Goal: Information Seeking & Learning: Compare options

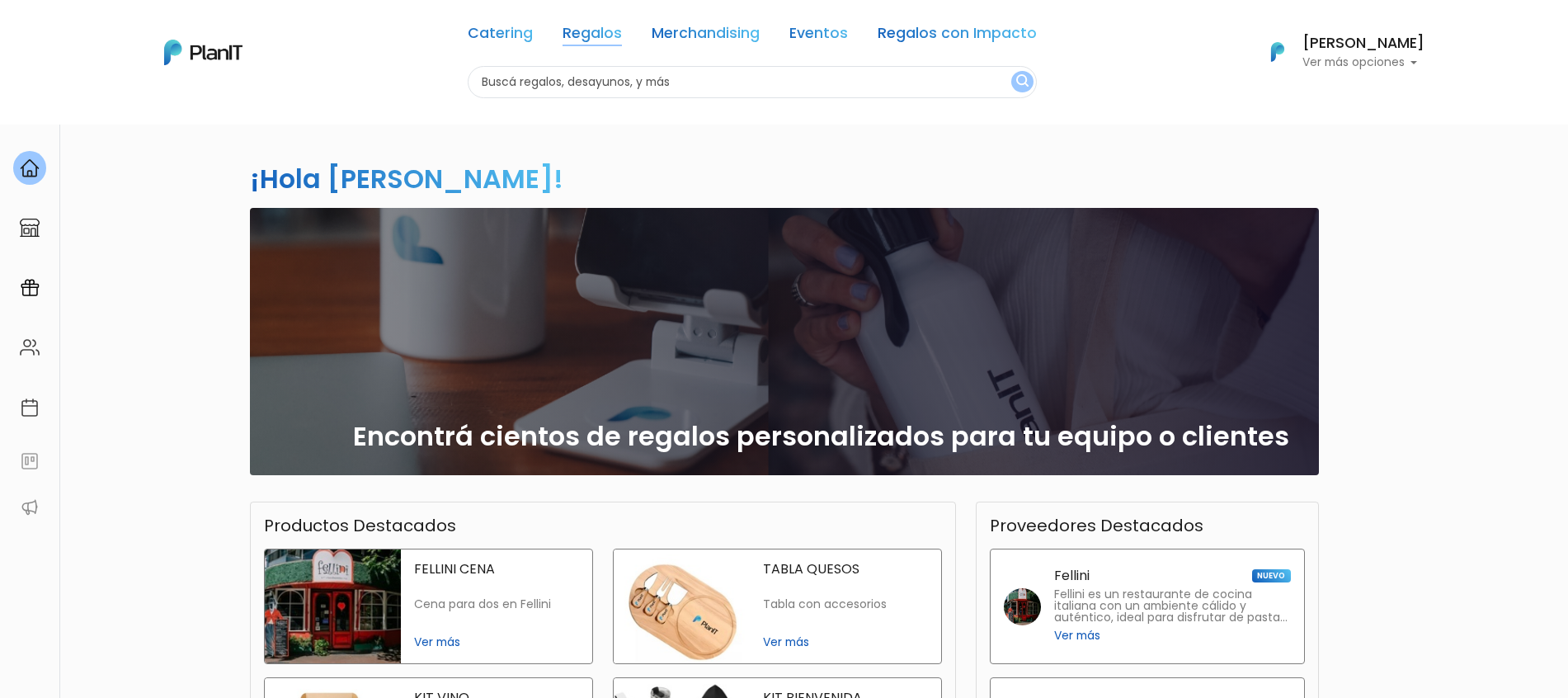
click at [616, 39] on link "Regalos" at bounding box center [593, 36] width 59 height 19
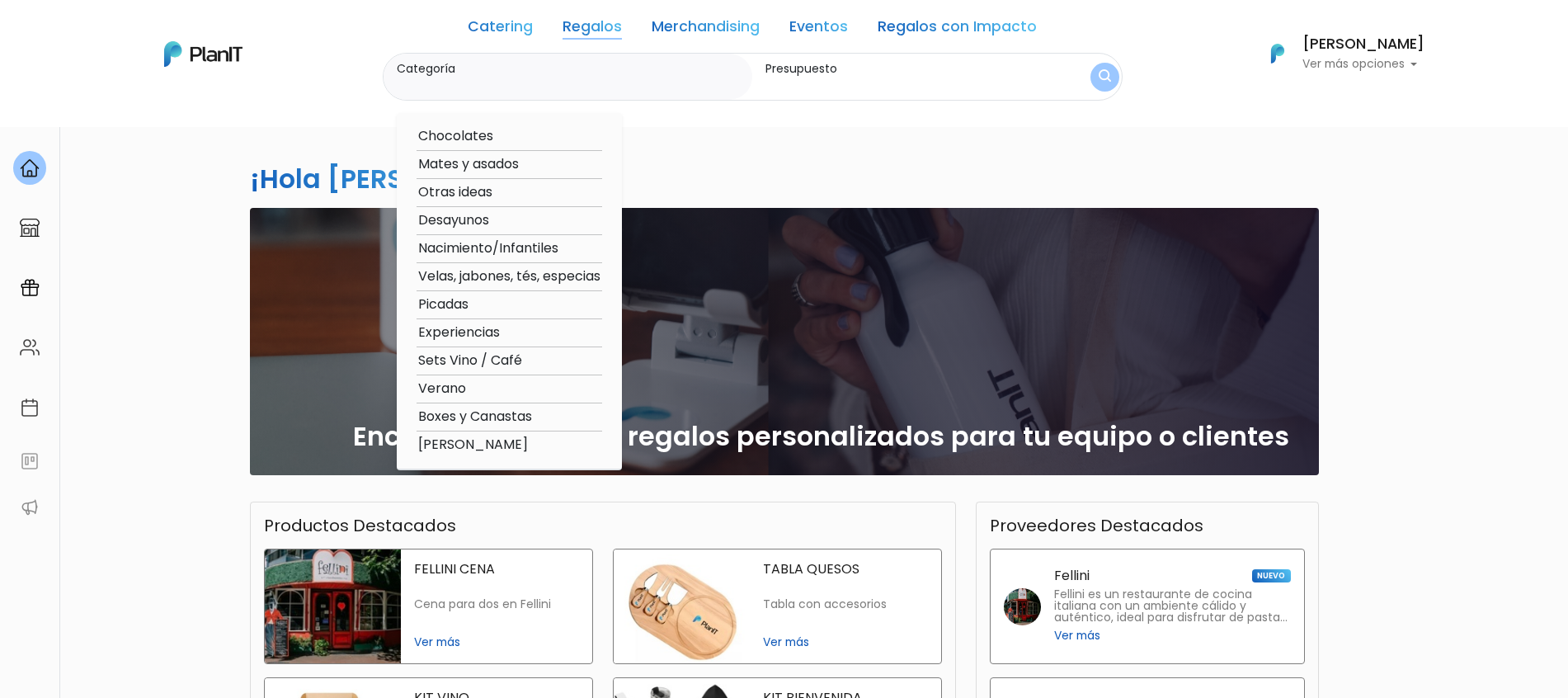
click at [467, 169] on option "Mates y asados" at bounding box center [509, 164] width 185 height 20
type input "Mates y asados"
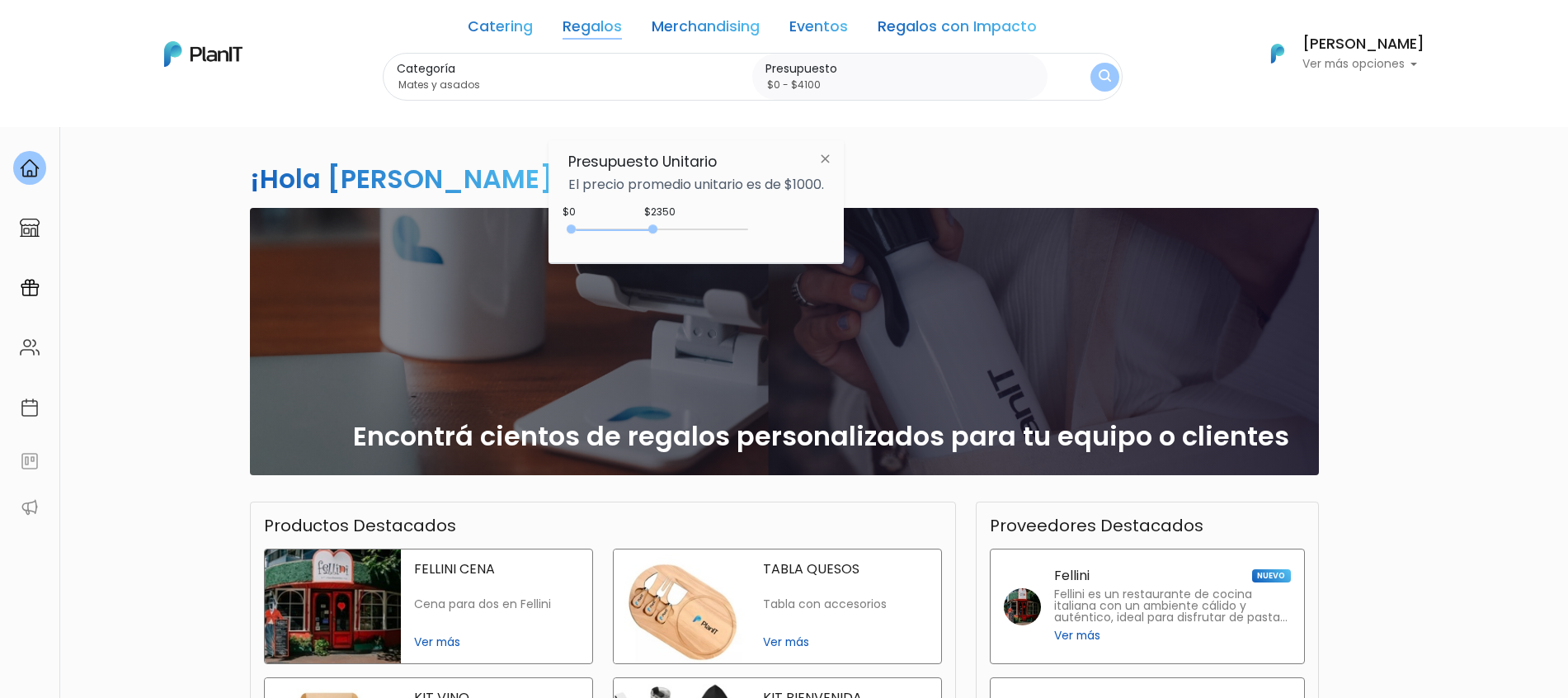
type input "$0 - $4350"
drag, startPoint x: 606, startPoint y: 232, endPoint x: 726, endPoint y: 232, distance: 120.0
click at [726, 232] on div "0 : 4350 0 4350" at bounding box center [661, 232] width 174 height 16
click at [1094, 75] on button "submit" at bounding box center [1104, 76] width 43 height 43
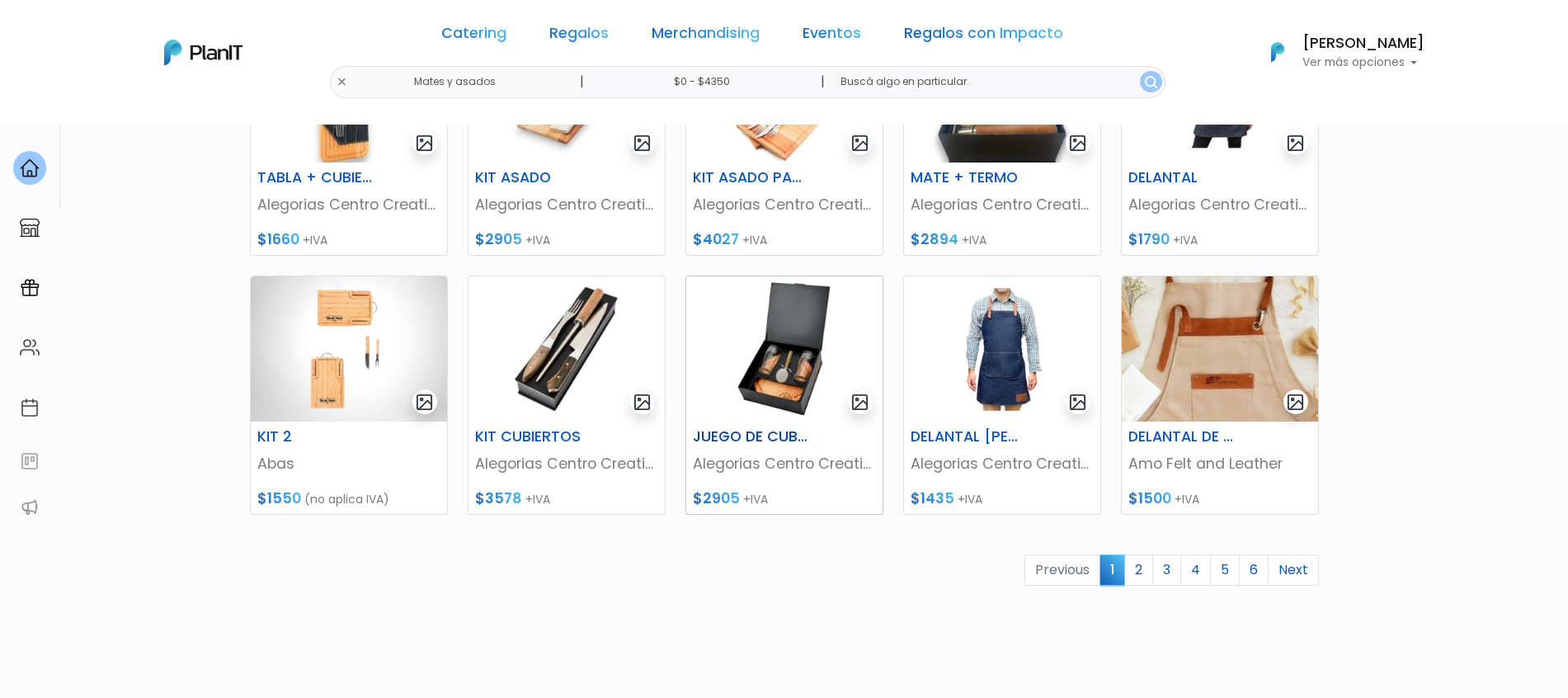
scroll to position [619, 0]
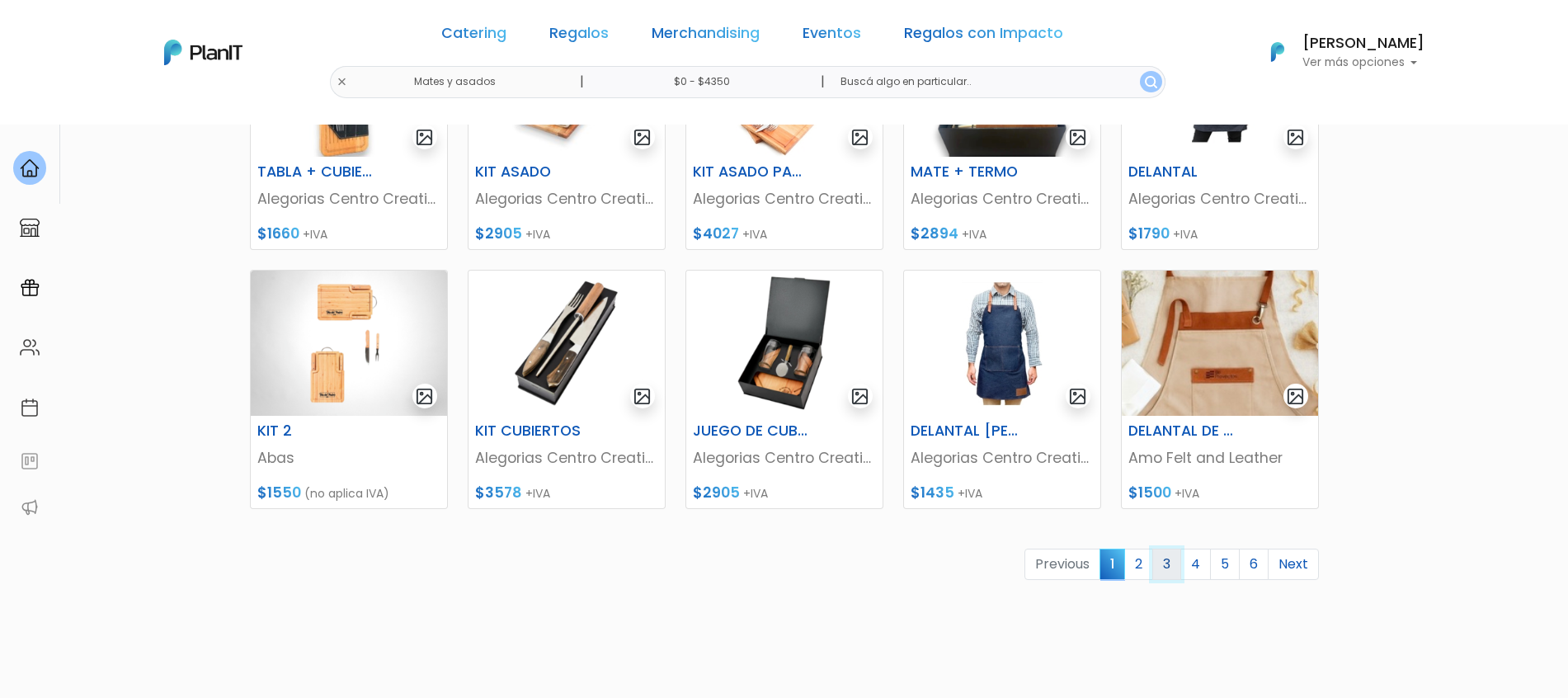
click at [1172, 571] on link "3" at bounding box center [1167, 564] width 29 height 31
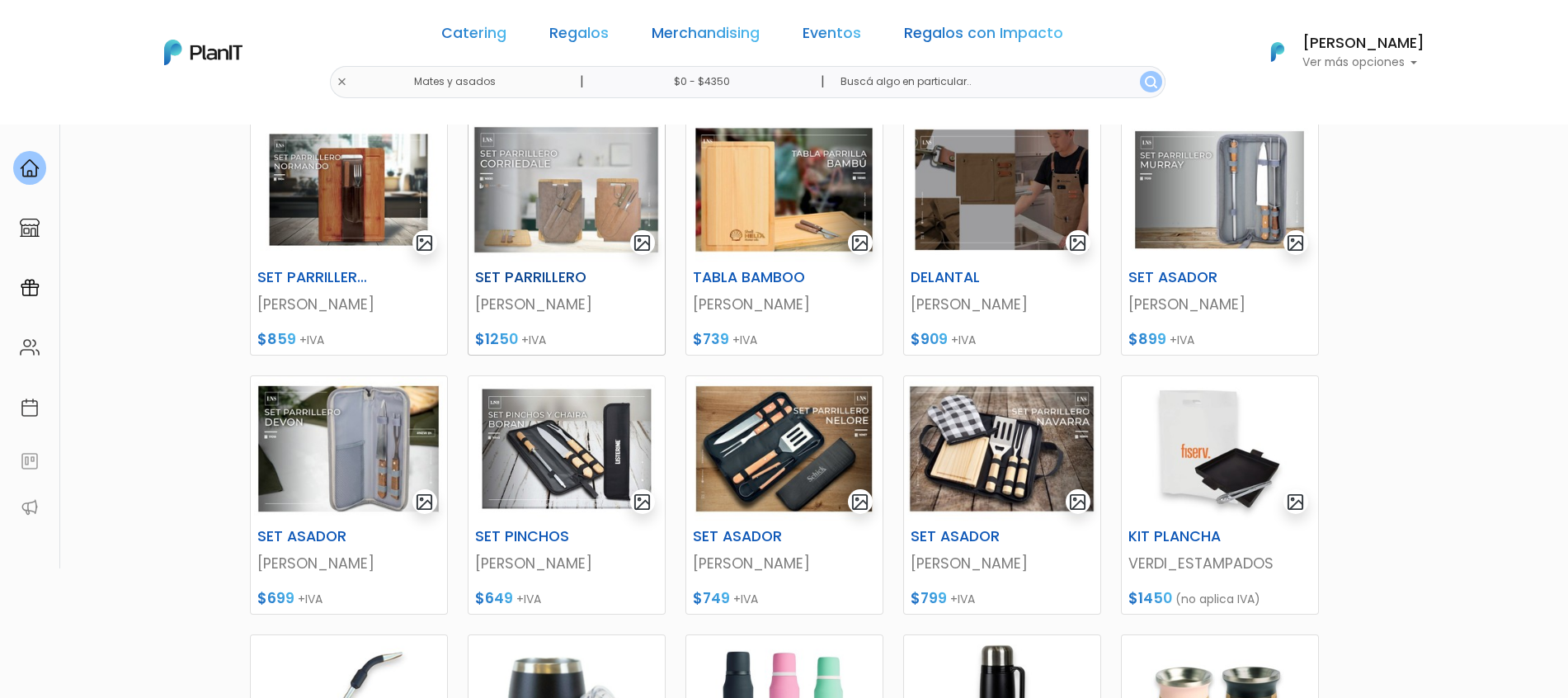
scroll to position [207, 0]
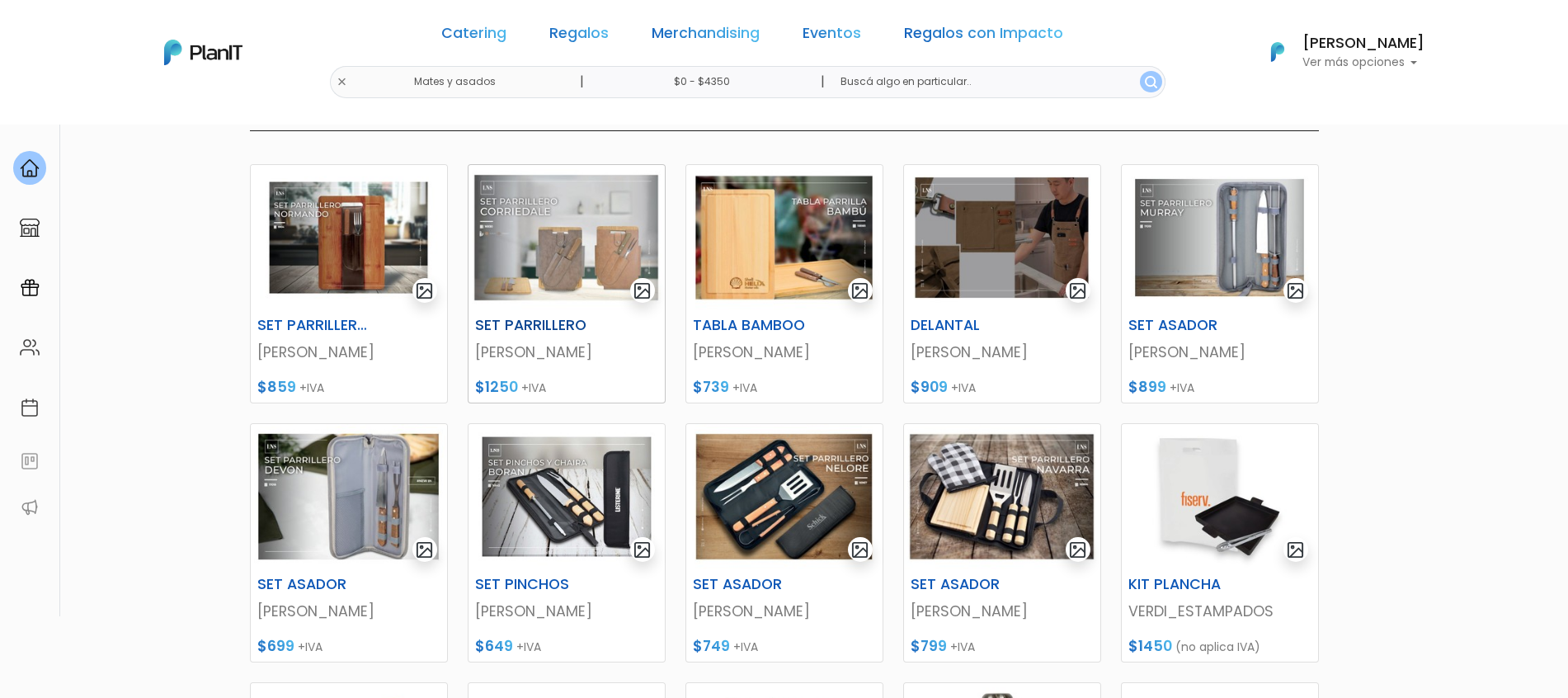
click at [572, 269] on img at bounding box center [567, 238] width 196 height 146
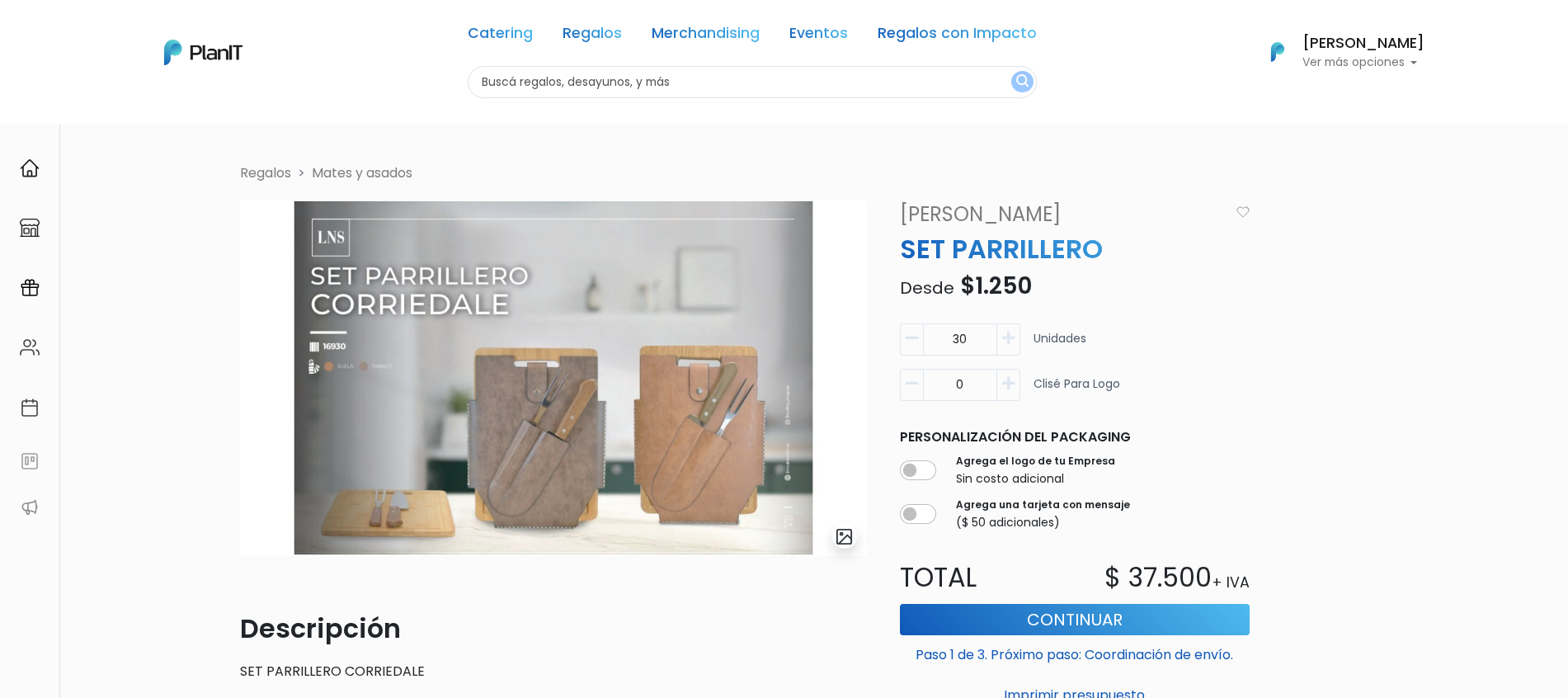
scroll to position [103, 0]
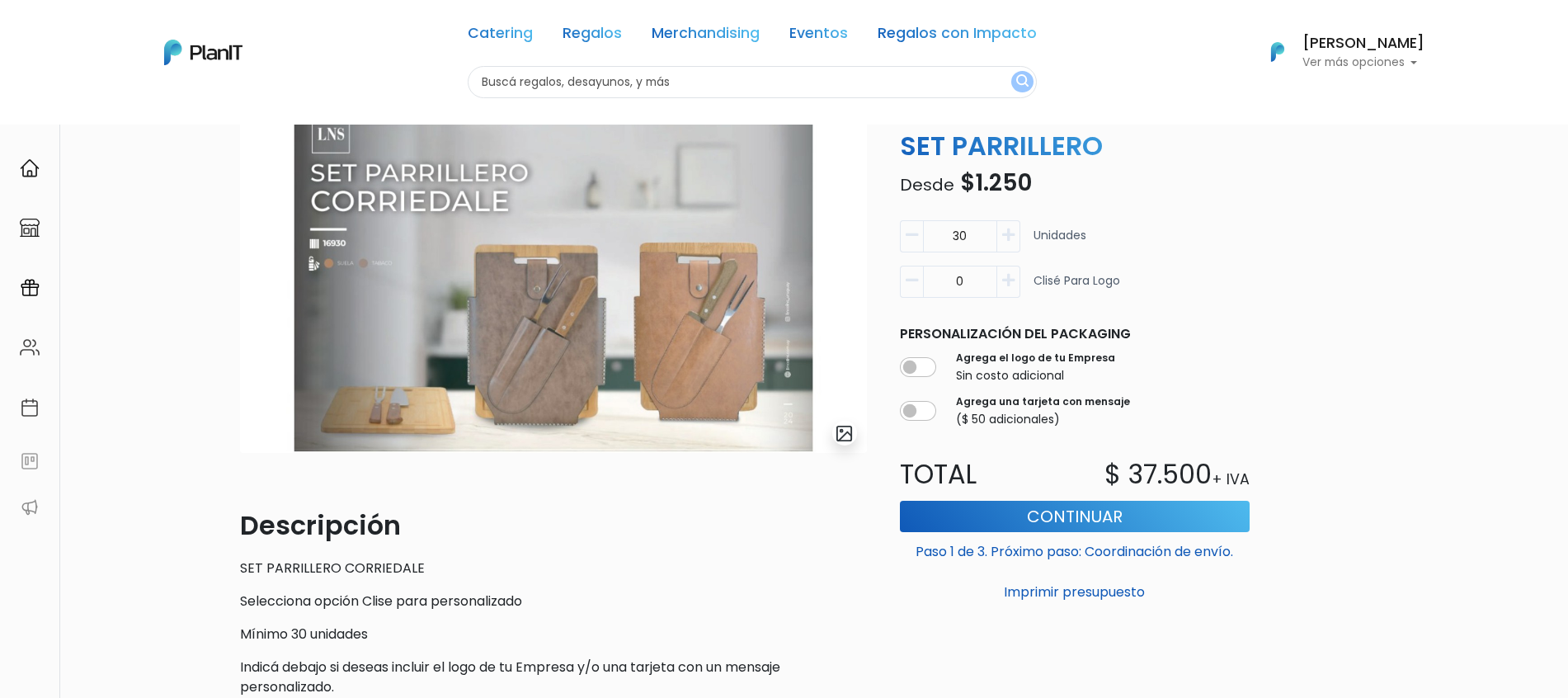
click at [963, 240] on input "30" at bounding box center [960, 236] width 75 height 32
drag, startPoint x: 953, startPoint y: 236, endPoint x: 986, endPoint y: 236, distance: 33.0
click at [986, 236] on input "30" at bounding box center [960, 236] width 75 height 32
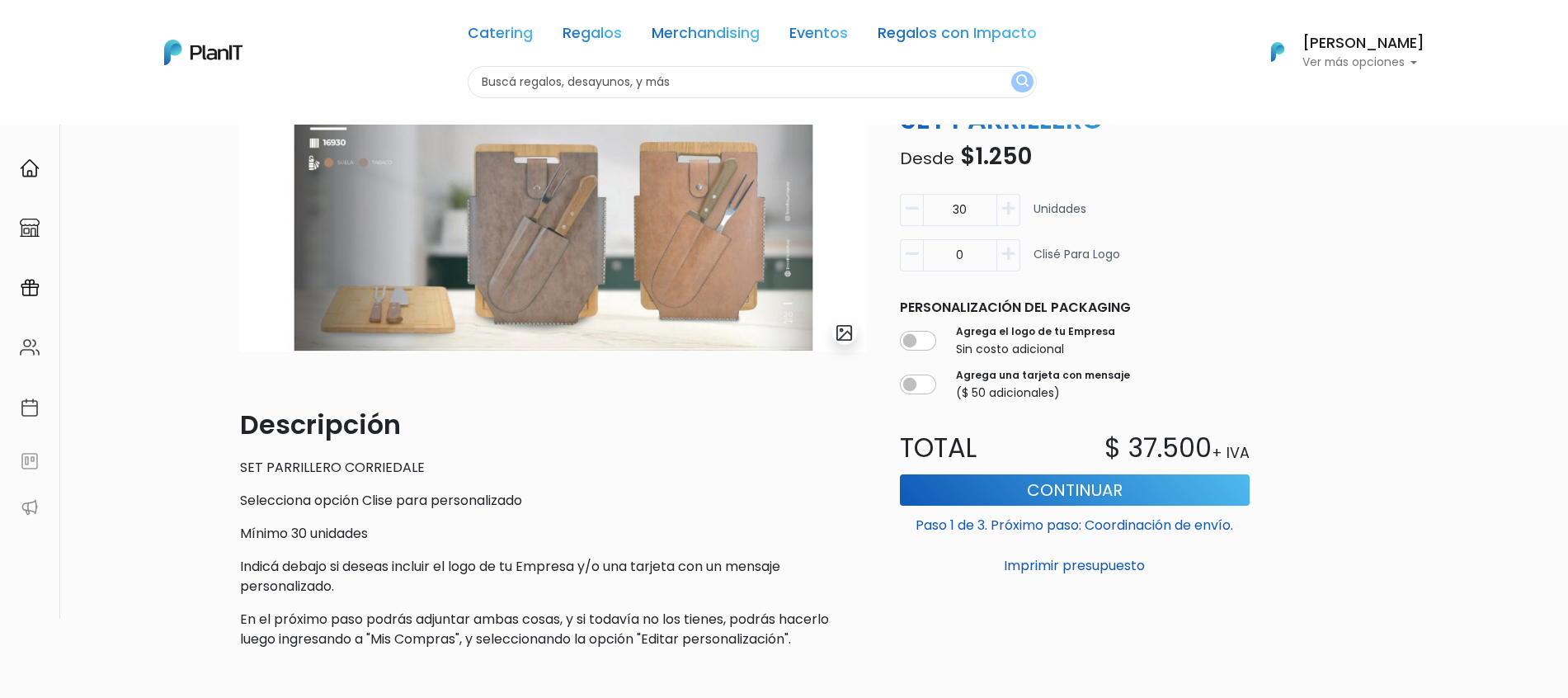
scroll to position [309, 0]
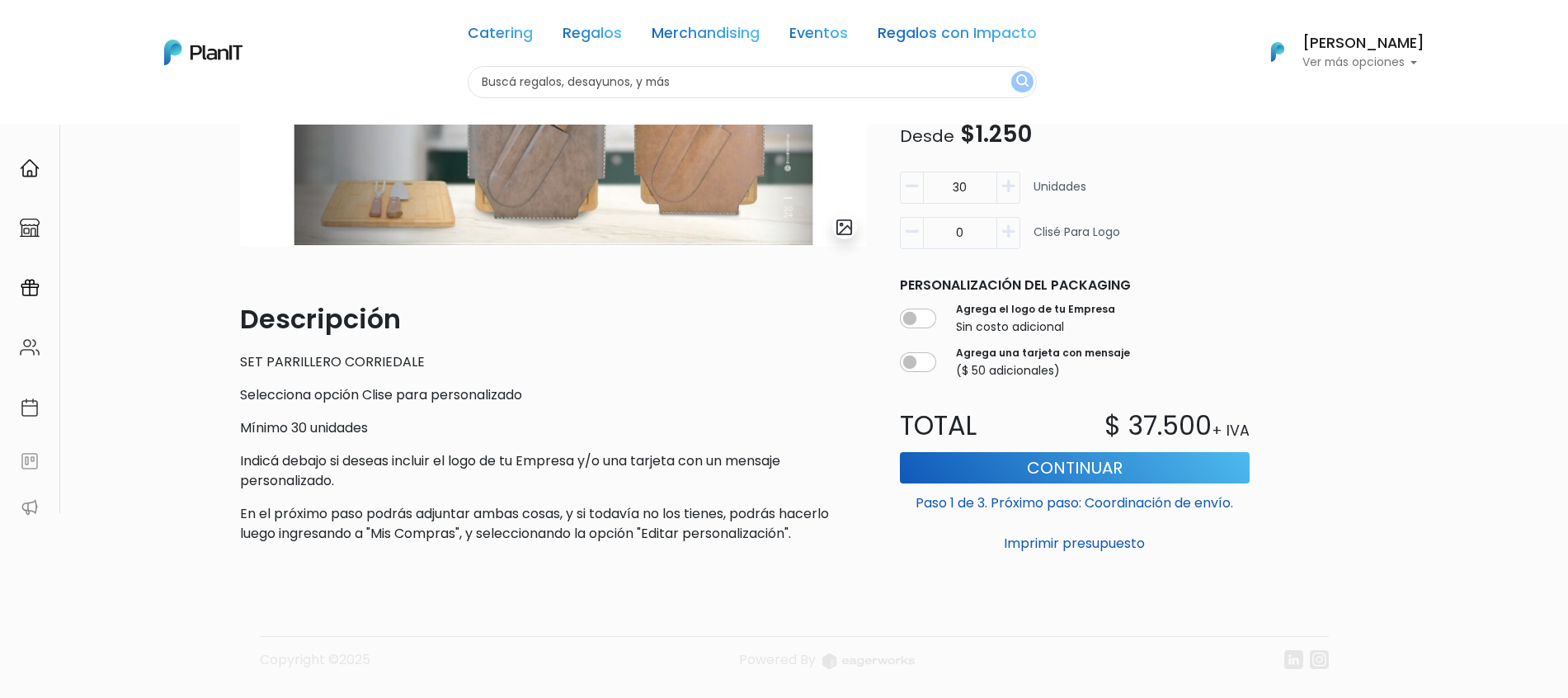
drag, startPoint x: 247, startPoint y: 425, endPoint x: 384, endPoint y: 417, distance: 137.2
click at [384, 417] on div "Descripción SET PARRILLERO CORRIEDALE Selecciona opción Clise para personalizad…" at bounding box center [554, 422] width 627 height 244
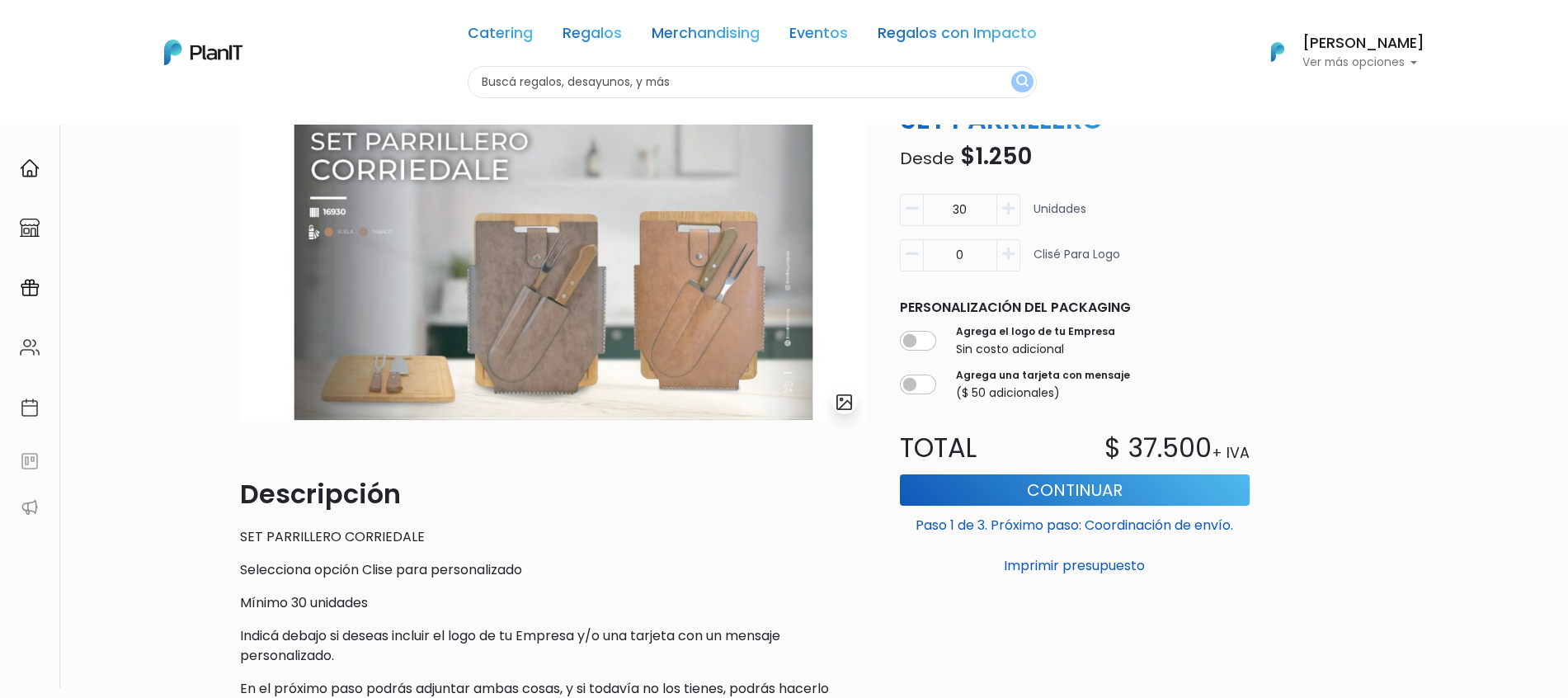
scroll to position [0, 0]
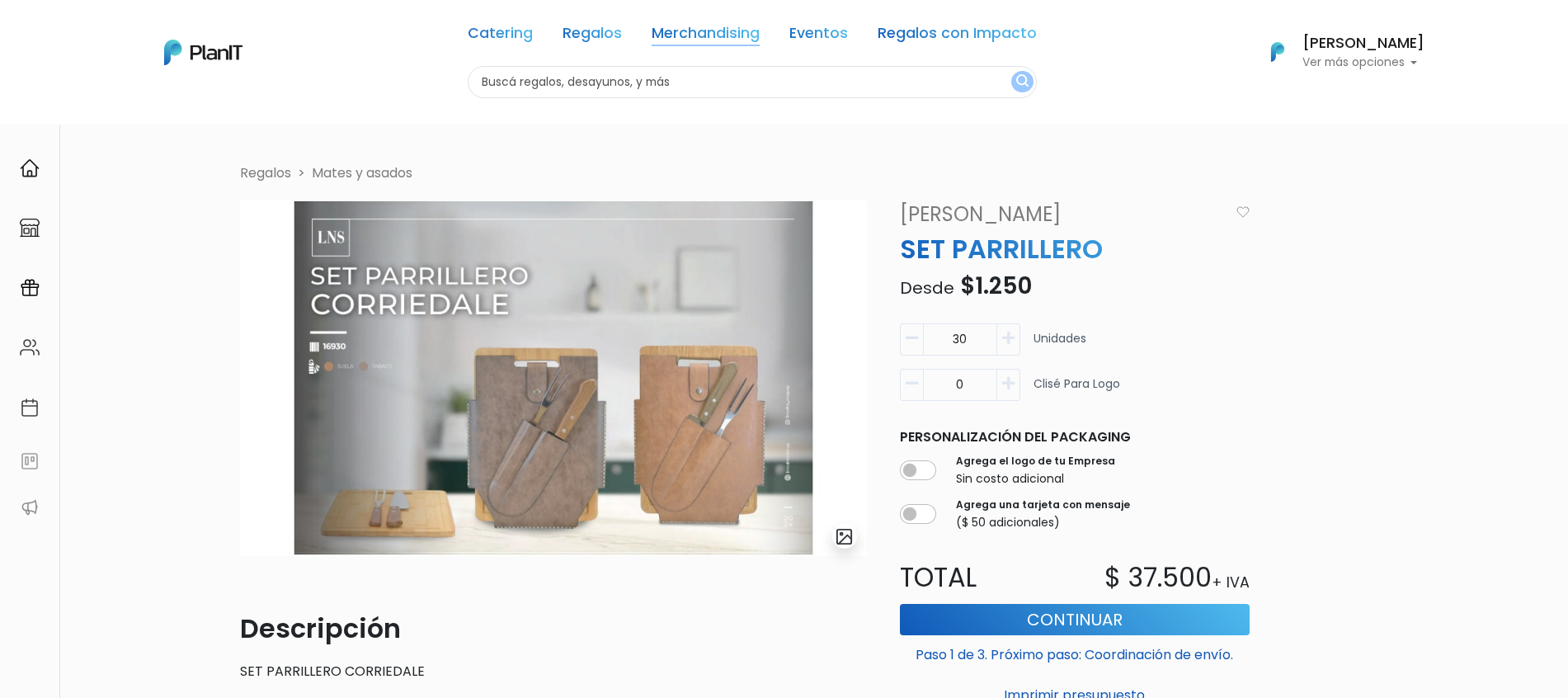
click at [743, 43] on link "Merchandising" at bounding box center [706, 36] width 108 height 19
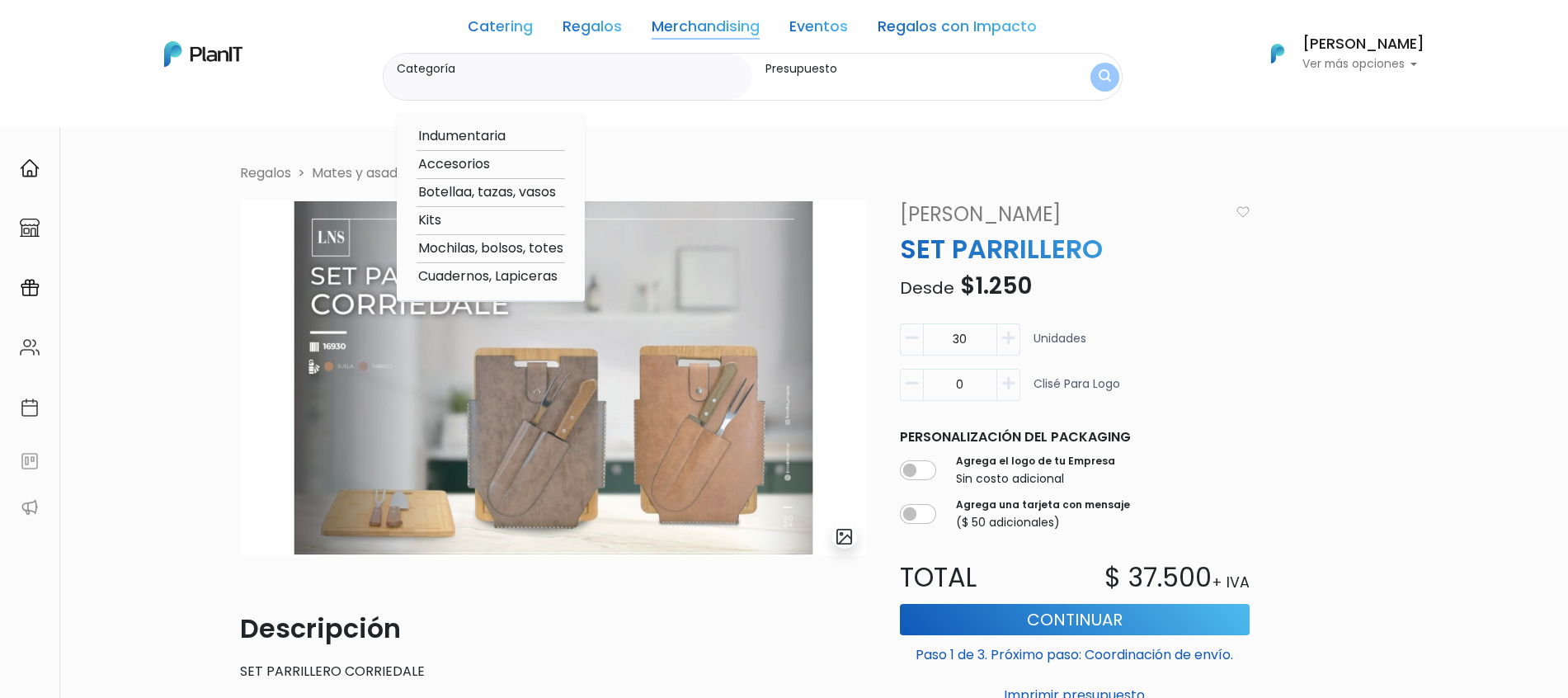
click at [590, 40] on div "Catering Regalos Merchandising Eventos Regalos con Impacto" at bounding box center [753, 30] width 569 height 47
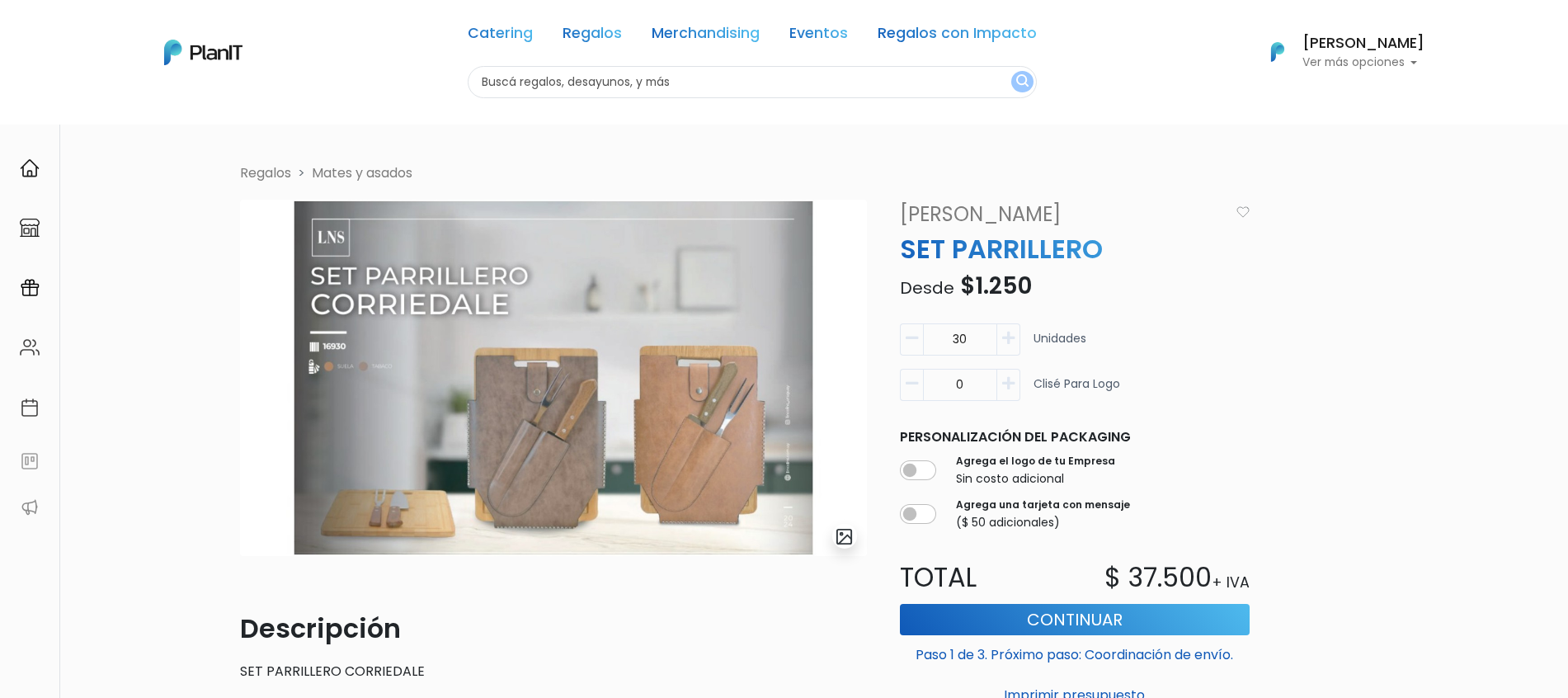
click at [590, 37] on link "Regalos" at bounding box center [593, 36] width 59 height 19
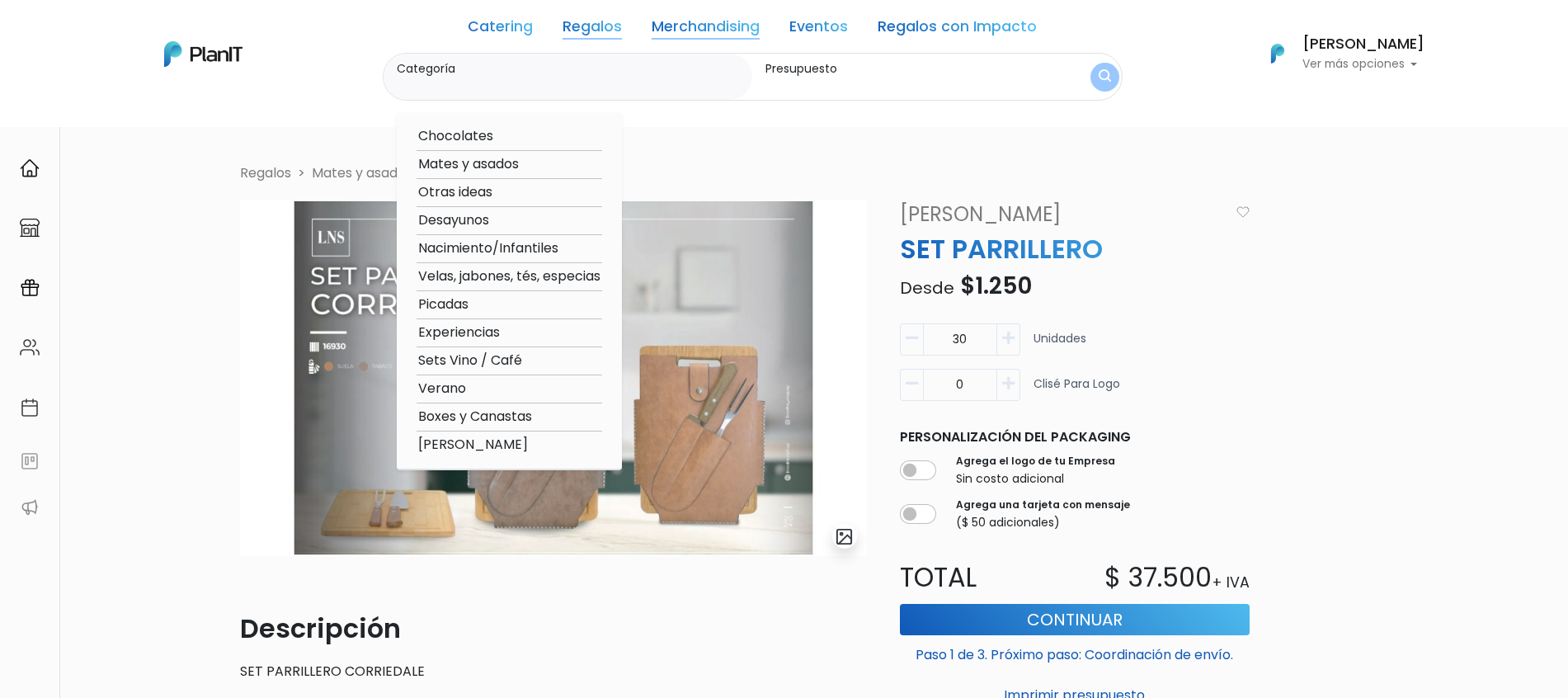
click at [484, 164] on option "Mates y asados" at bounding box center [509, 164] width 185 height 20
type input "Mates y asados"
type input "$0 - $1000"
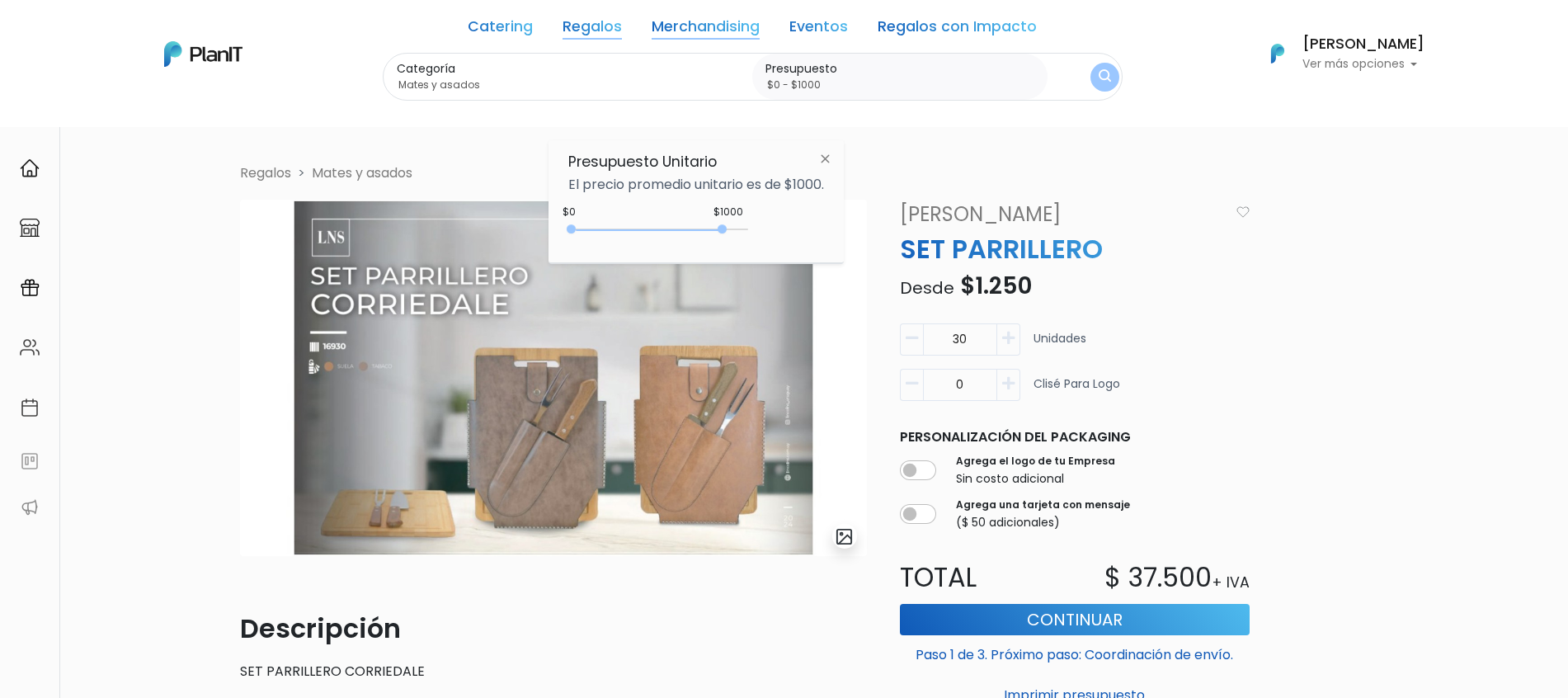
click at [1104, 83] on img "submit" at bounding box center [1105, 77] width 13 height 16
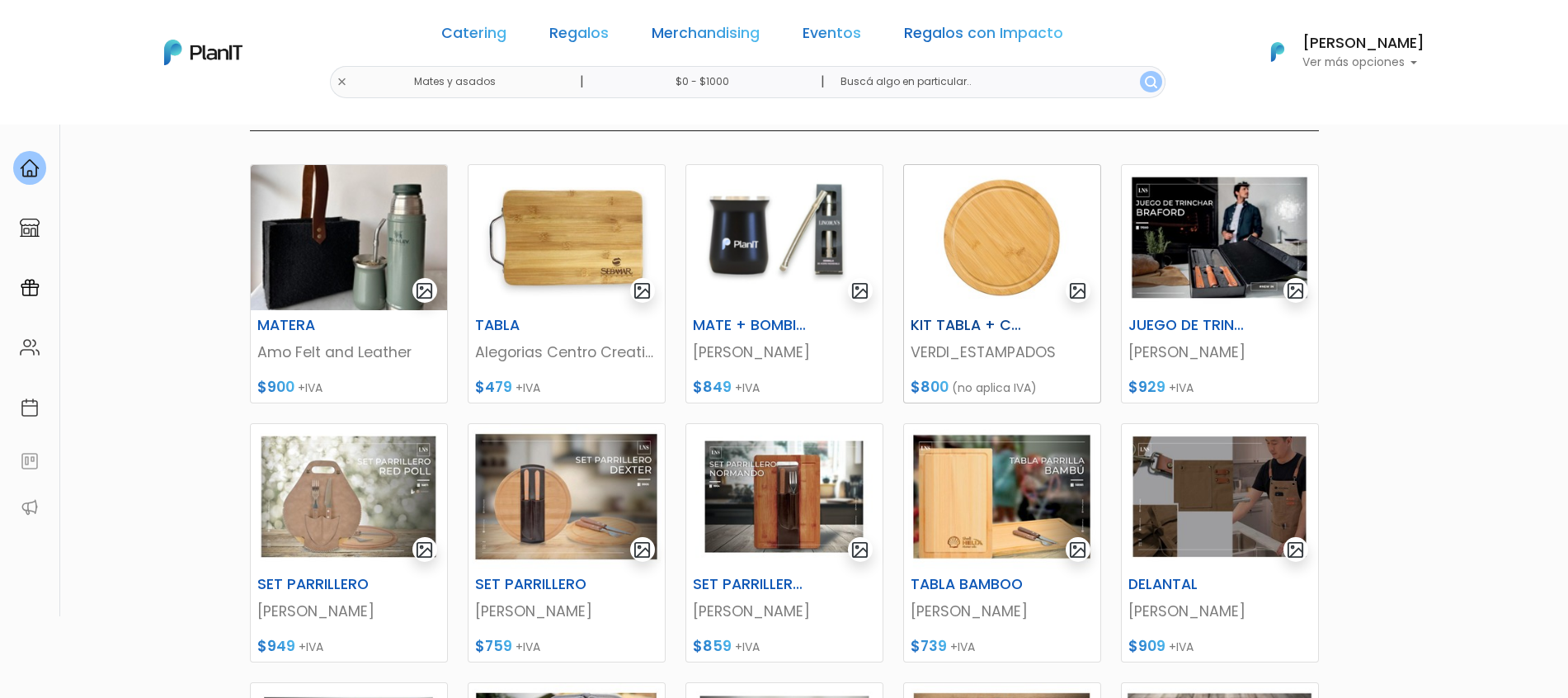
click at [1023, 268] on img at bounding box center [1002, 238] width 196 height 146
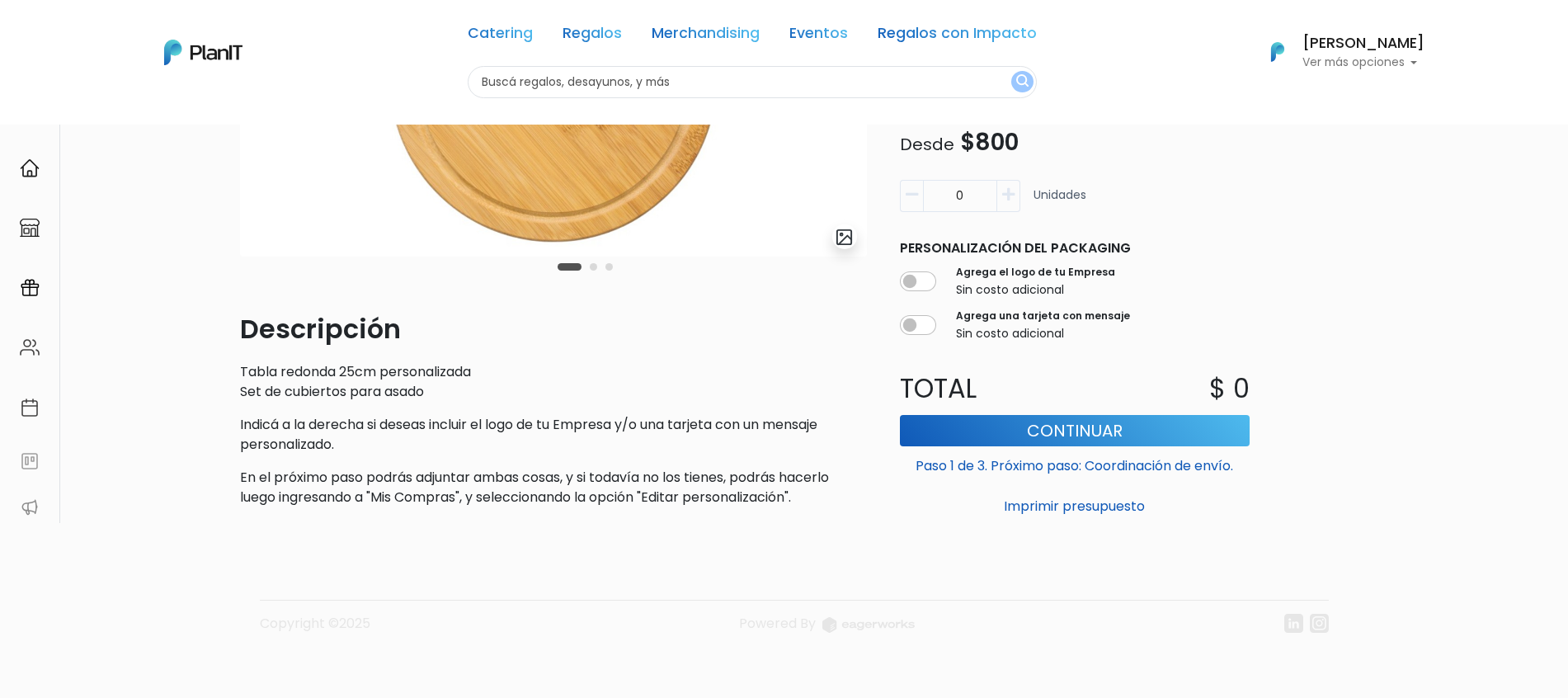
scroll to position [93, 0]
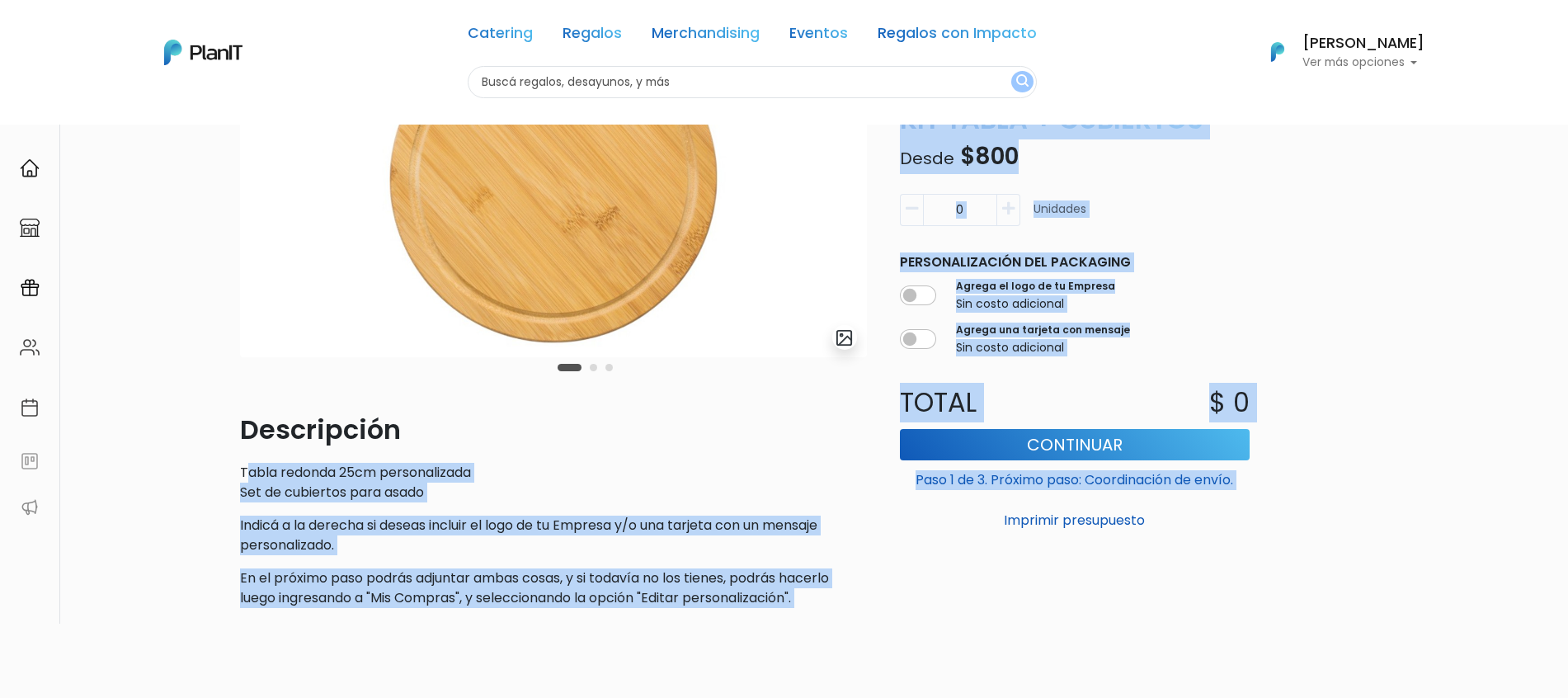
drag, startPoint x: 246, startPoint y: 479, endPoint x: 887, endPoint y: 655, distance: 664.7
click at [887, 656] on div "Volver Regalos Mates y asados slide 2 of 3 Descripción Tabla redonda 25cm perso…" at bounding box center [785, 362] width 1089 height 875
click at [874, 627] on footer "Copyright ©2025 Powered By" at bounding box center [785, 691] width 1089 height 139
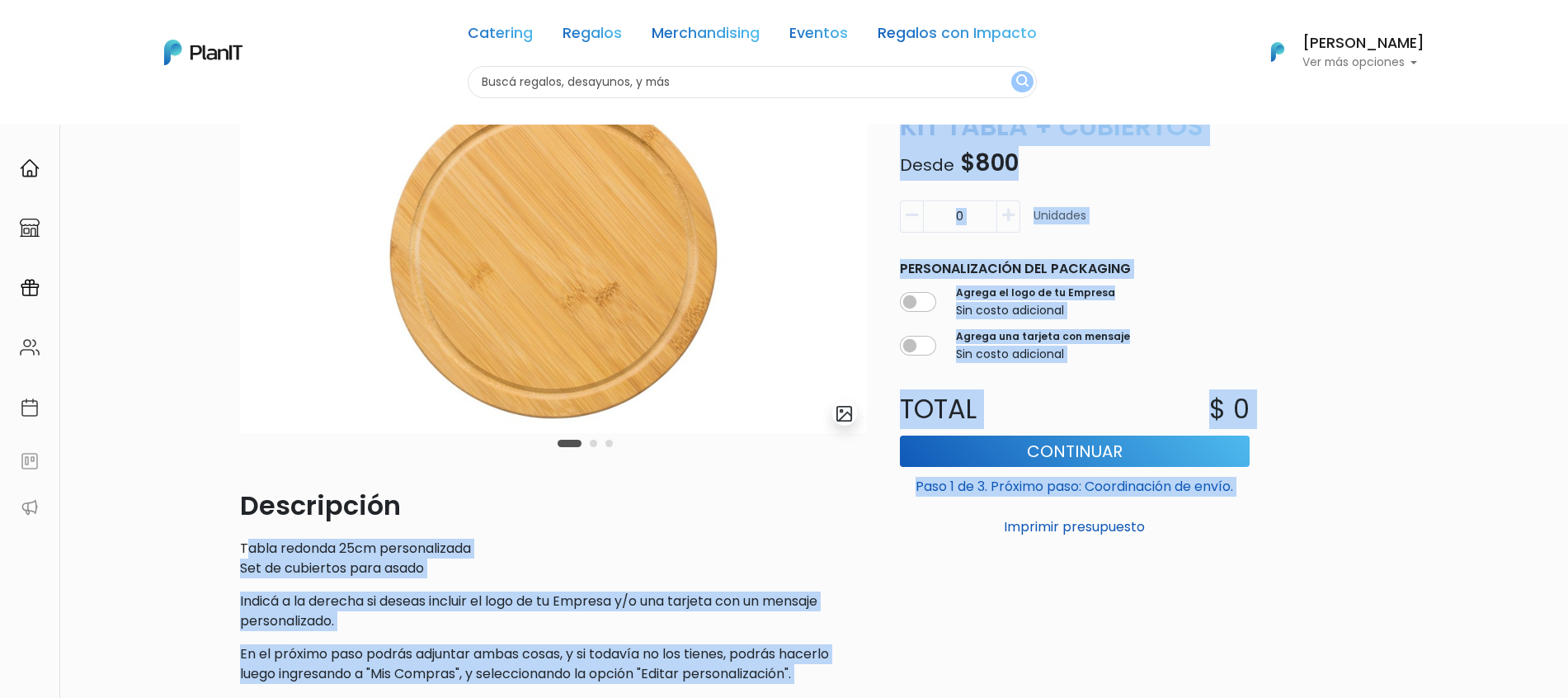
scroll to position [96, 0]
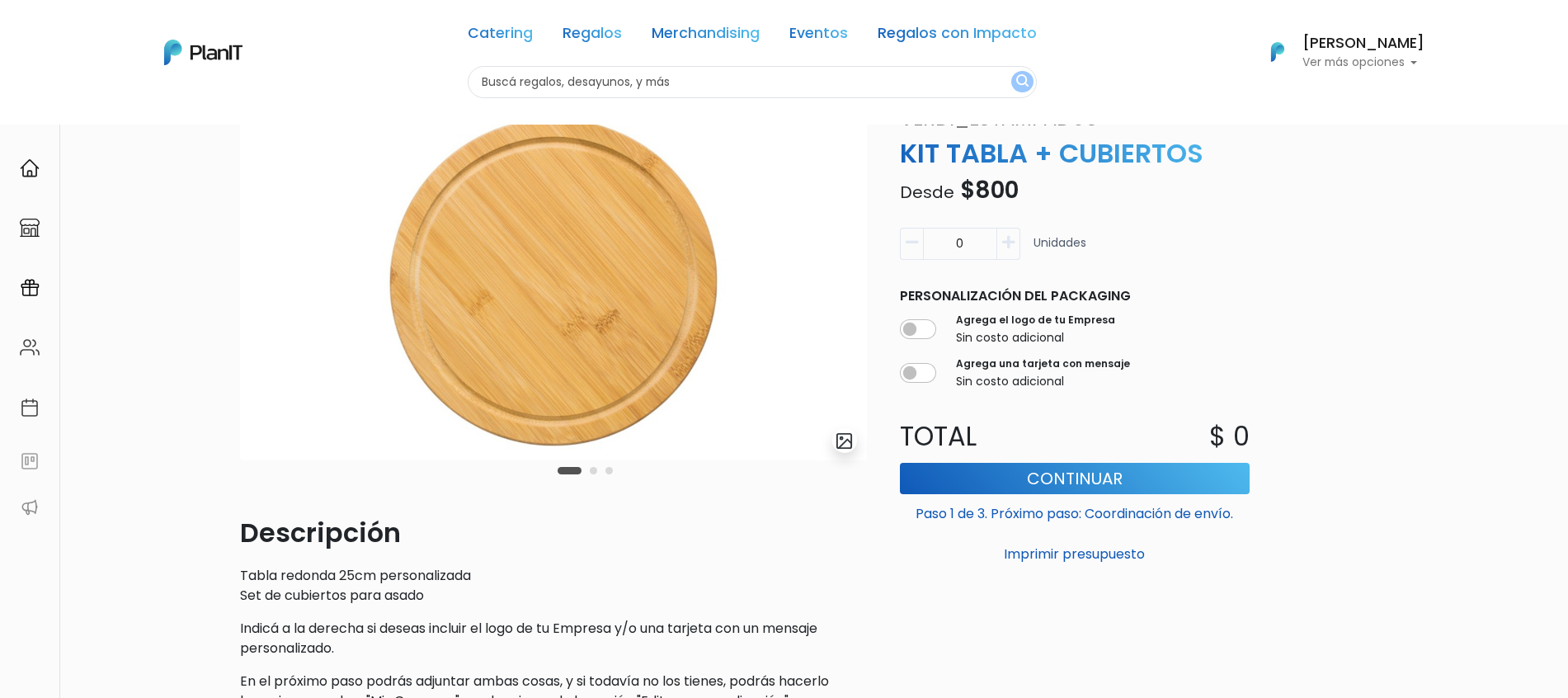
click at [875, 455] on div "slide 2 of 3 Descripción Tabla redonda 25cm personalizada Set de cubiertos para…" at bounding box center [554, 414] width 647 height 621
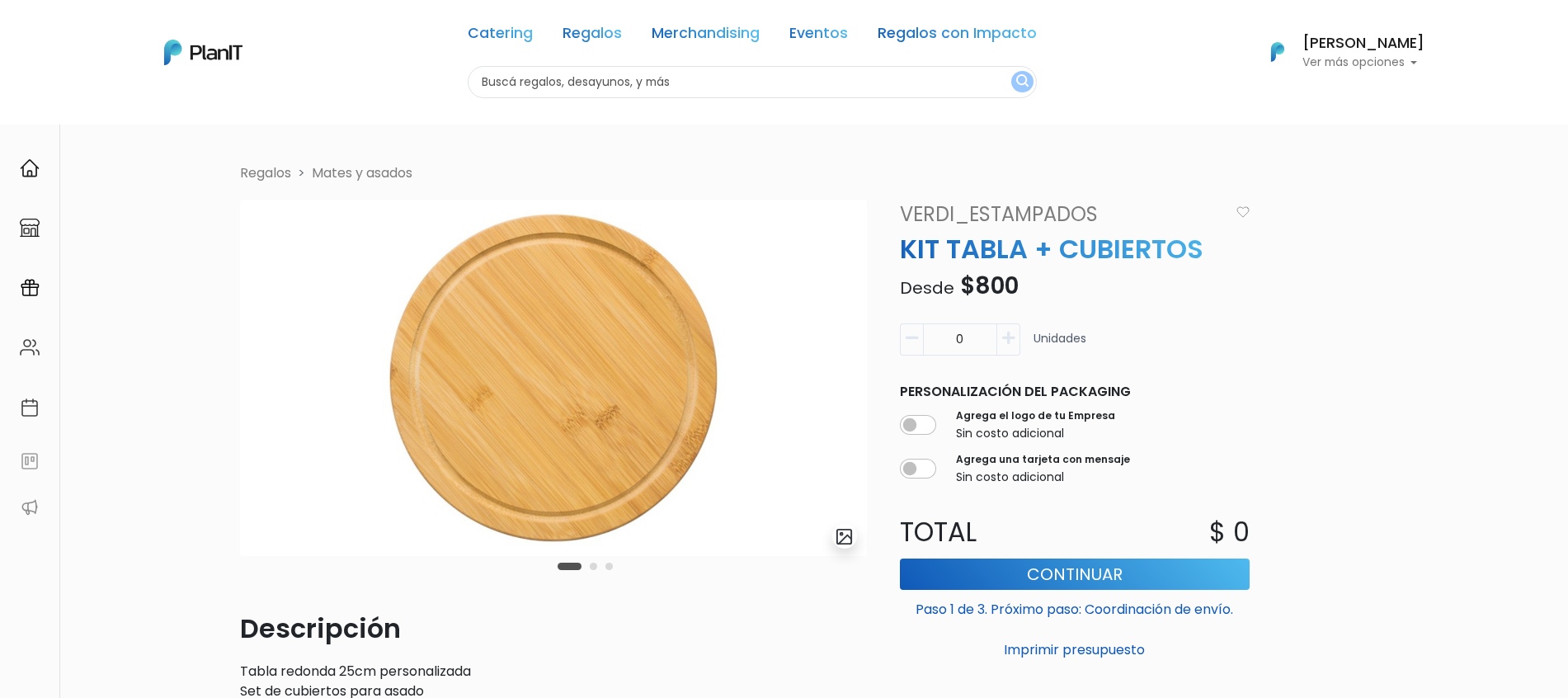
scroll to position [103, 0]
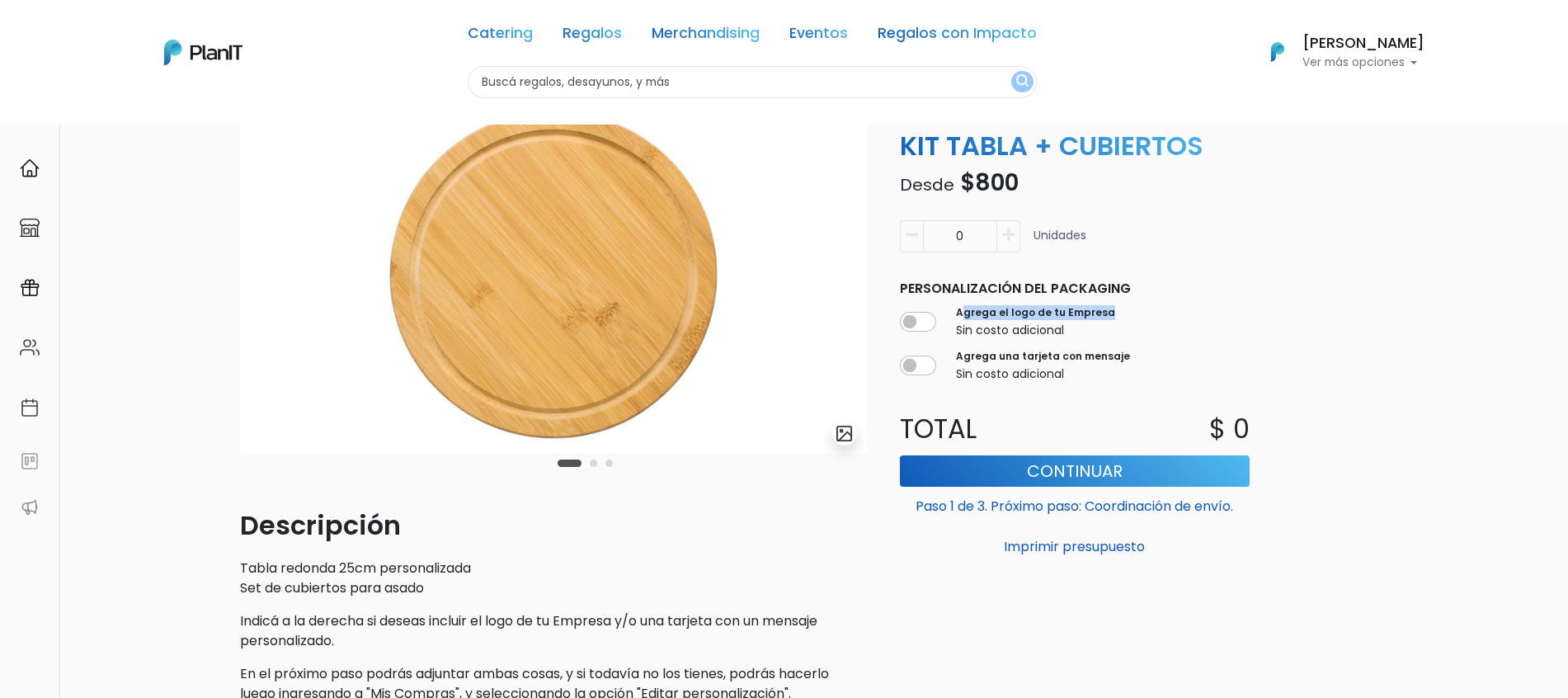
drag, startPoint x: 1022, startPoint y: 312, endPoint x: 1118, endPoint y: 311, distance: 96.0
click at [1118, 311] on div "Agrega el logo de tu Empresa Sin costo adicional" at bounding box center [1074, 323] width 350 height 41
click at [1104, 330] on div "Agrega el logo de tu Empresa Sin costo adicional" at bounding box center [1074, 323] width 350 height 41
click at [912, 324] on input "checkbox" at bounding box center [918, 321] width 36 height 19
checkbox input "true"
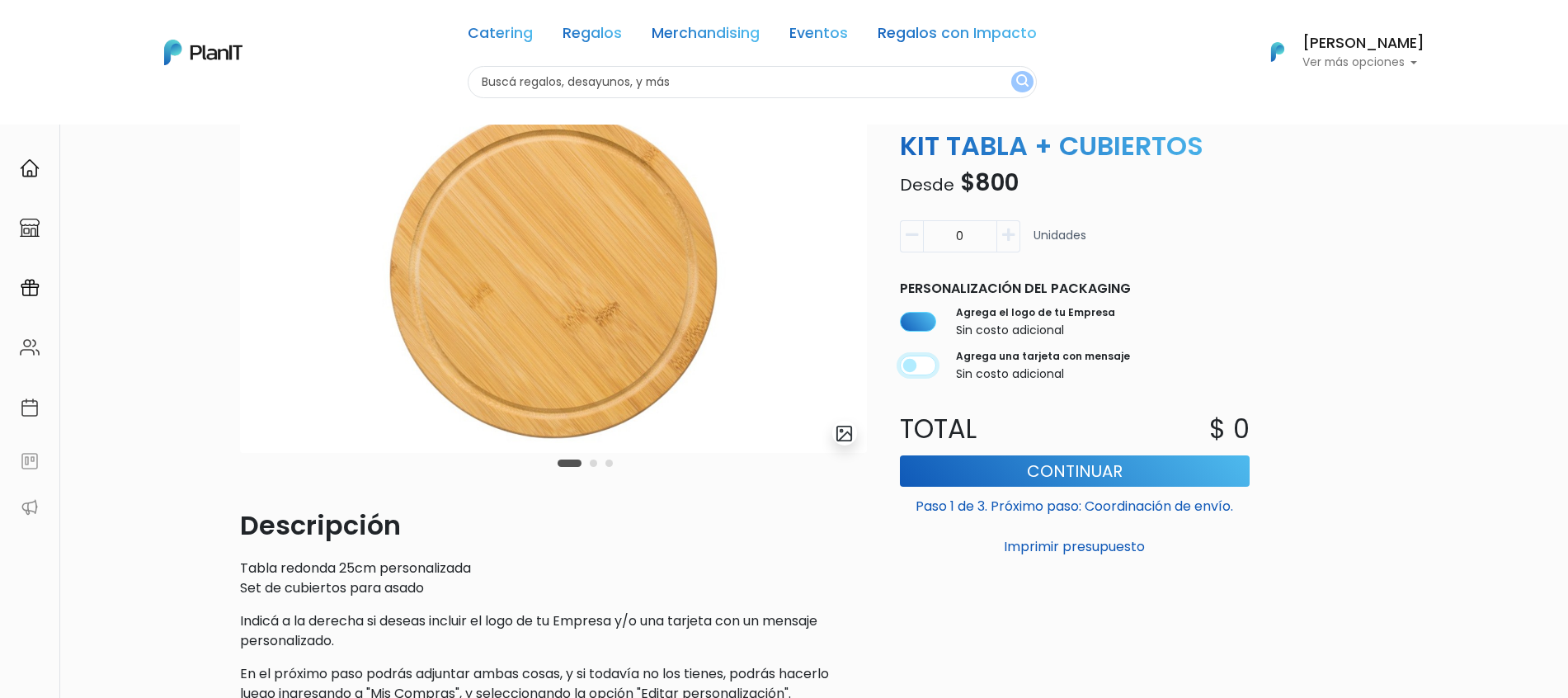
click at [930, 362] on input "checkbox" at bounding box center [918, 365] width 36 height 19
checkbox input "false"
click at [921, 330] on input "checkbox" at bounding box center [918, 321] width 36 height 19
checkbox input "false"
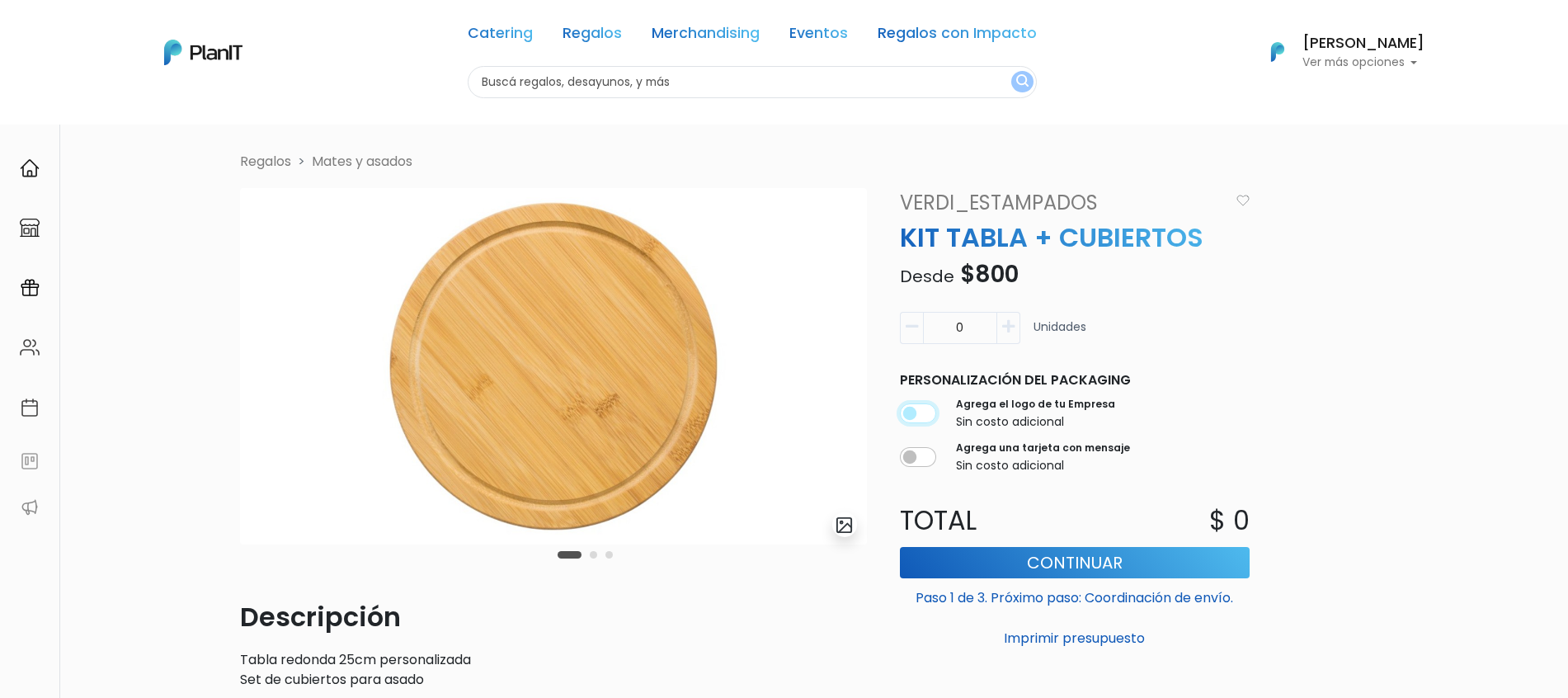
scroll to position [0, 0]
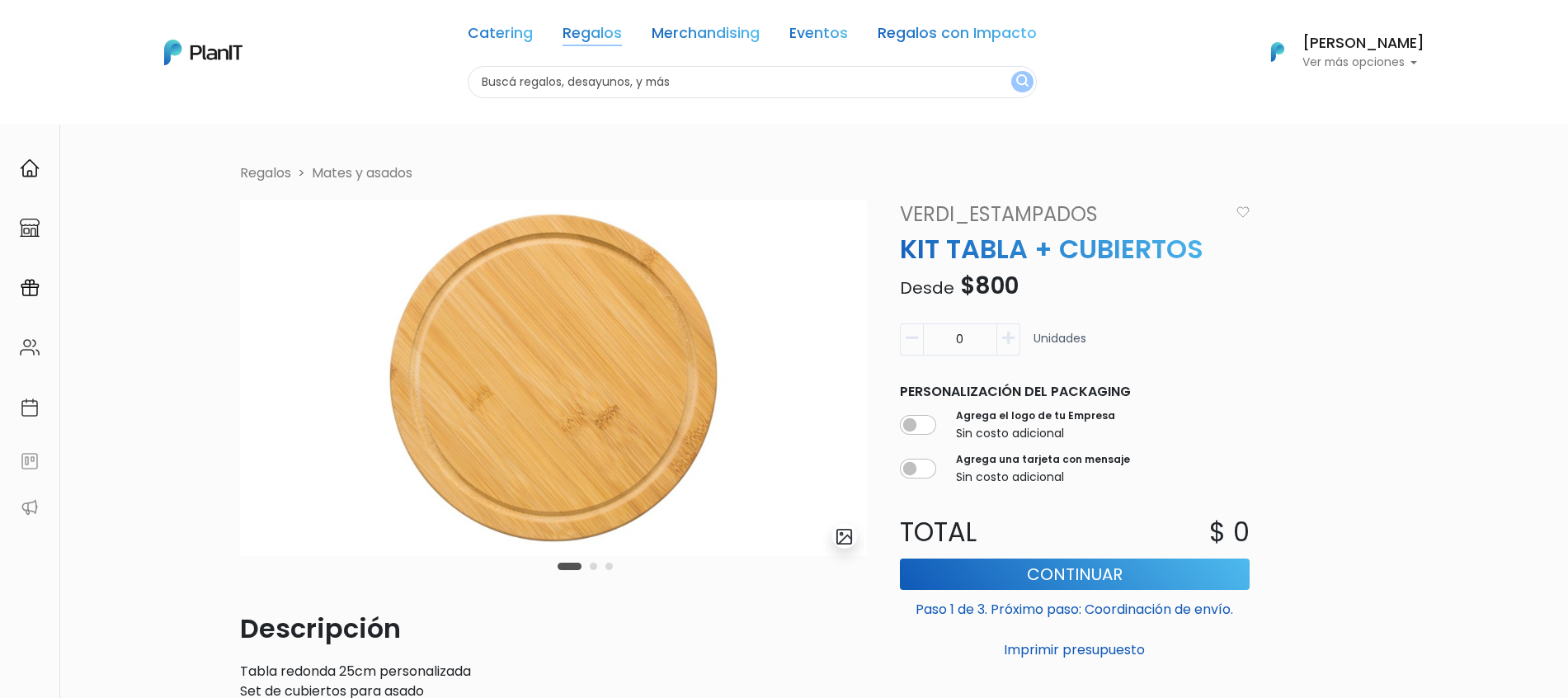
click at [610, 33] on link "Regalos" at bounding box center [593, 36] width 59 height 19
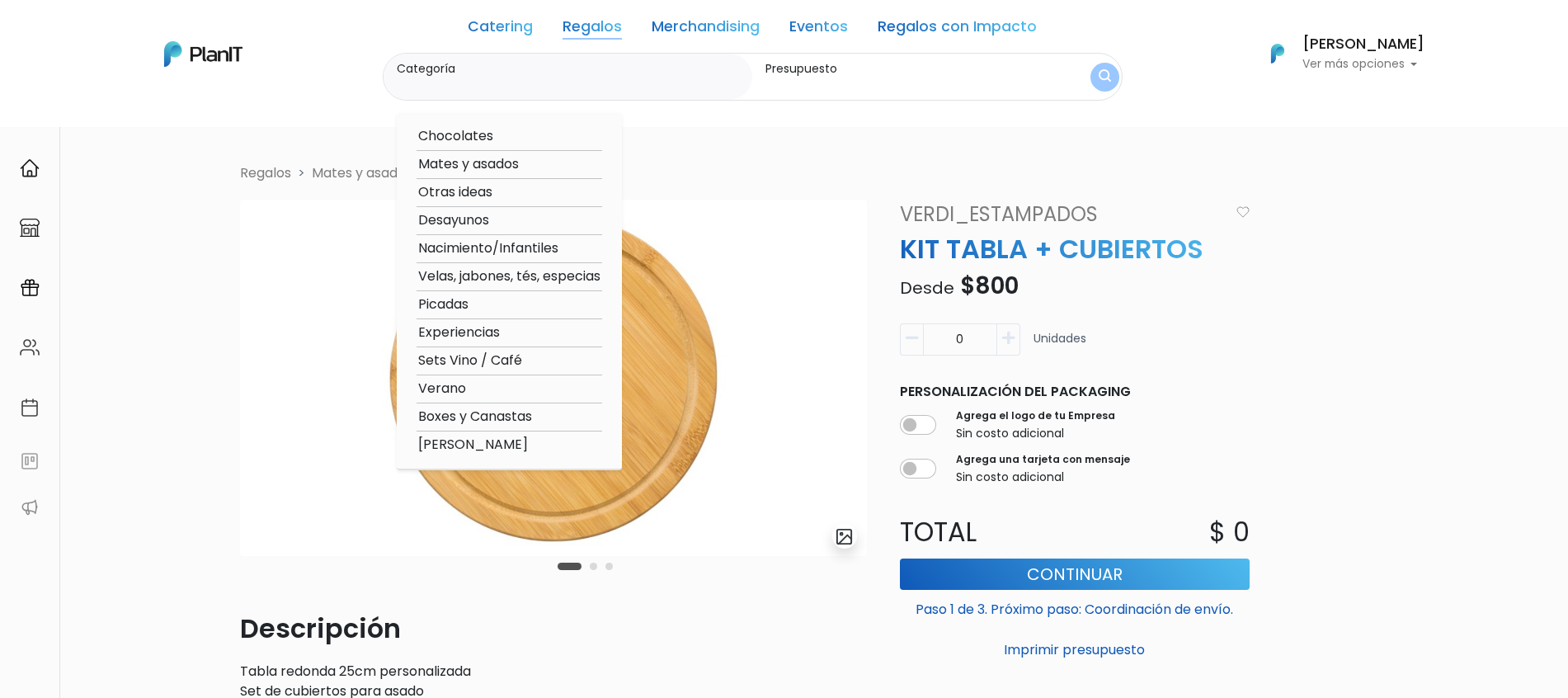
click at [532, 33] on link "Catering" at bounding box center [500, 29] width 65 height 19
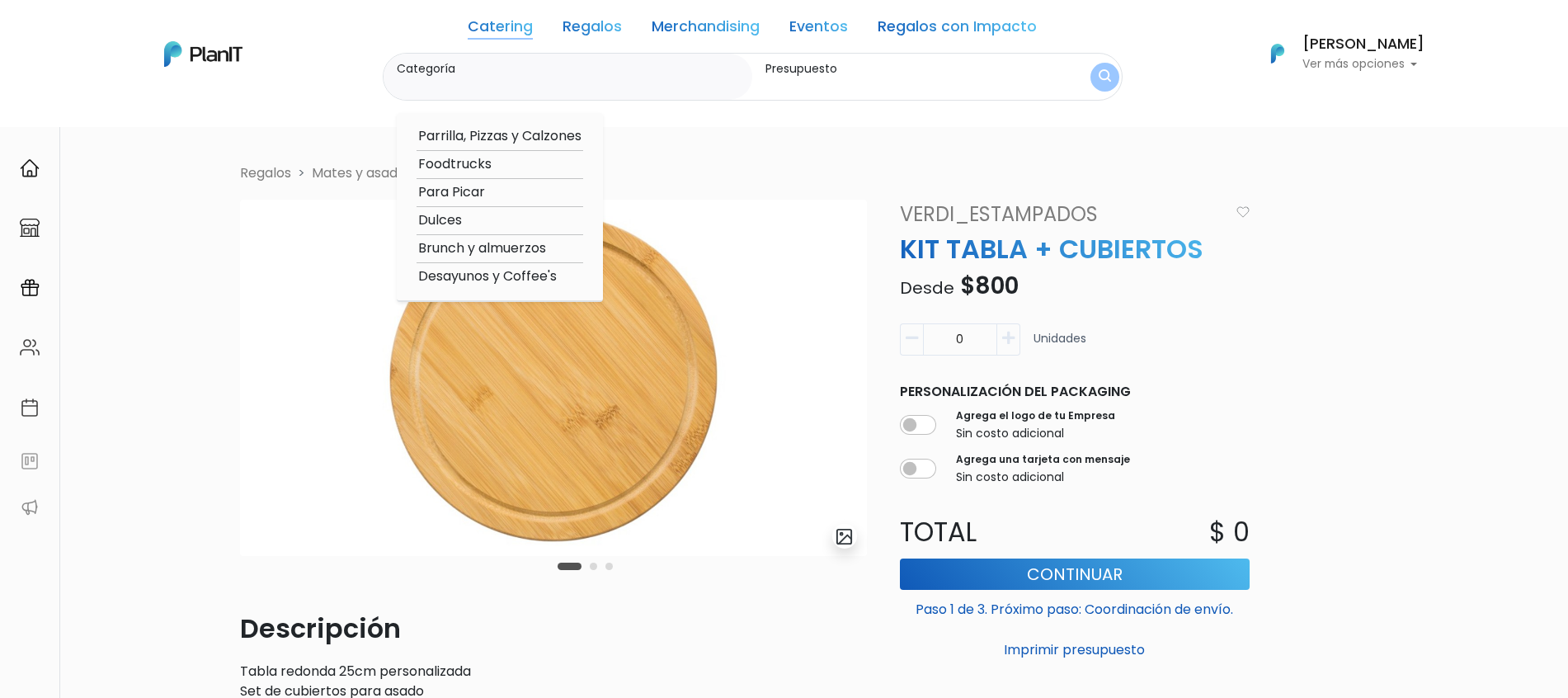
click at [532, 33] on link "Catering" at bounding box center [500, 29] width 65 height 19
click at [721, 153] on div "Volver Regalos Mates y asados slide 2 of 3 Descripción Tabla redonda 25cm perso…" at bounding box center [785, 561] width 1089 height 875
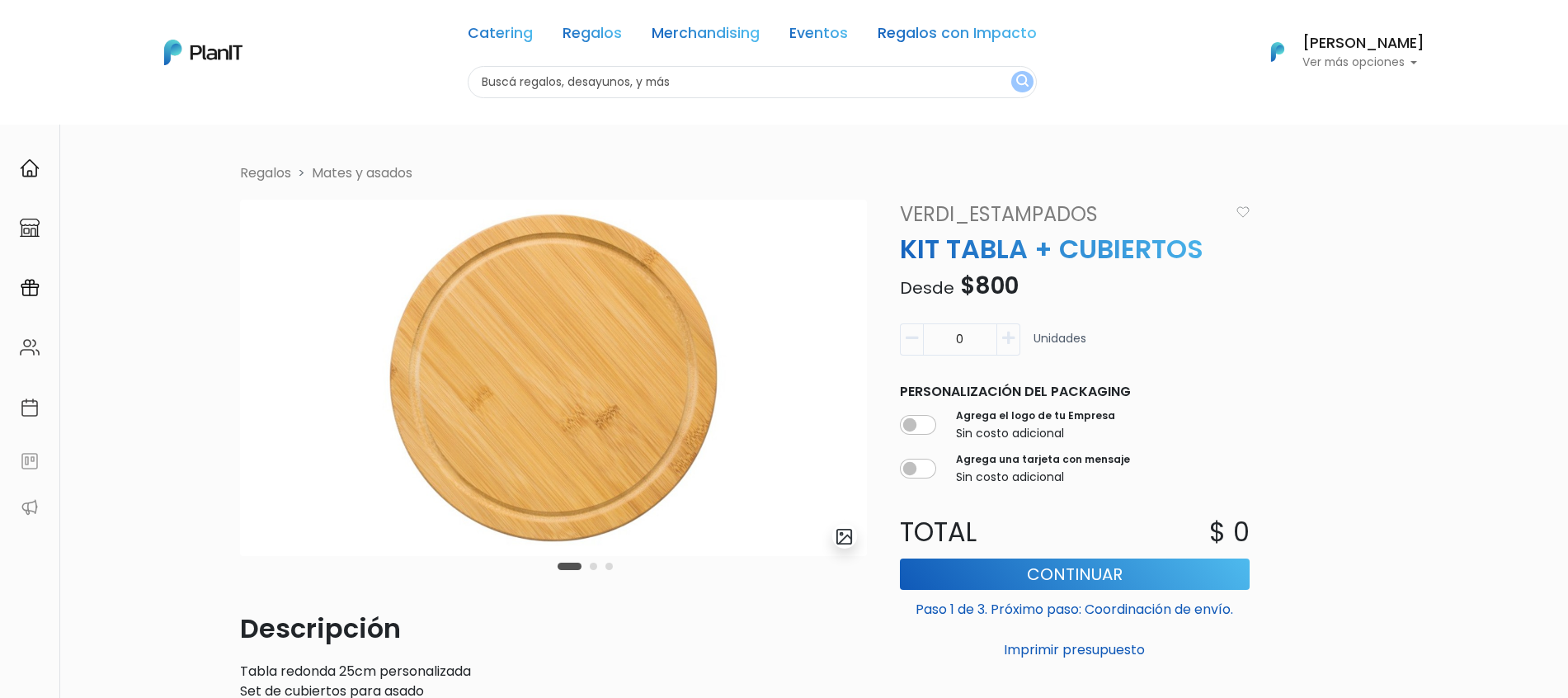
click at [621, 31] on link "Regalos" at bounding box center [593, 36] width 59 height 19
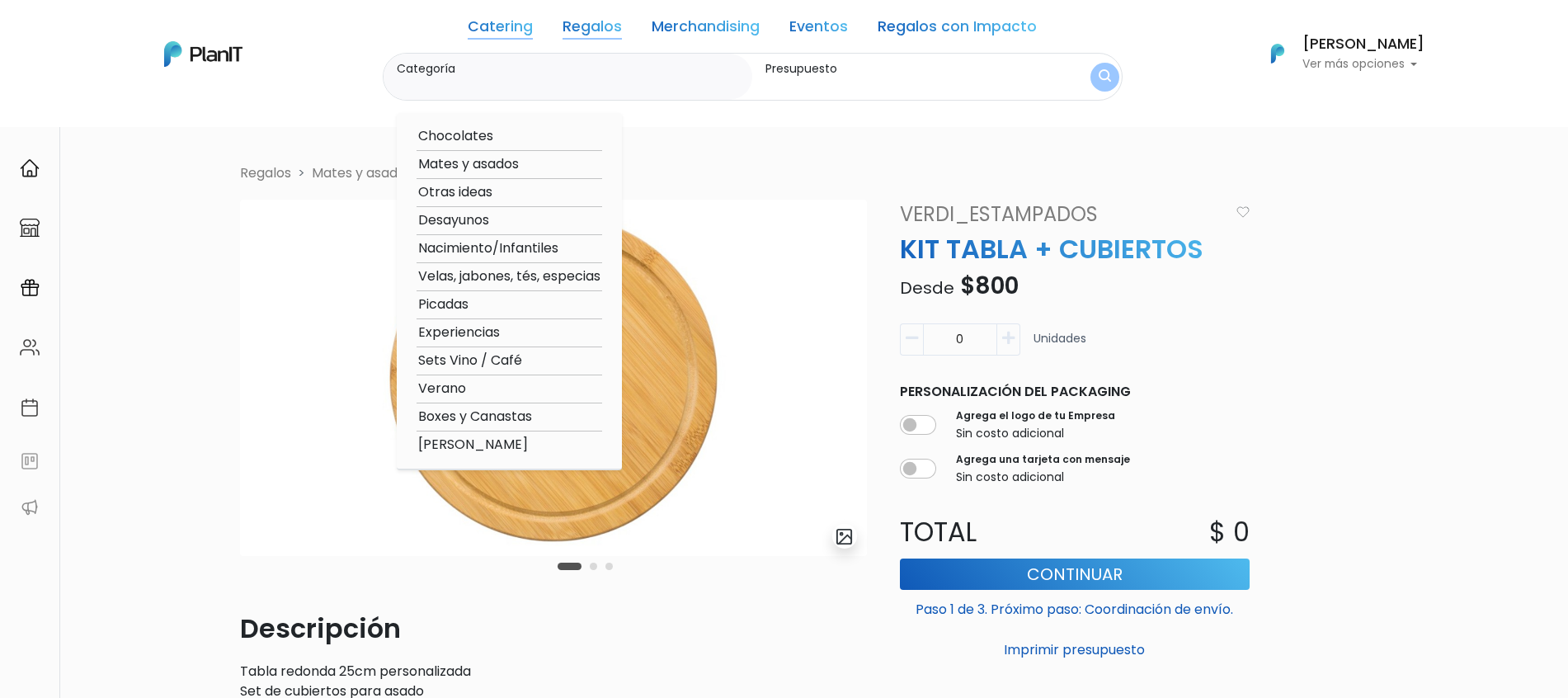
click at [311, 114] on nav "Catering Regalos Merchandising Eventos Regalos con Impacto Catering Regalos Mer…" at bounding box center [784, 64] width 1568 height 127
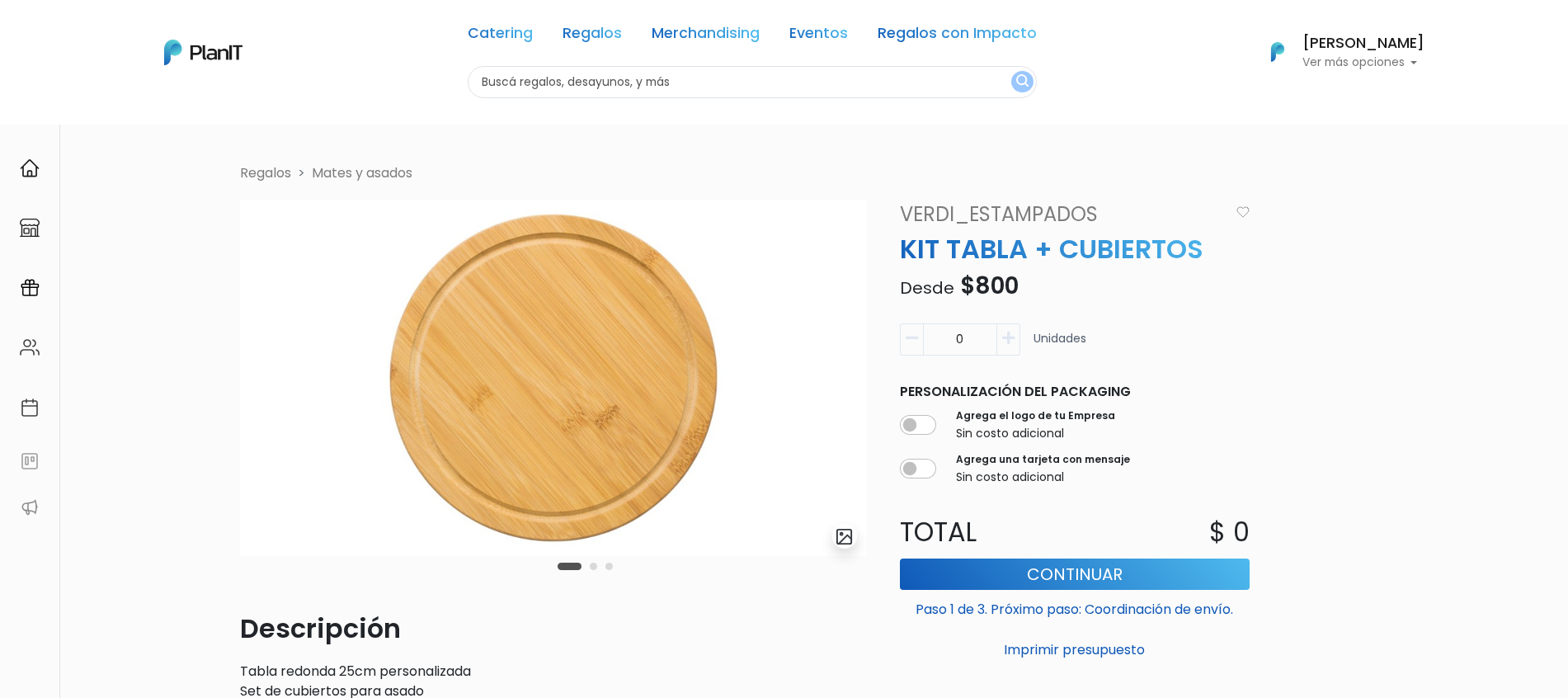
click at [506, 43] on link "Catering" at bounding box center [500, 36] width 65 height 19
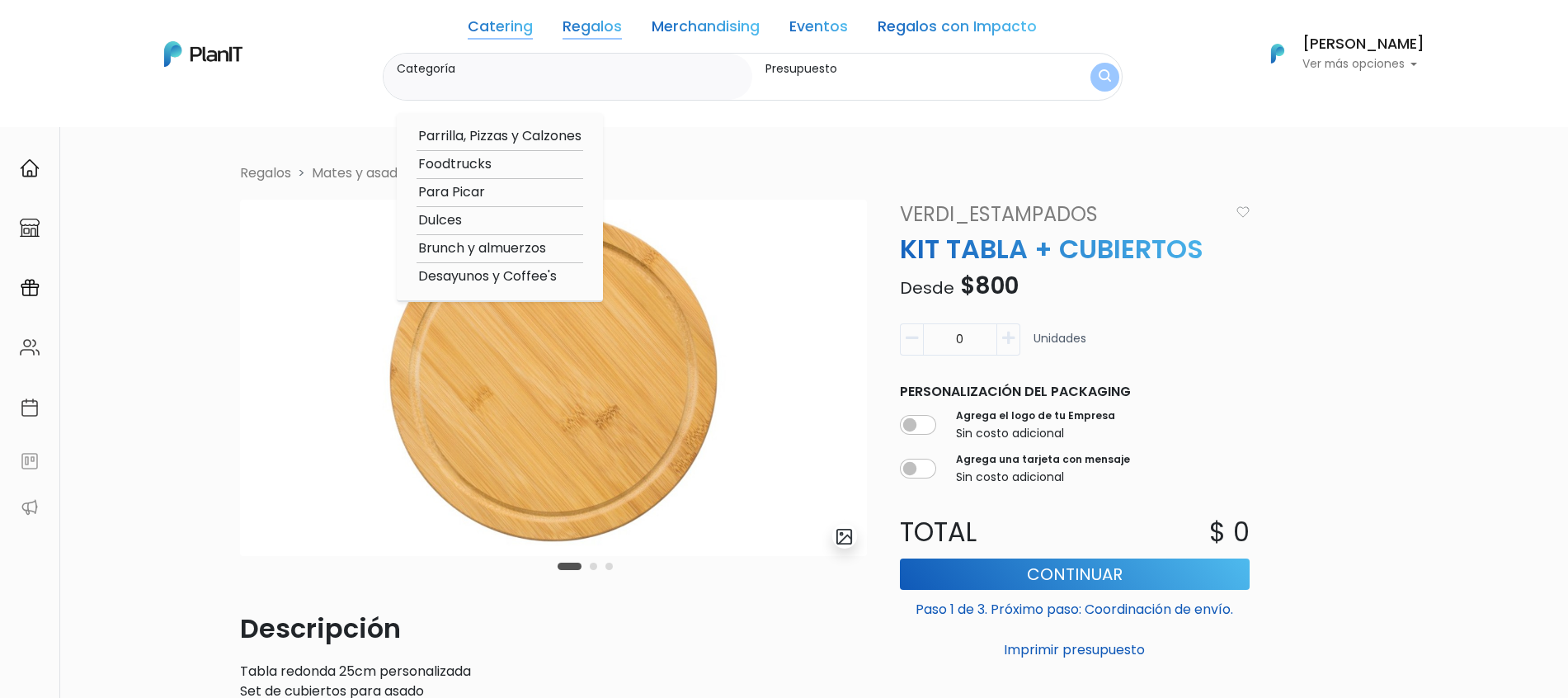
click at [538, 130] on option "Parrilla, Pizzas y Calzones" at bounding box center [500, 136] width 167 height 20
type input "Parrilla, Pizzas y Calzones"
type input "$0 - $1000"
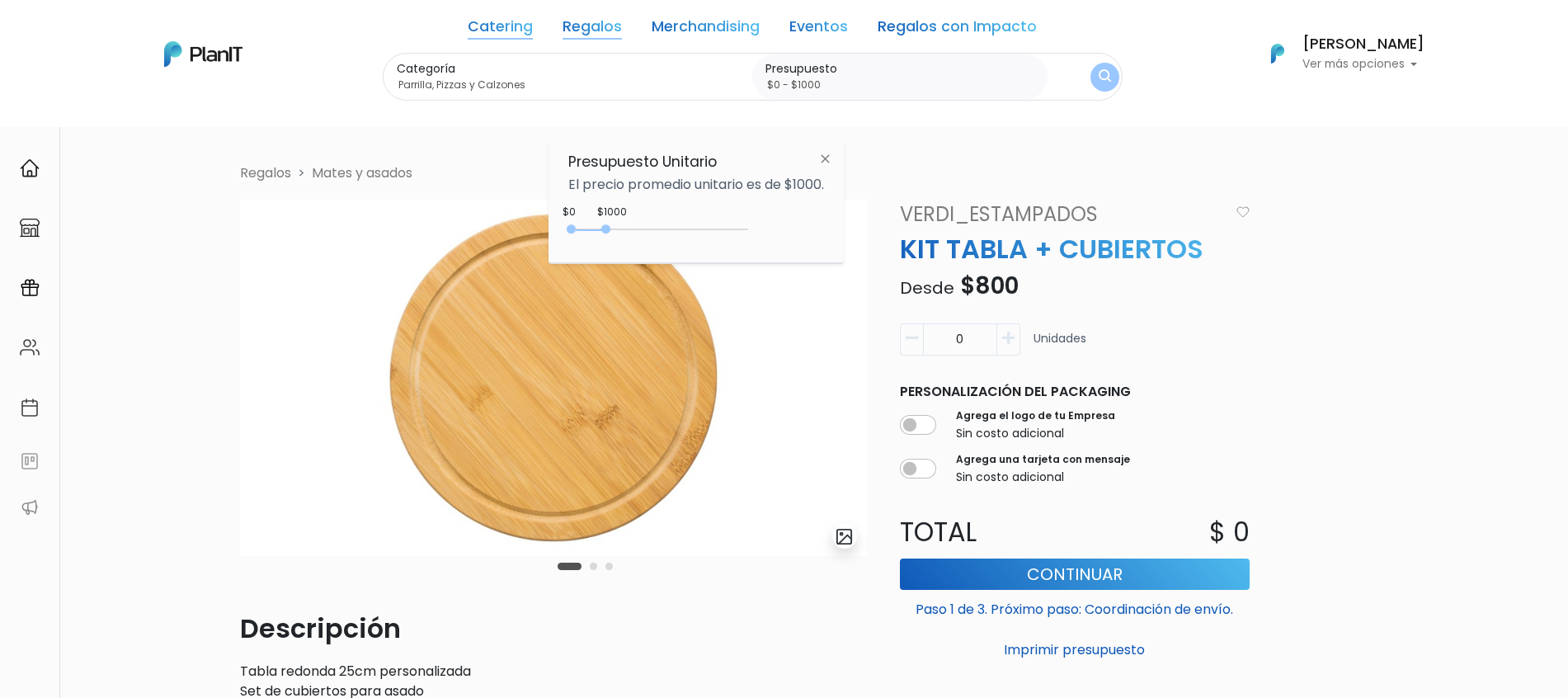
click at [594, 31] on link "Regalos" at bounding box center [593, 29] width 59 height 19
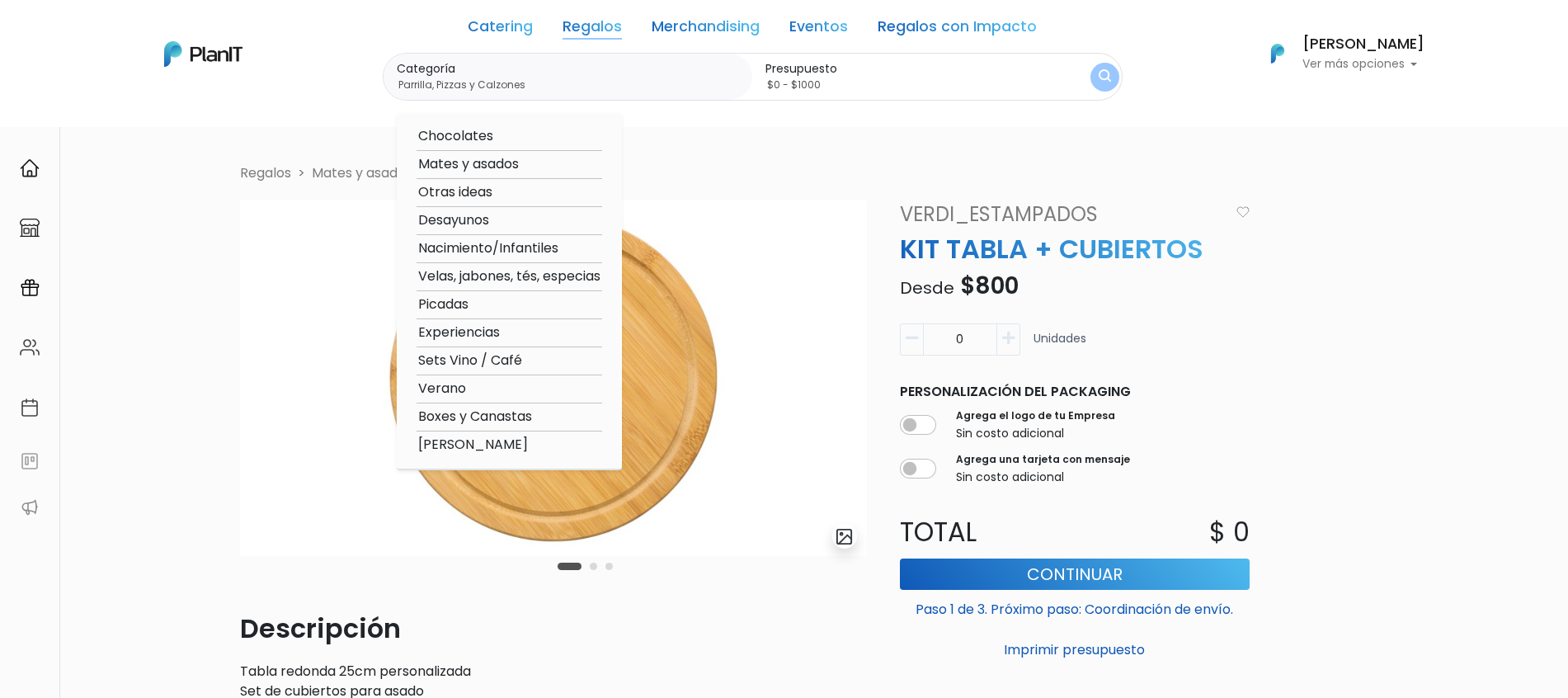
click at [491, 219] on option "Desayunos" at bounding box center [509, 220] width 185 height 20
type input "Desayunos"
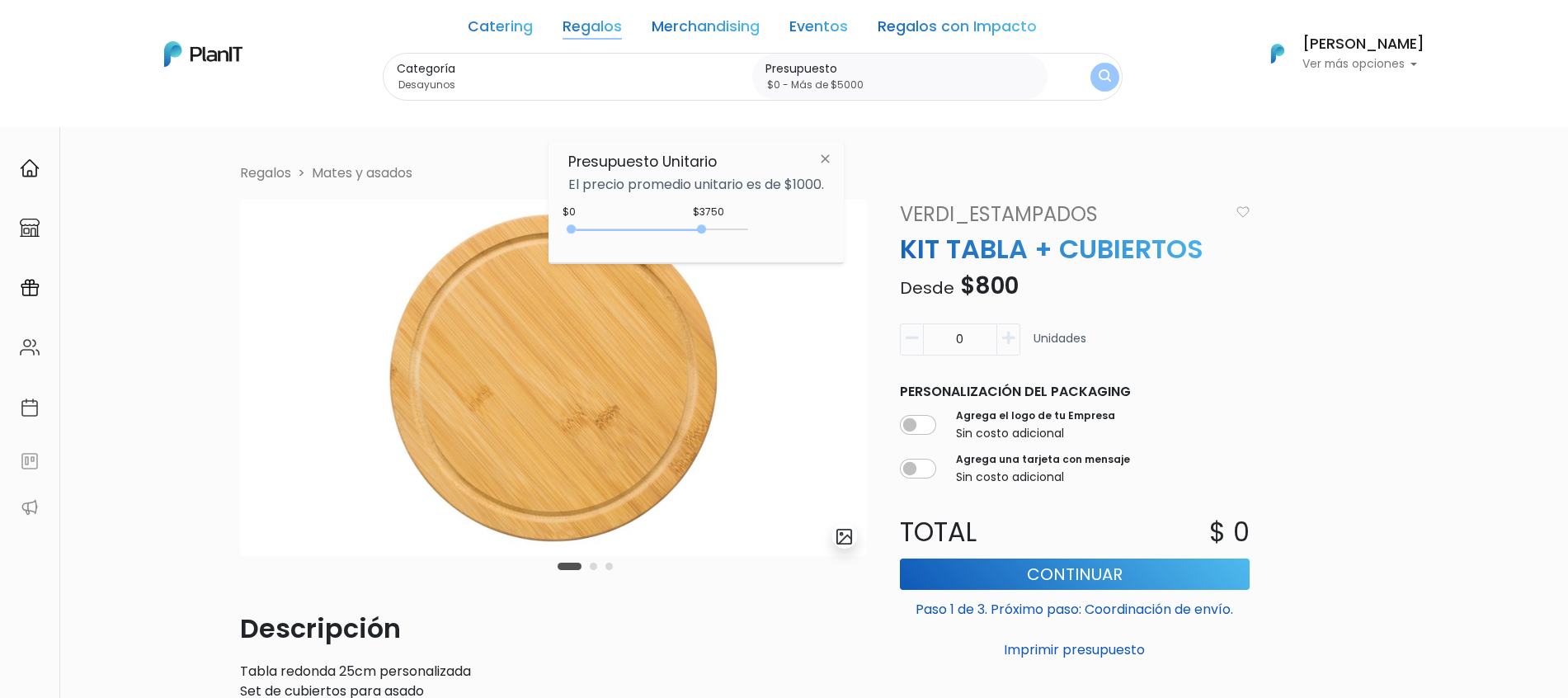
type input "$0 - Más de $5000"
drag, startPoint x: 612, startPoint y: 230, endPoint x: 759, endPoint y: 227, distance: 147.0
click at [754, 229] on div "$3750 $0 0 : 3750 0 3750 0,5000" at bounding box center [696, 232] width 256 height 33
click at [1102, 69] on img "submit" at bounding box center [1105, 77] width 13 height 16
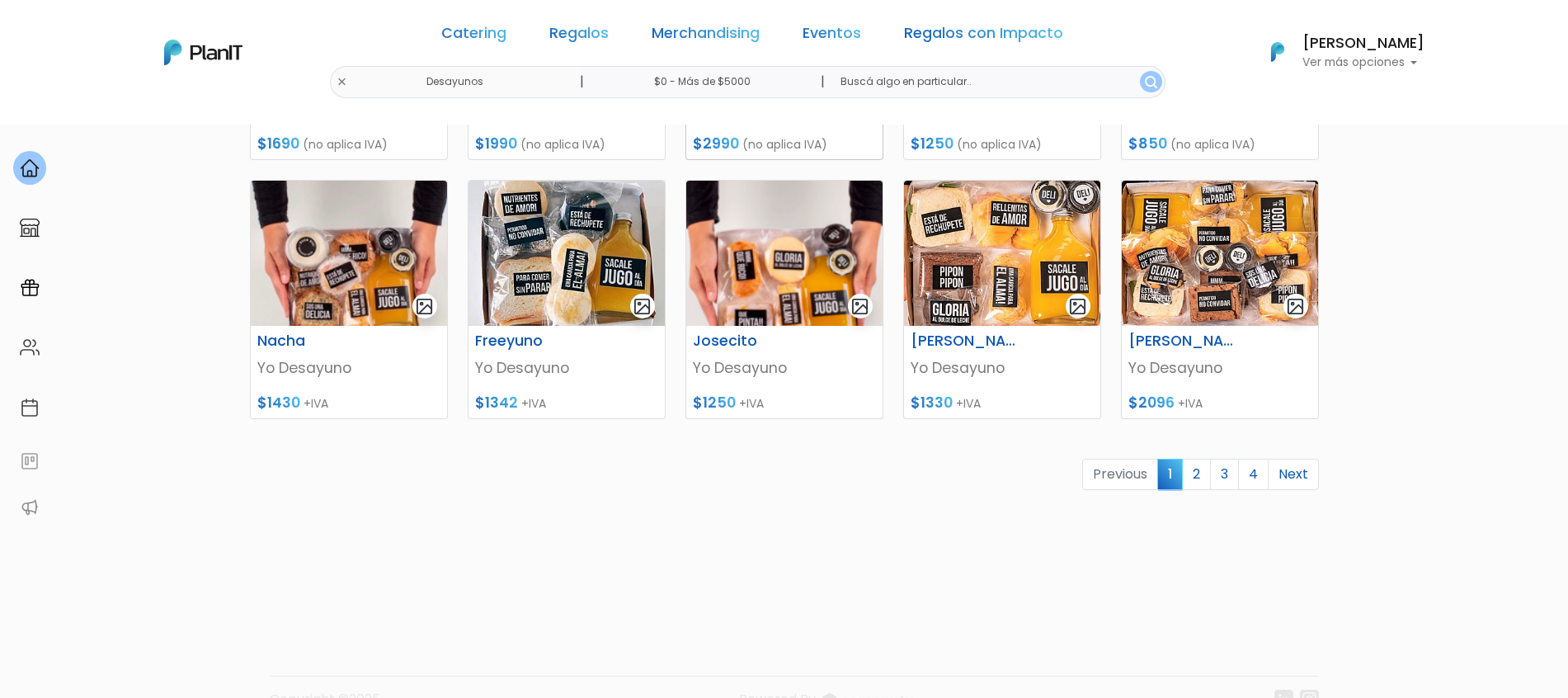
scroll to position [723, 0]
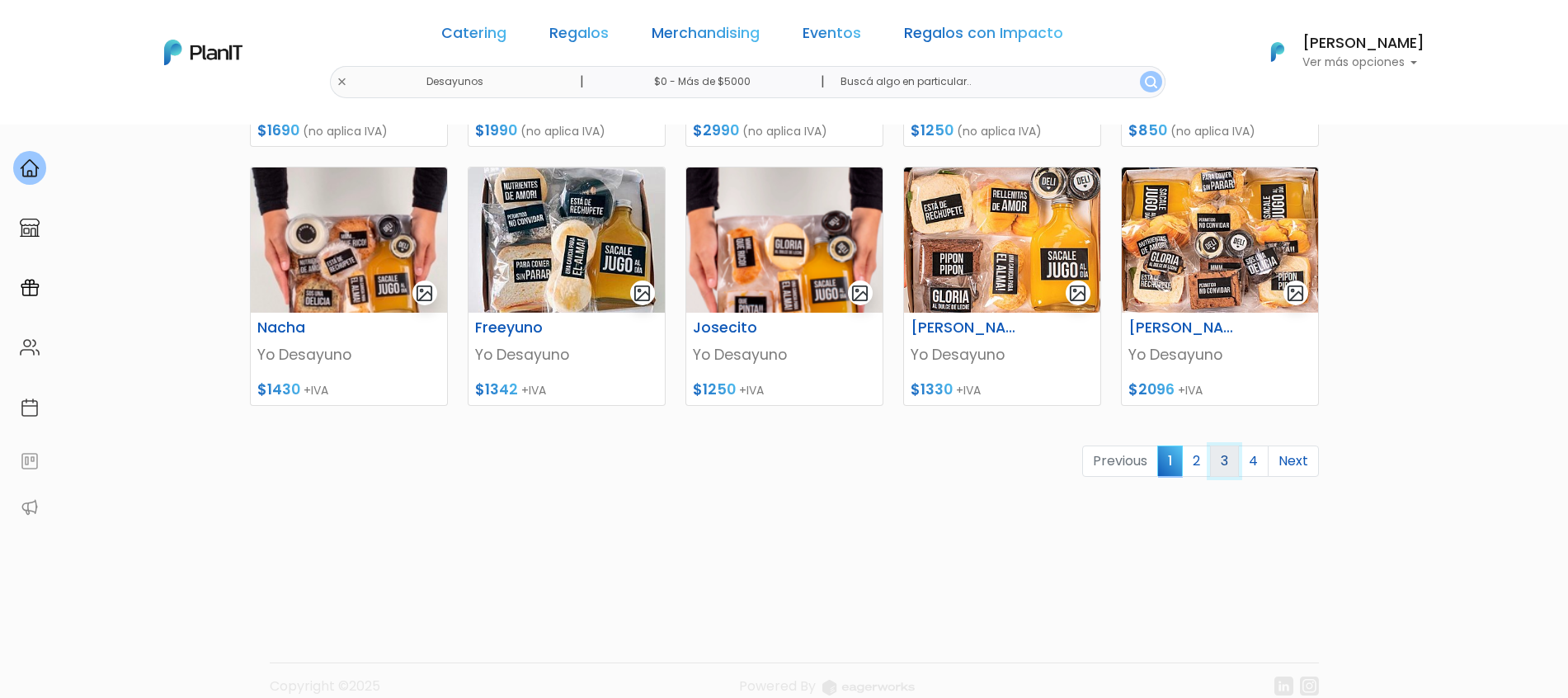
click at [1224, 461] on link "3" at bounding box center [1225, 461] width 29 height 31
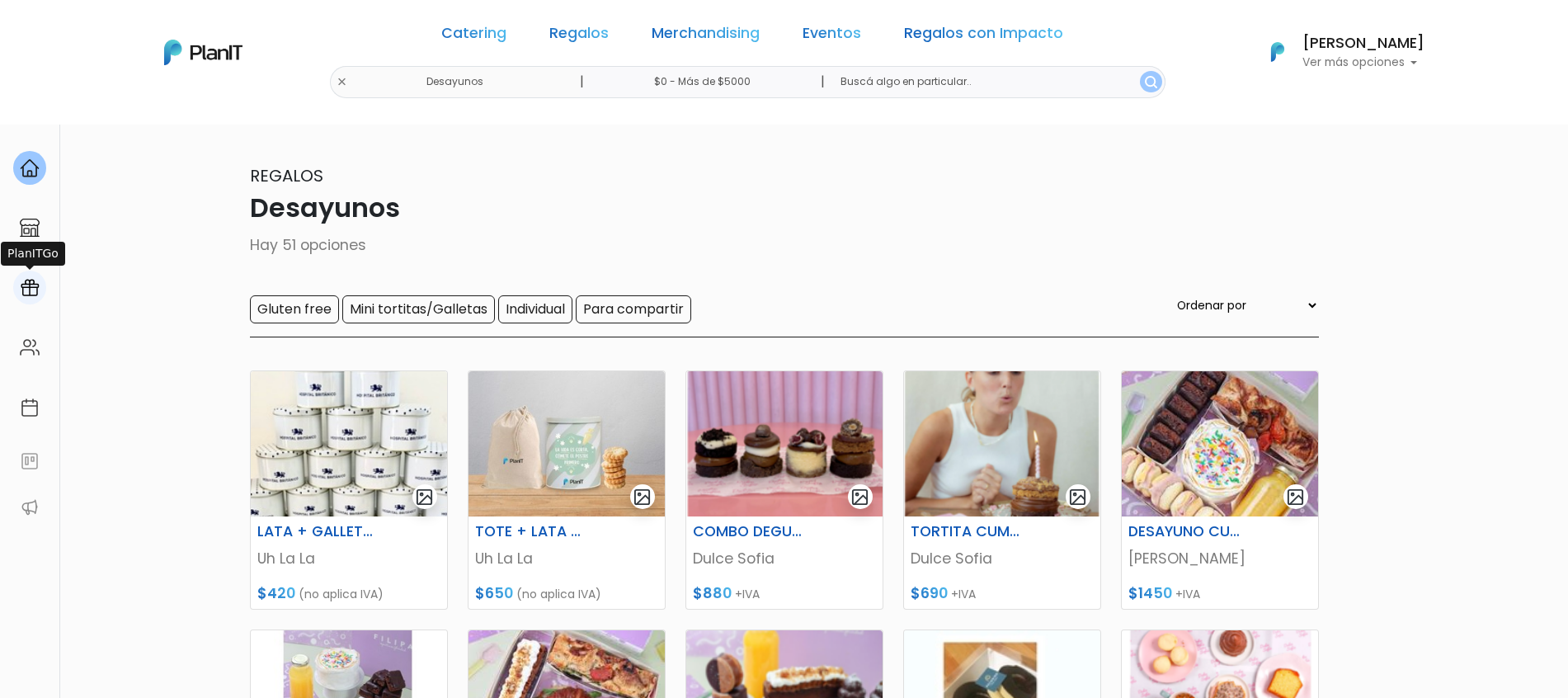
click at [30, 277] on div at bounding box center [30, 288] width 33 height 34
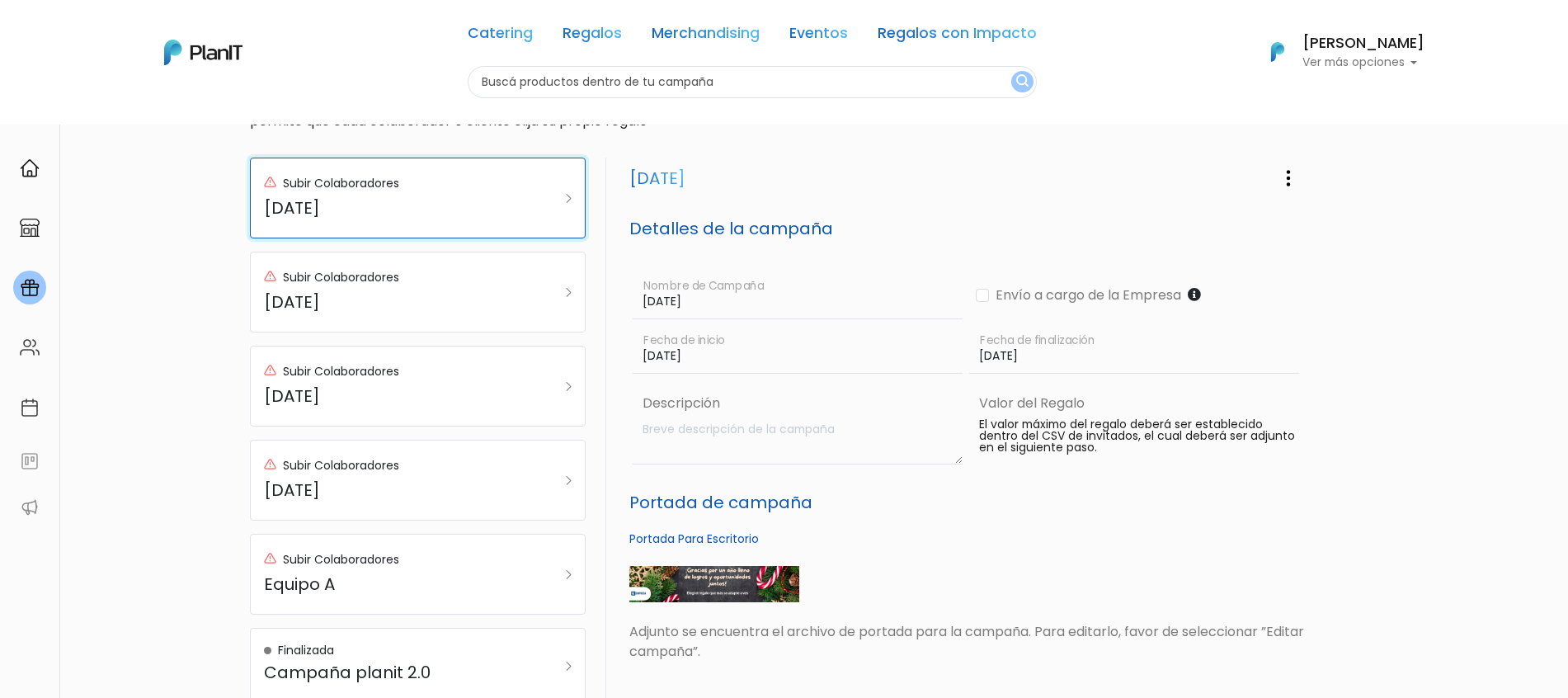
click at [466, 206] on h5 "[DATE]" at bounding box center [395, 208] width 262 height 19
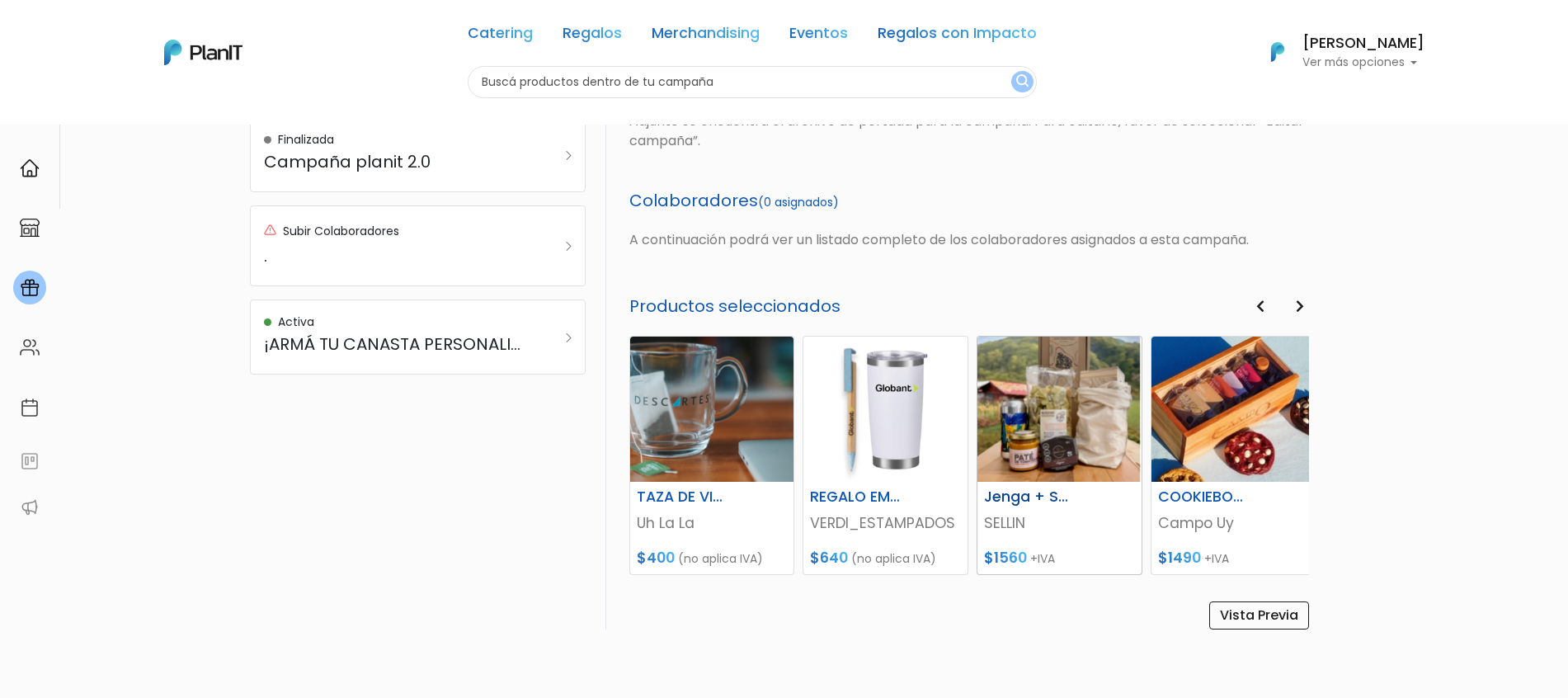
scroll to position [619, 0]
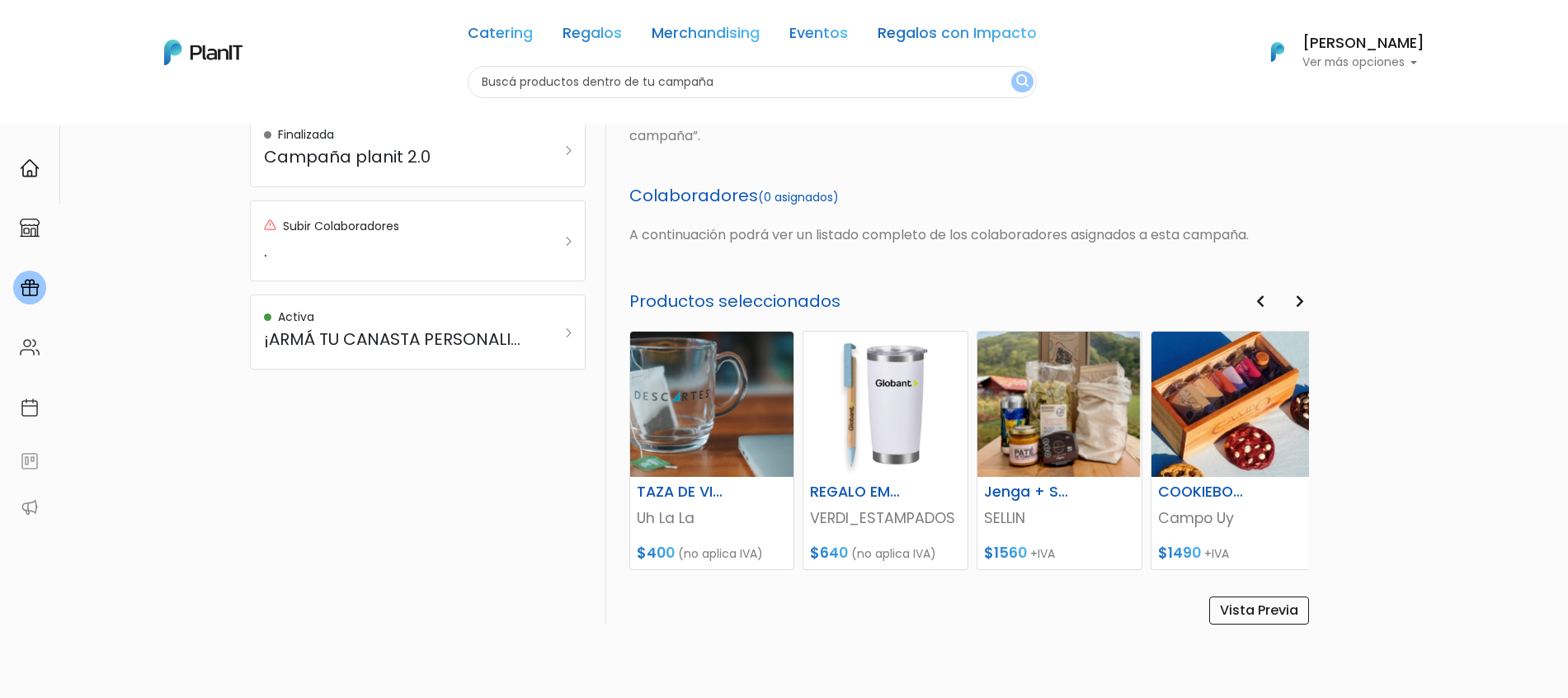
click at [1300, 304] on icon "button" at bounding box center [1300, 302] width 8 height 14
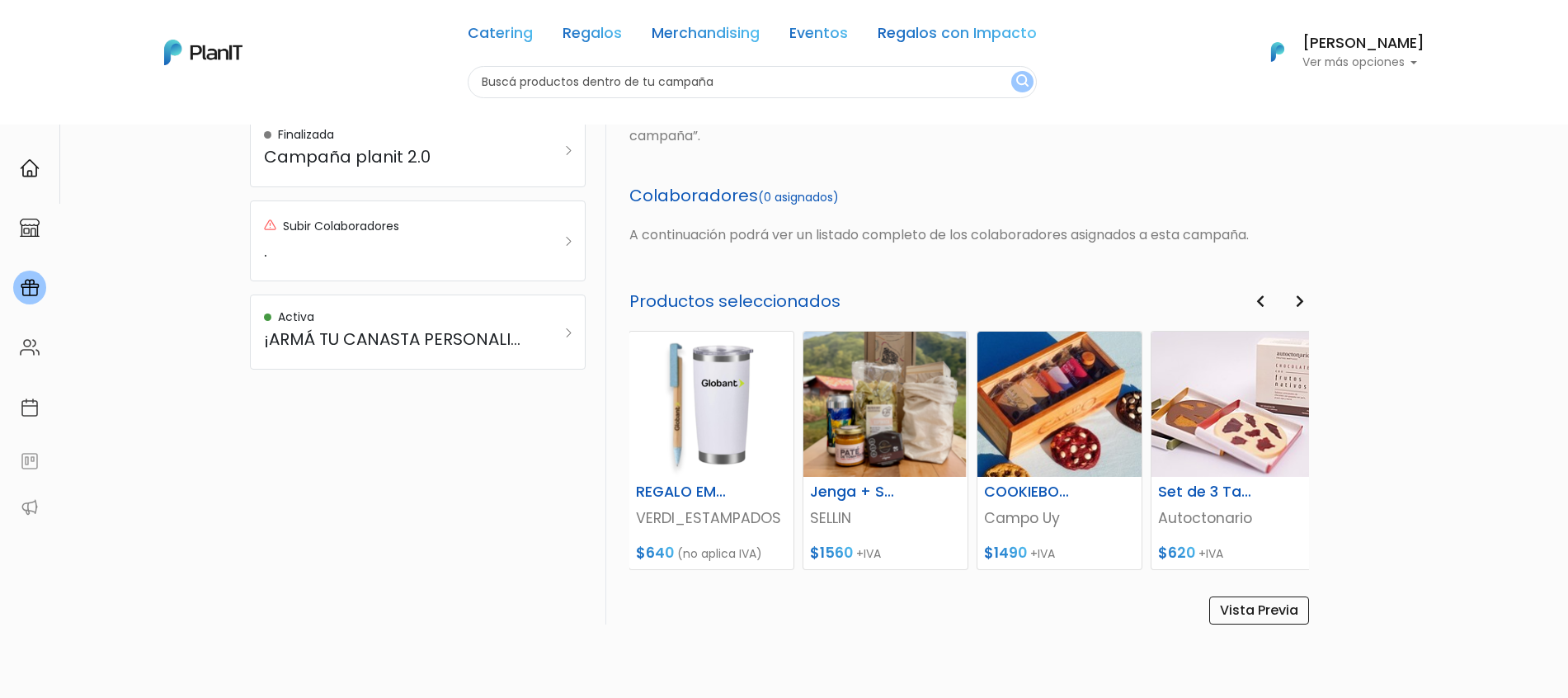
click at [1300, 304] on icon "button" at bounding box center [1300, 302] width 8 height 14
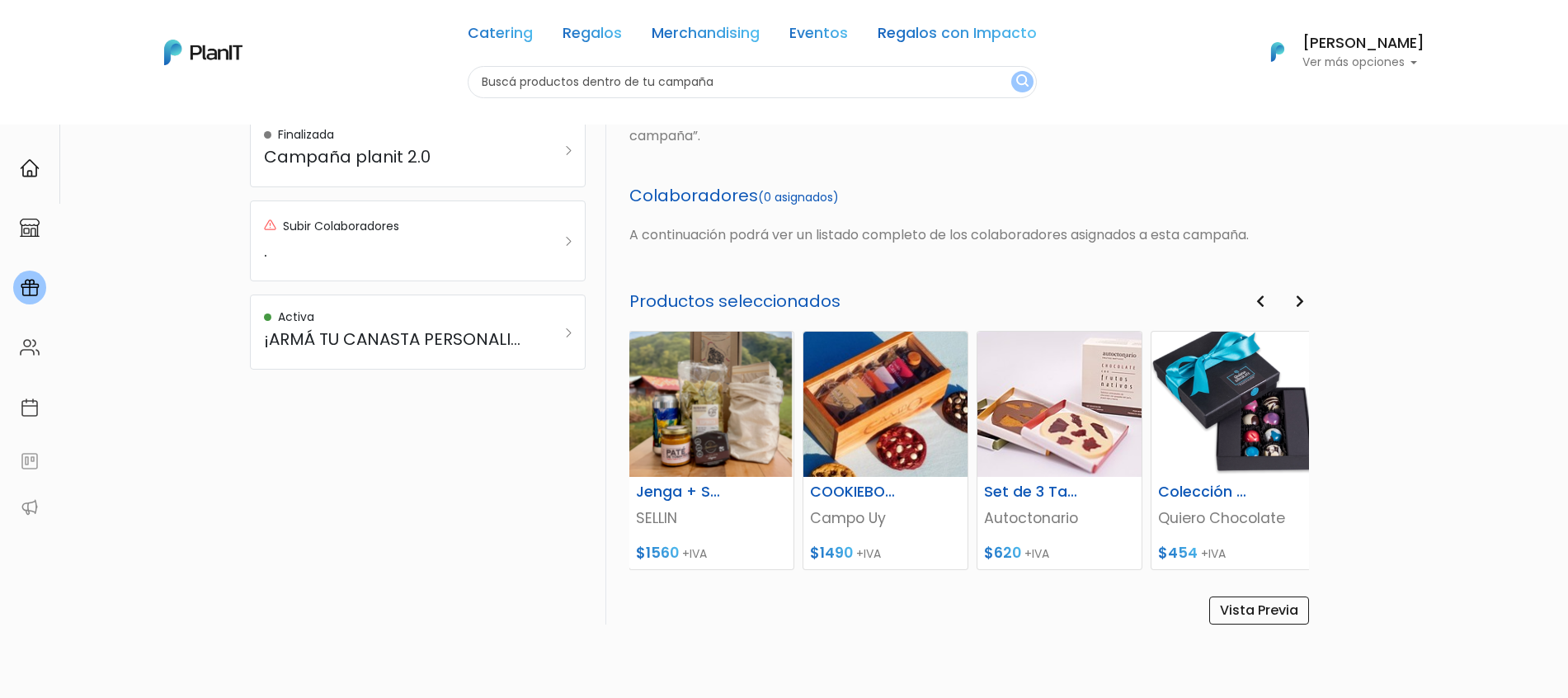
click at [1300, 304] on icon "button" at bounding box center [1300, 302] width 8 height 14
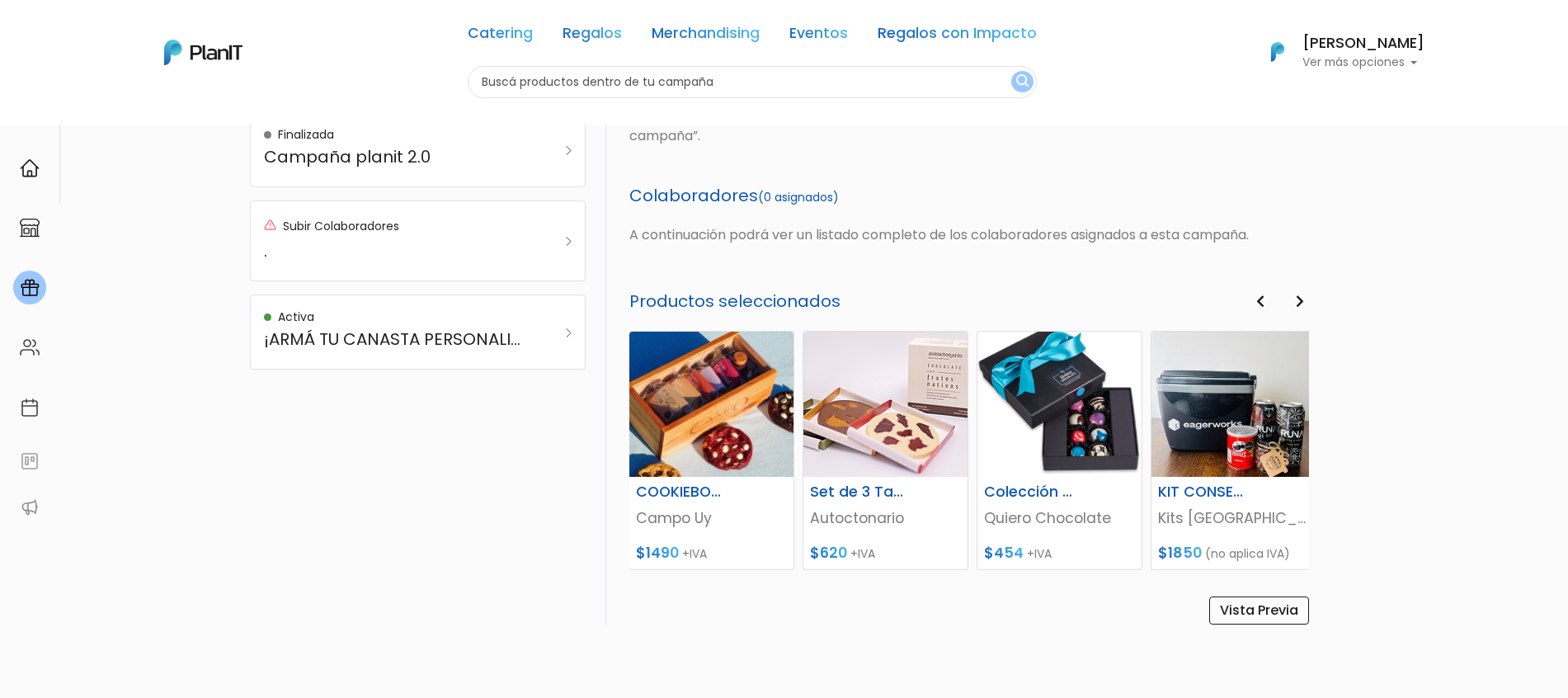
click at [1300, 304] on icon "button" at bounding box center [1300, 302] width 8 height 14
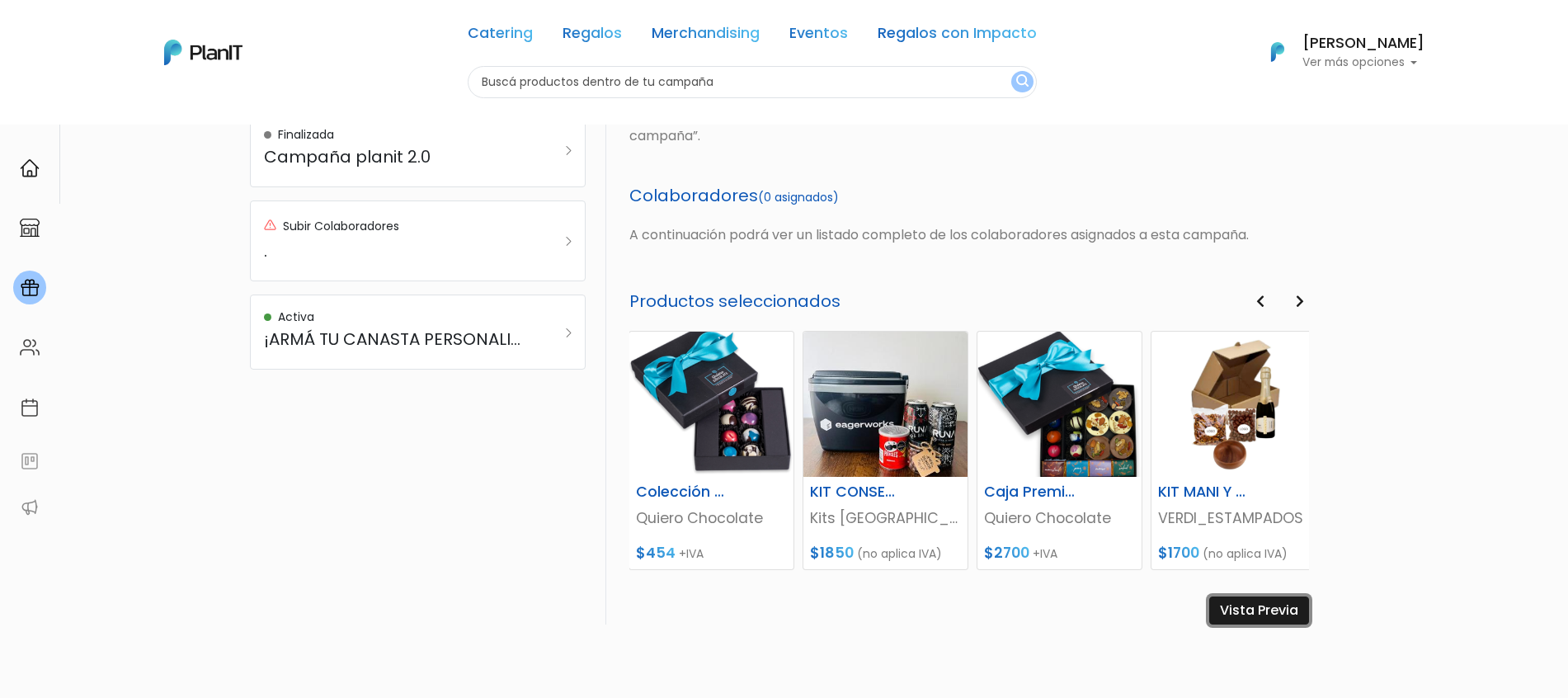
click at [1274, 606] on link "Vista Previa" at bounding box center [1260, 611] width 100 height 28
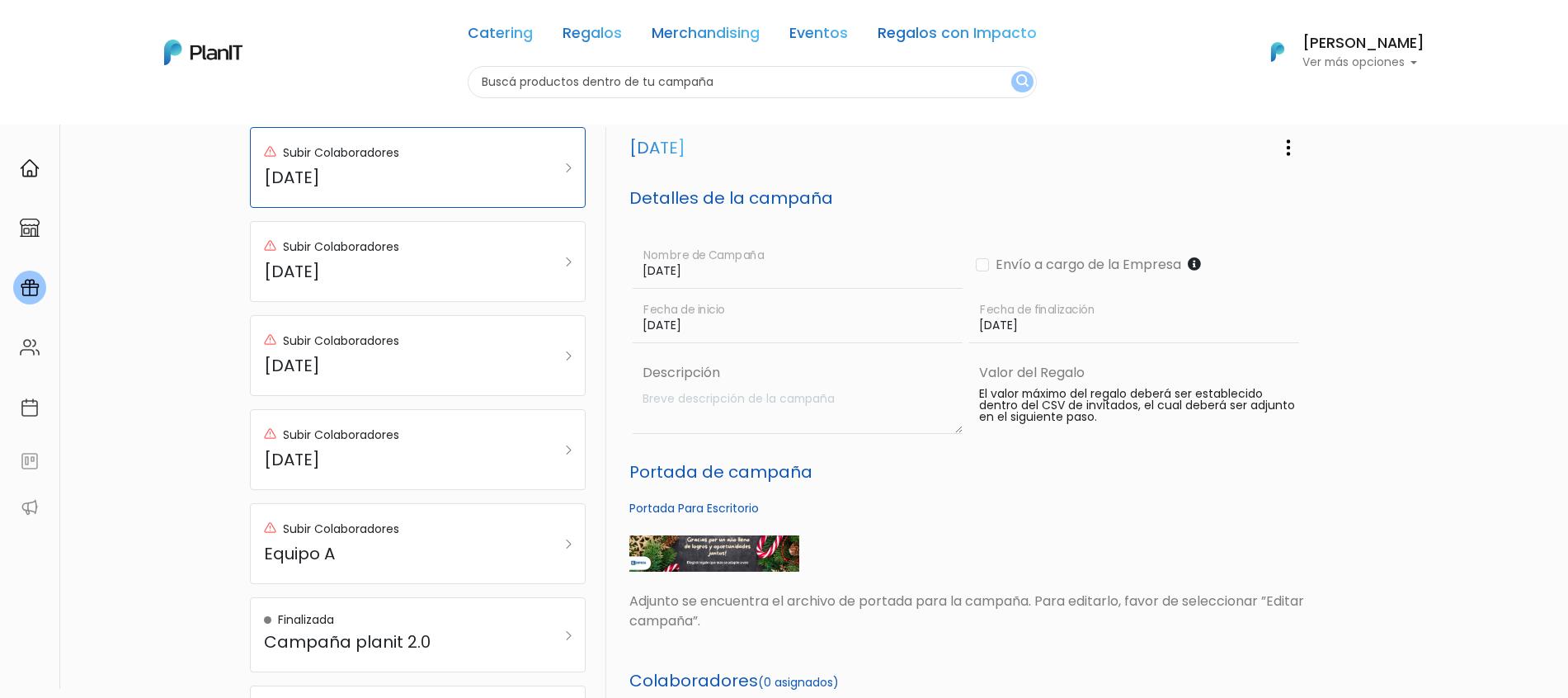
scroll to position [0, 0]
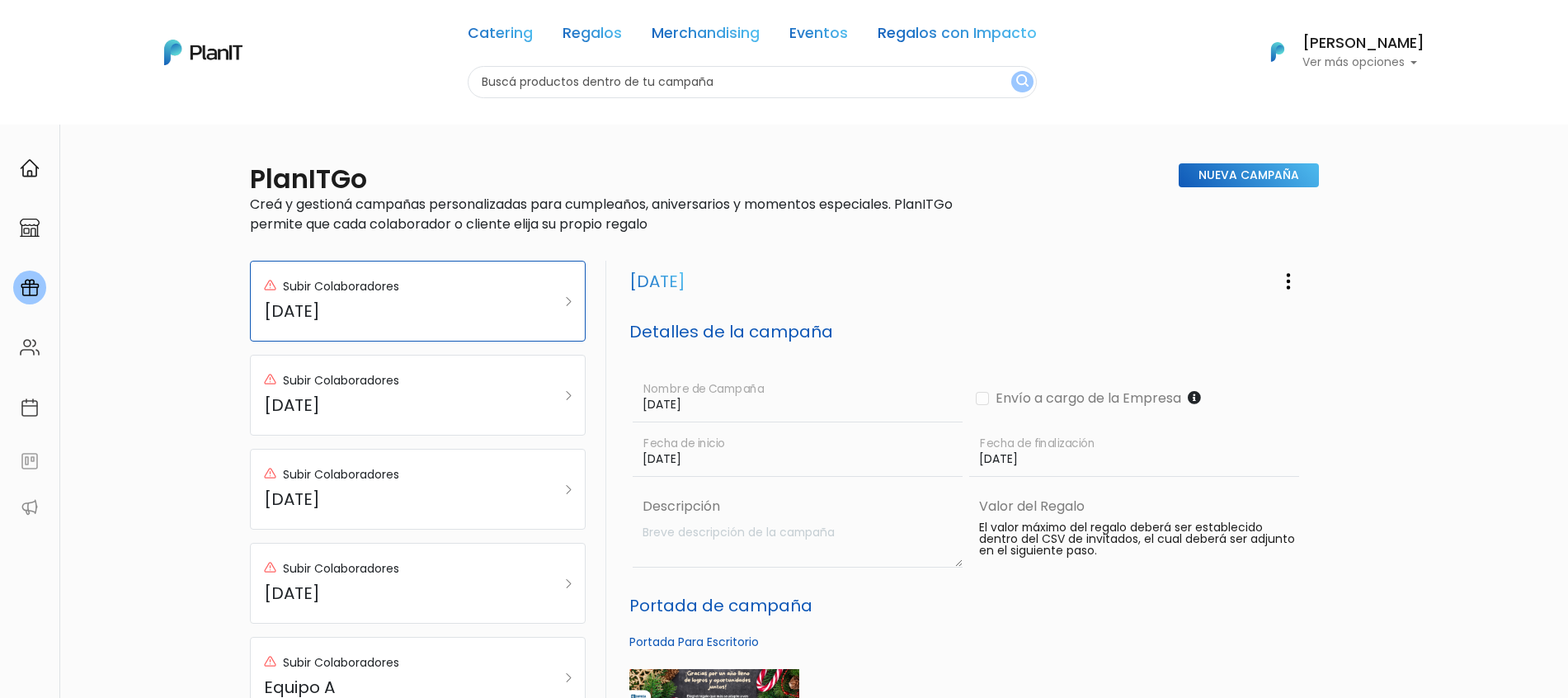
click at [588, 48] on div "Catering Regalos Merchandising Eventos Regalos con Impacto" at bounding box center [753, 36] width 569 height 59
click at [589, 33] on link "Regalos" at bounding box center [593, 36] width 59 height 19
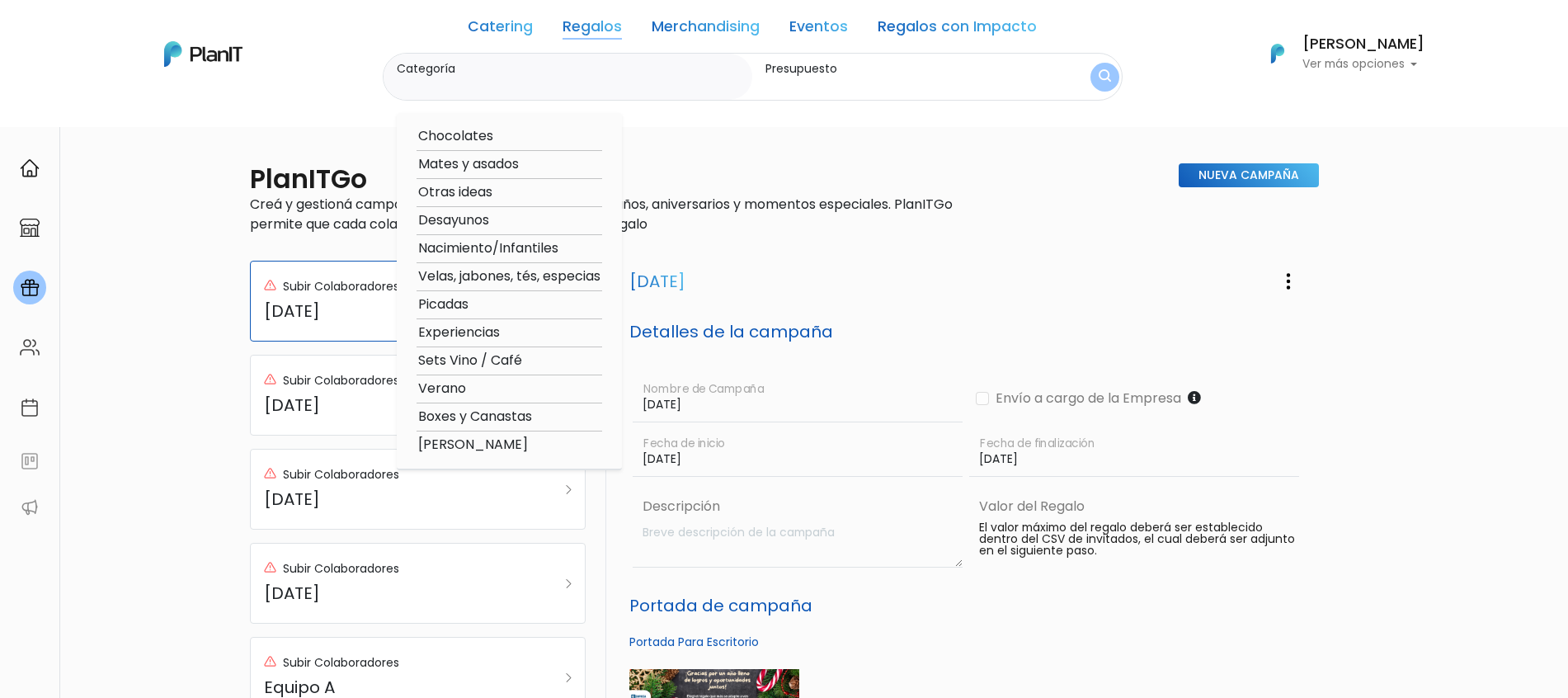
click at [479, 420] on option "Boxes y Canastas" at bounding box center [509, 417] width 185 height 20
type input "Boxes y Canastas"
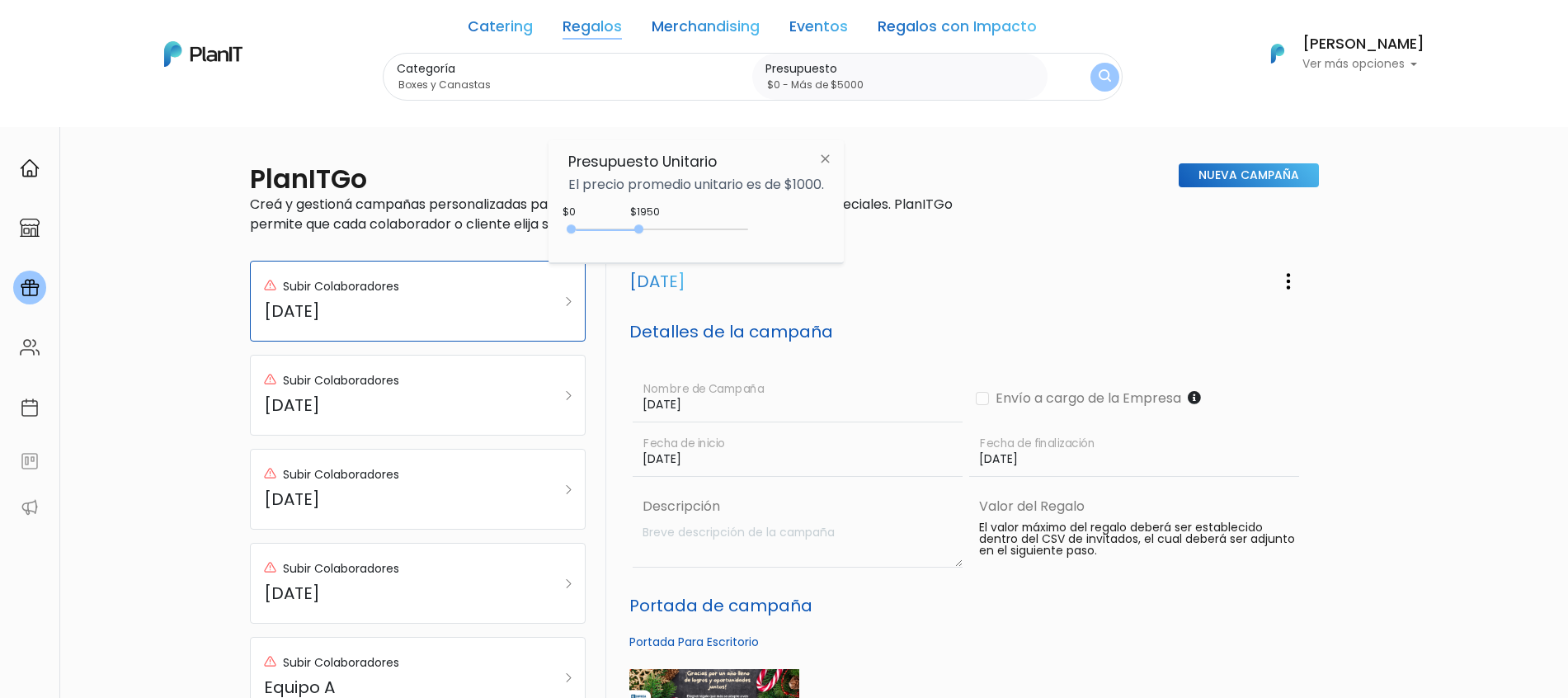
type input "$0 - Más de $5000"
drag, startPoint x: 604, startPoint y: 227, endPoint x: 847, endPoint y: 224, distance: 243.0
click at [844, 224] on div "Presupuesto Unitario El precio promedio unitario es de $1000. $1950 $0 0 : 1950…" at bounding box center [696, 202] width 295 height 123
click at [1104, 75] on img "submit" at bounding box center [1105, 77] width 13 height 16
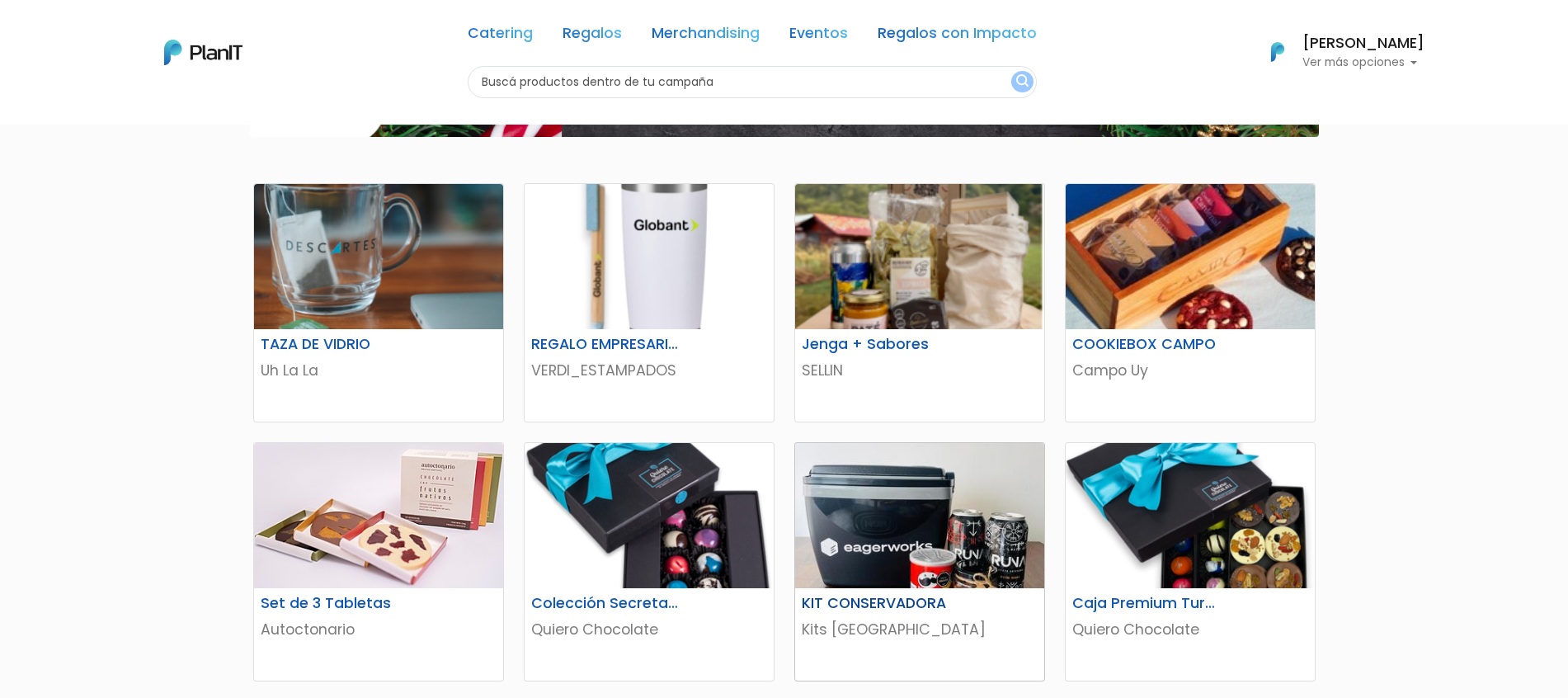
scroll to position [413, 0]
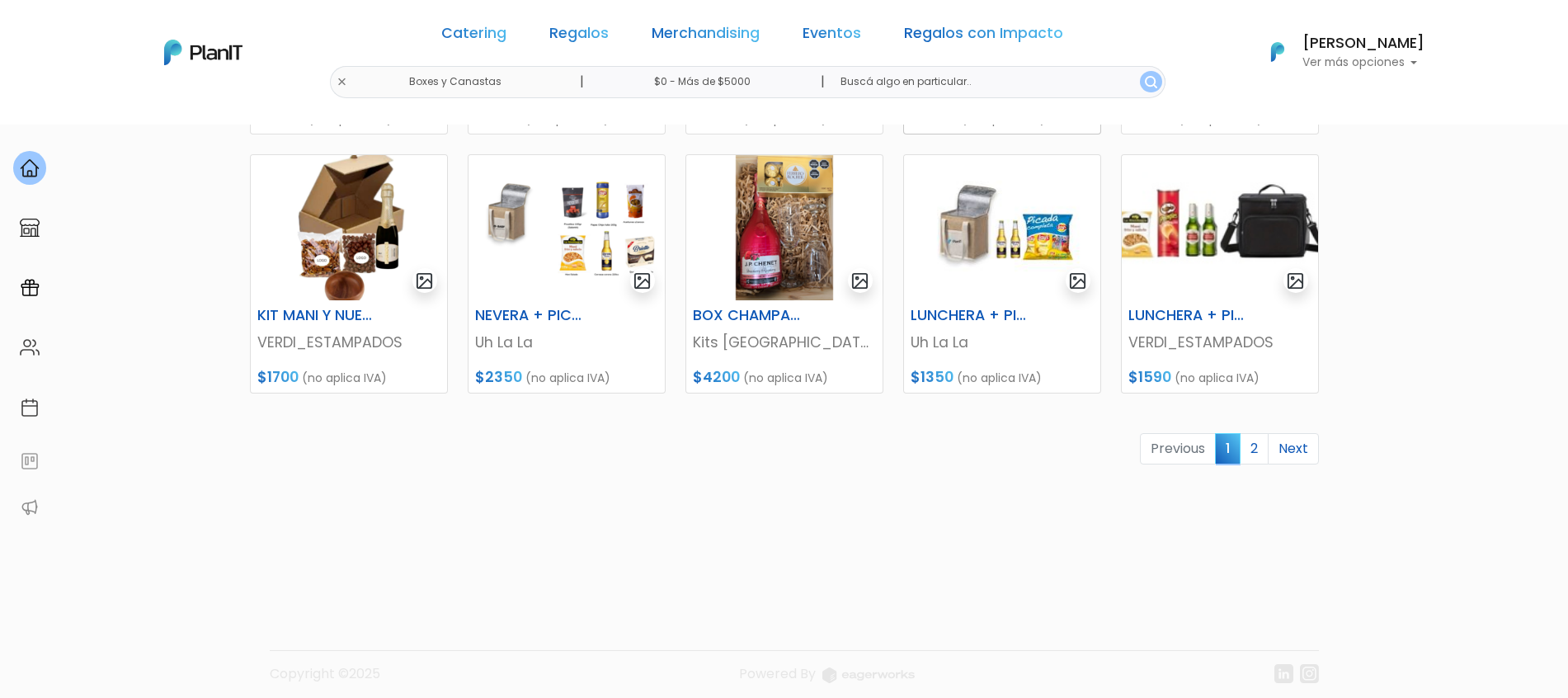
scroll to position [746, 0]
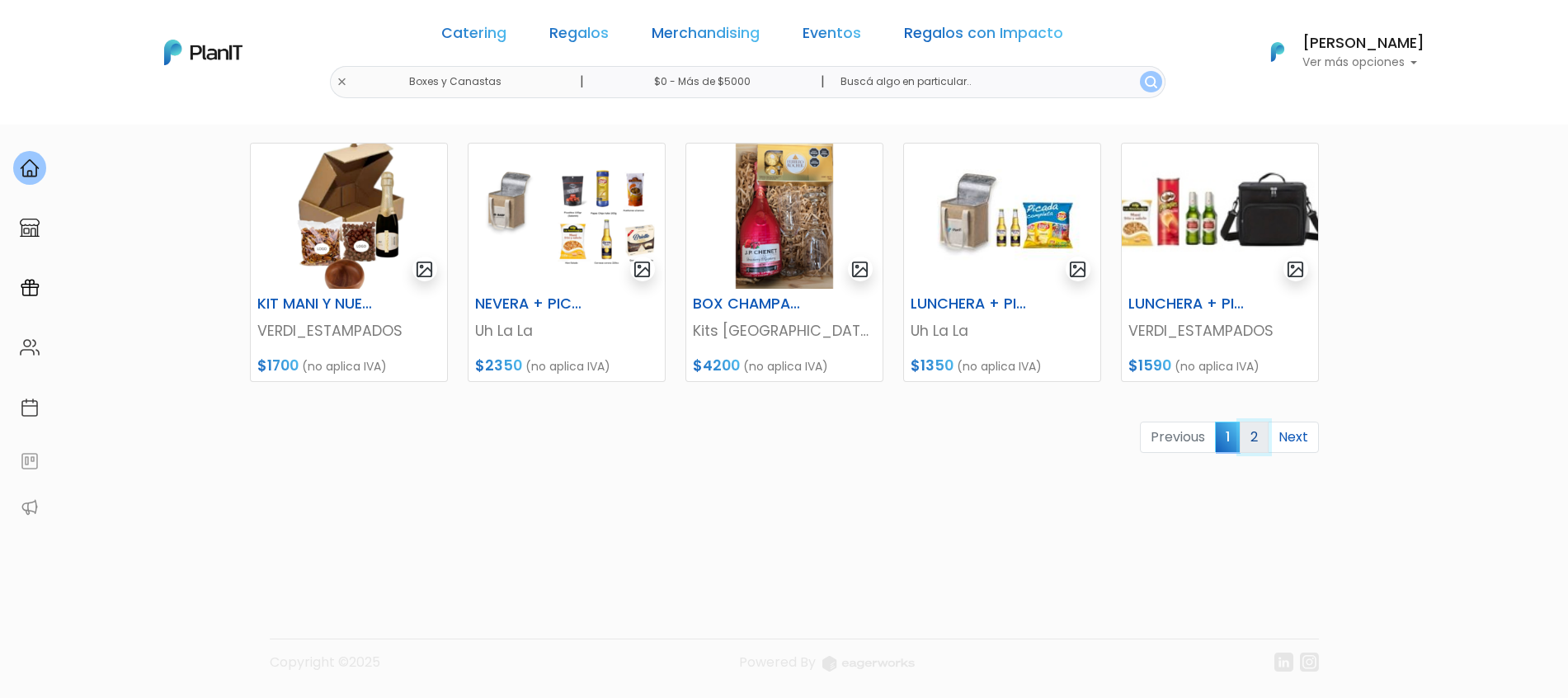
click at [1261, 443] on link "2" at bounding box center [1255, 437] width 29 height 31
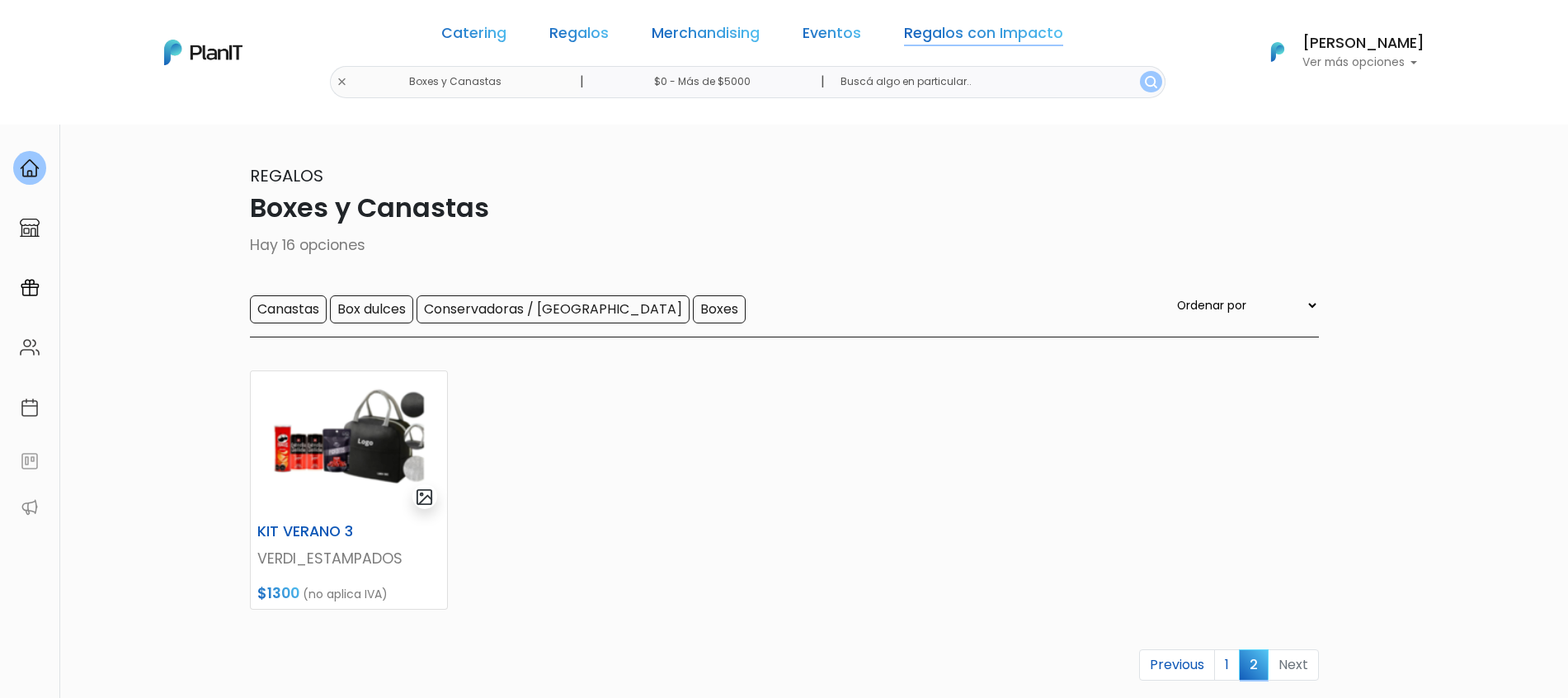
click at [961, 36] on link "Regalos con Impacto" at bounding box center [984, 36] width 159 height 19
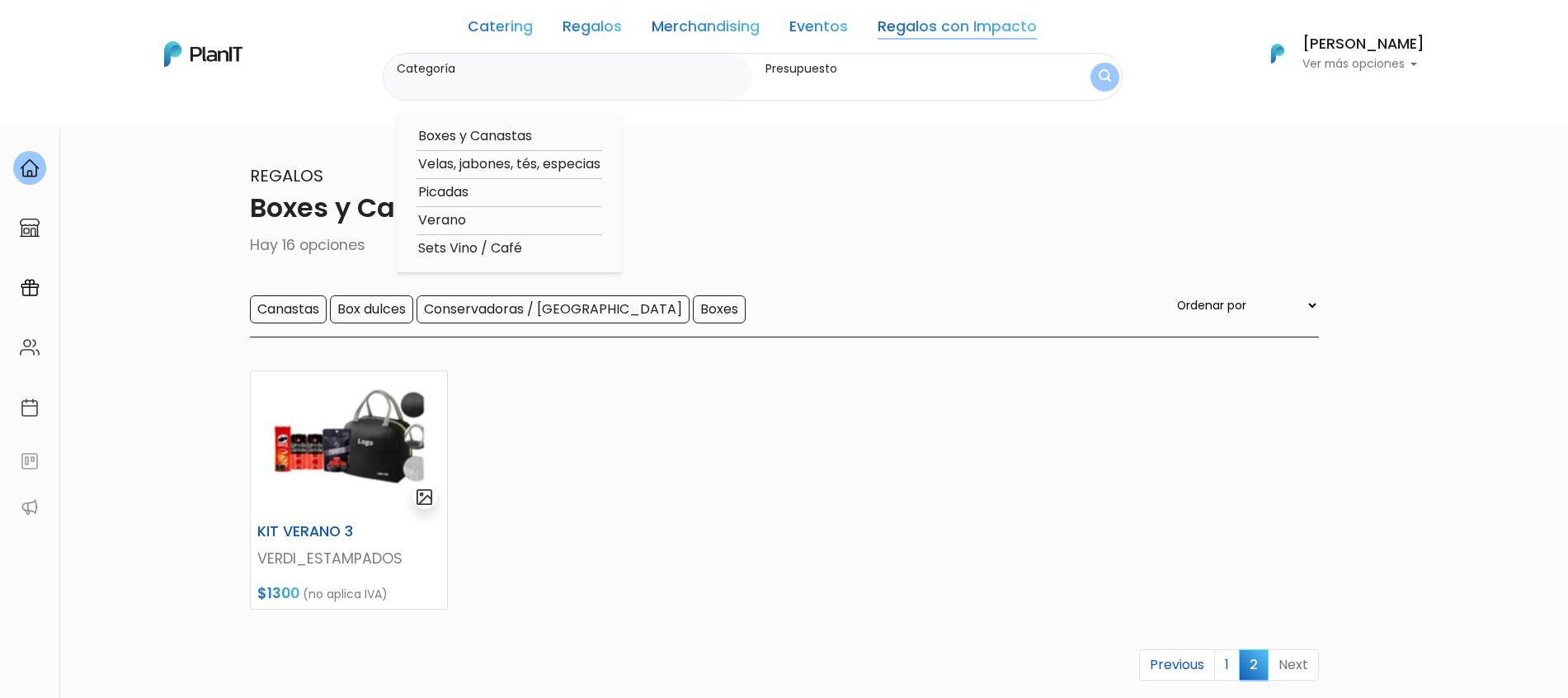
click at [496, 138] on option "Boxes y Canastas" at bounding box center [509, 136] width 185 height 20
type input "Boxes y Canastas"
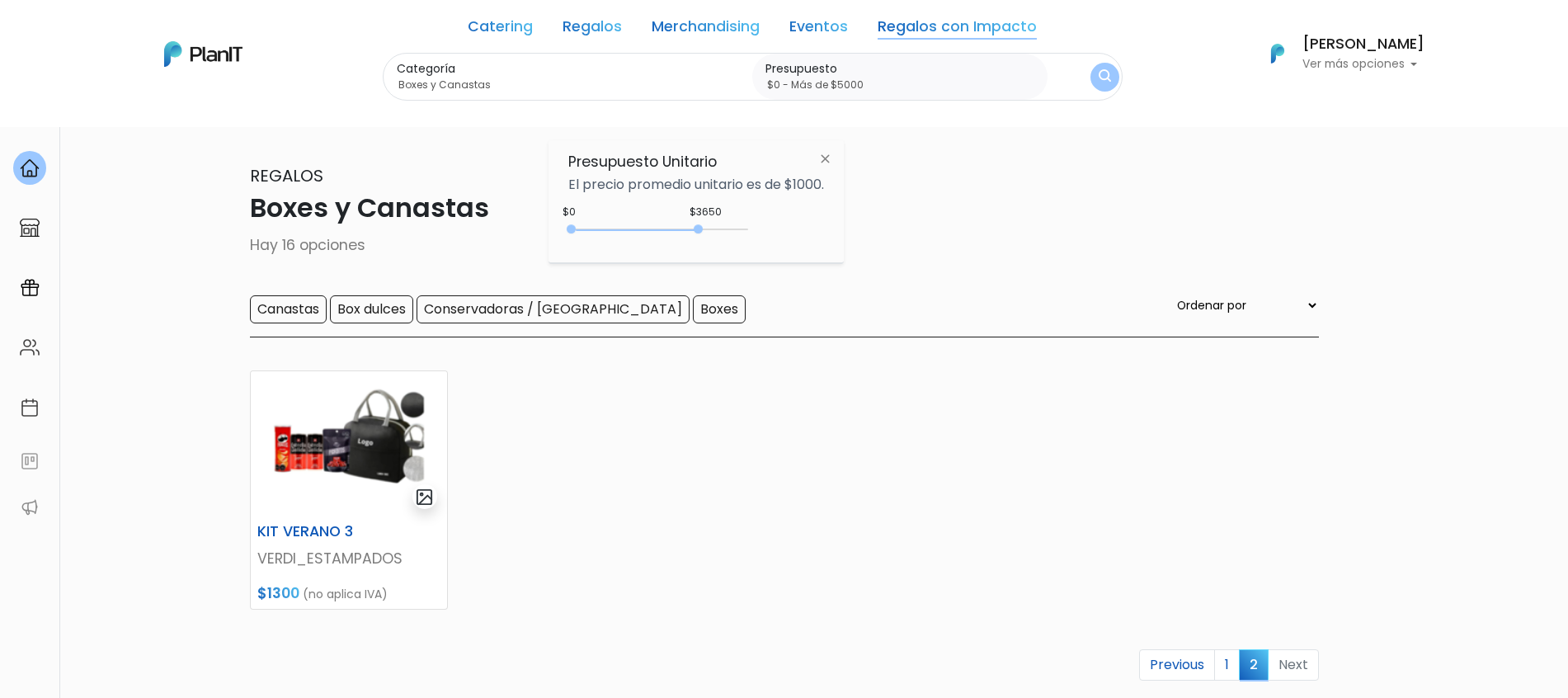
type input "$0 - Más de $5000"
drag, startPoint x: 608, startPoint y: 230, endPoint x: 760, endPoint y: 224, distance: 152.1
click at [760, 224] on div "$3650 $0 0 : 3650 0 3650 0,5000" at bounding box center [696, 232] width 256 height 33
click at [1107, 86] on button "submit" at bounding box center [1105, 77] width 29 height 29
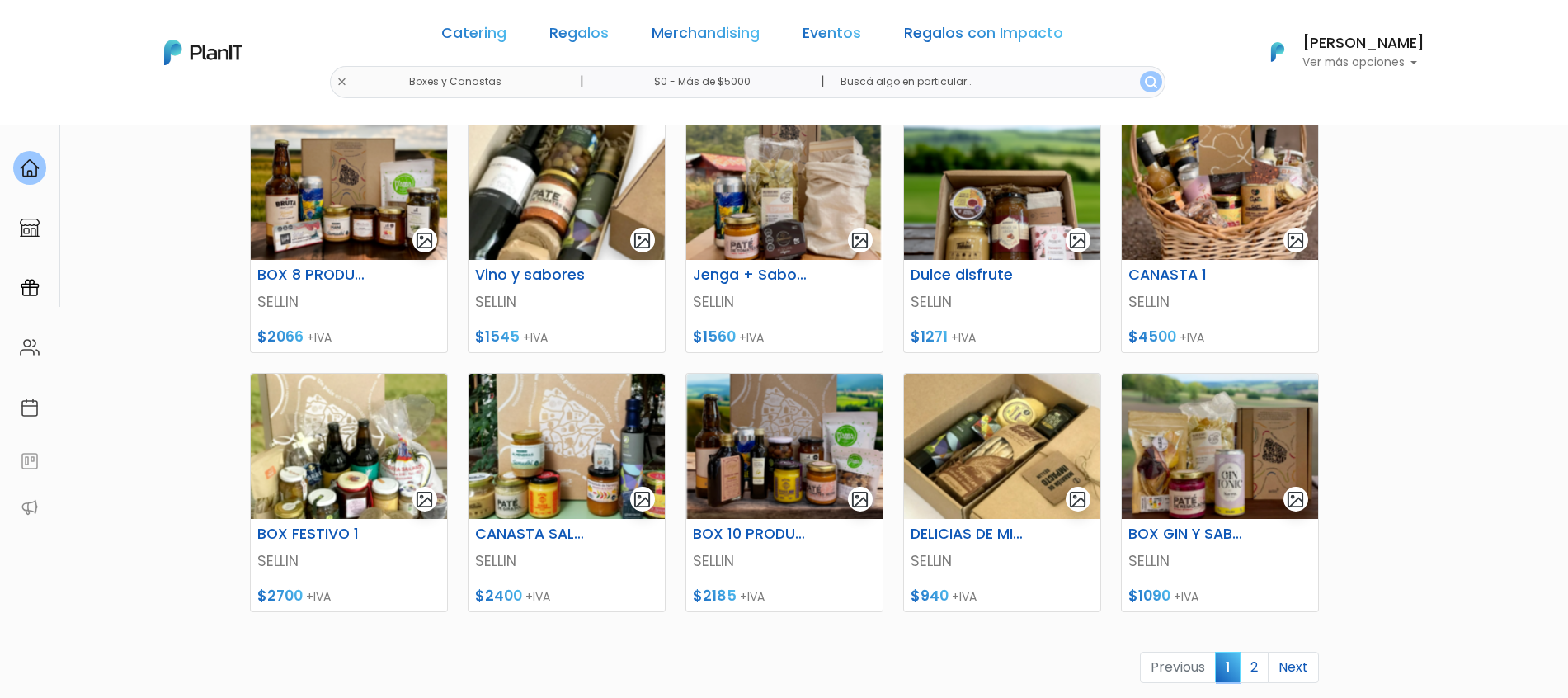
scroll to position [619, 0]
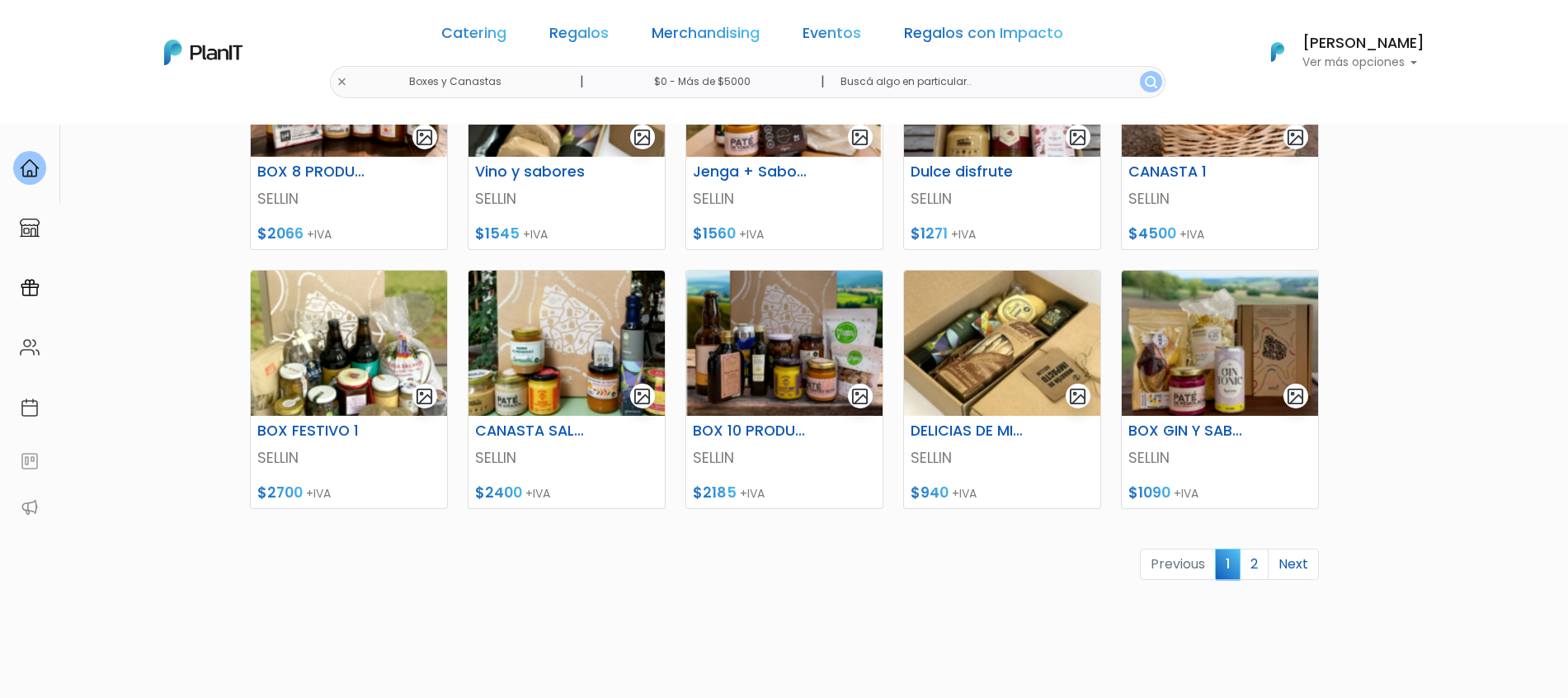
click at [735, 372] on img at bounding box center [785, 344] width 196 height 146
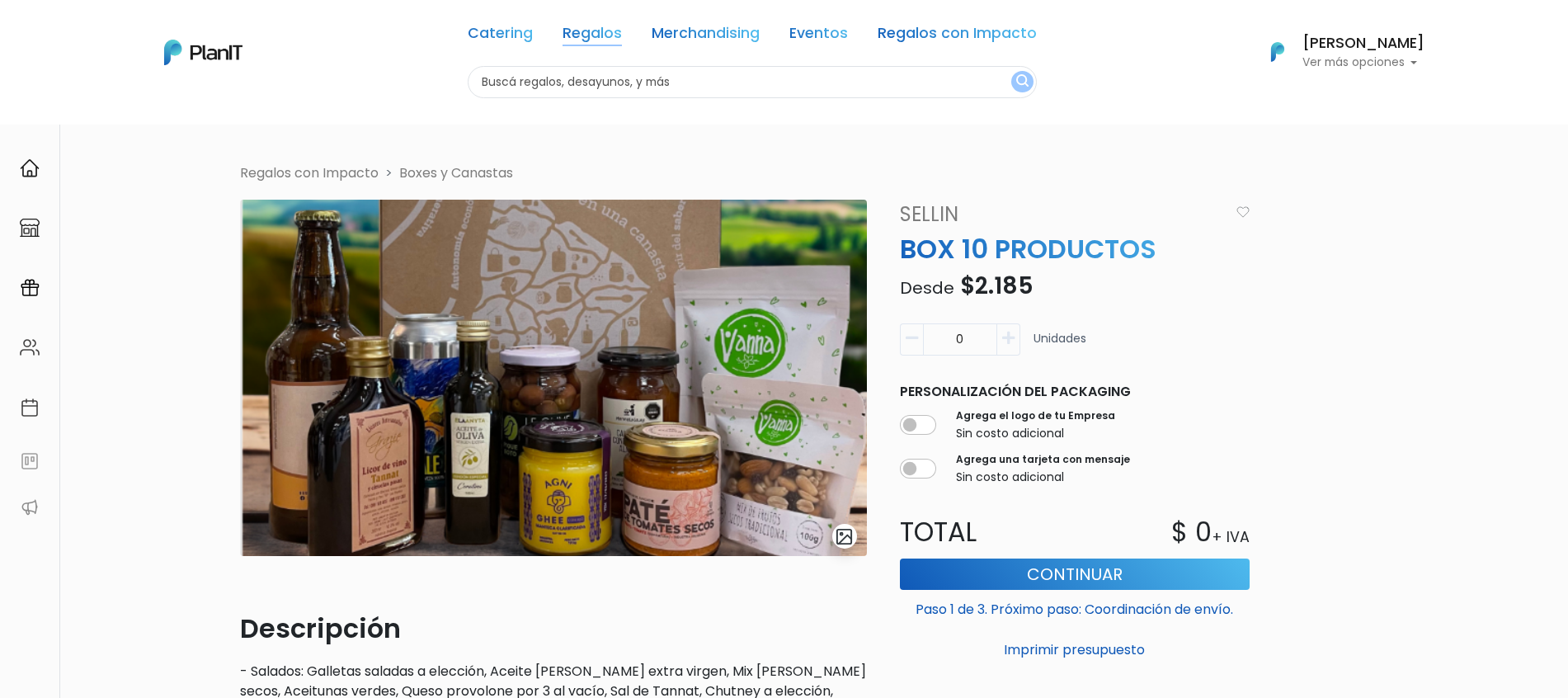
click at [621, 34] on link "Regalos" at bounding box center [593, 36] width 59 height 19
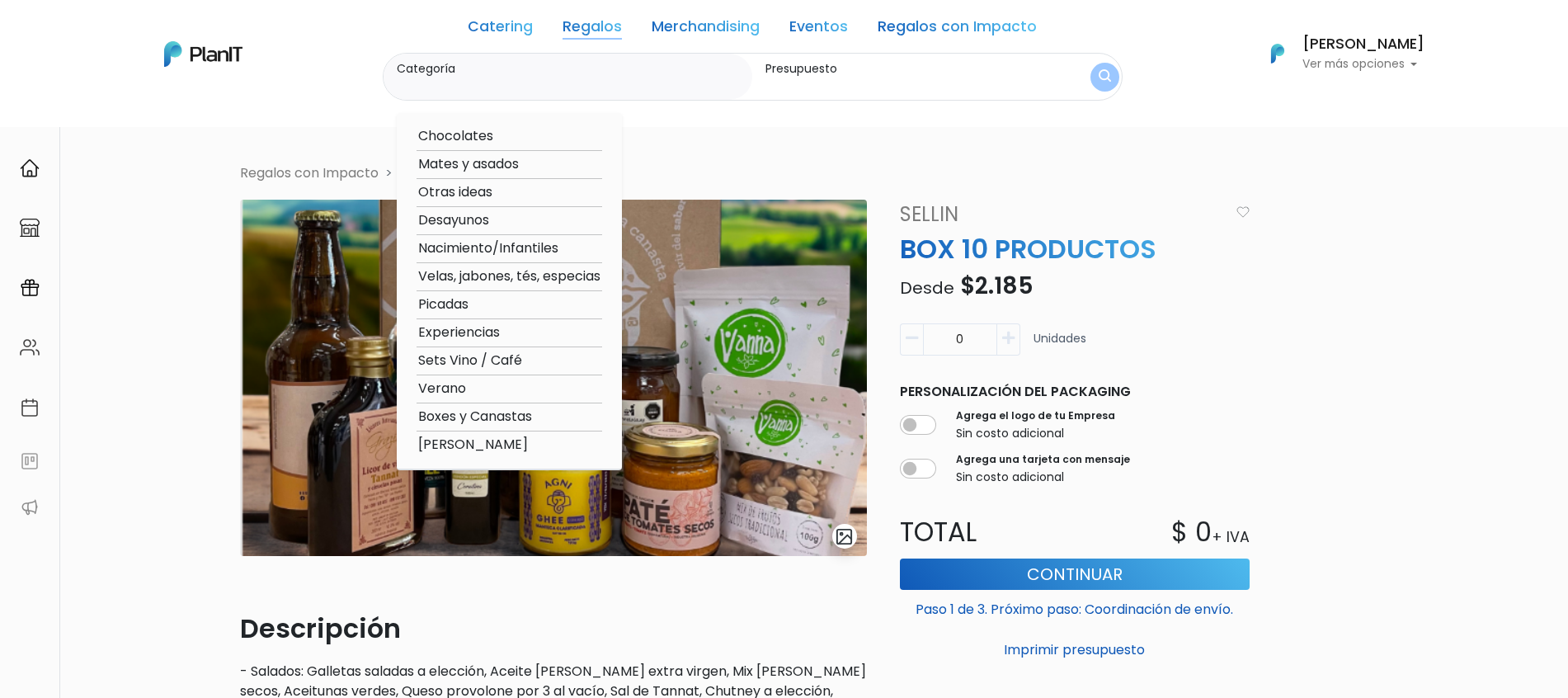
click at [600, 31] on link "Regalos" at bounding box center [593, 29] width 59 height 19
click at [514, 30] on link "Catering" at bounding box center [500, 29] width 65 height 19
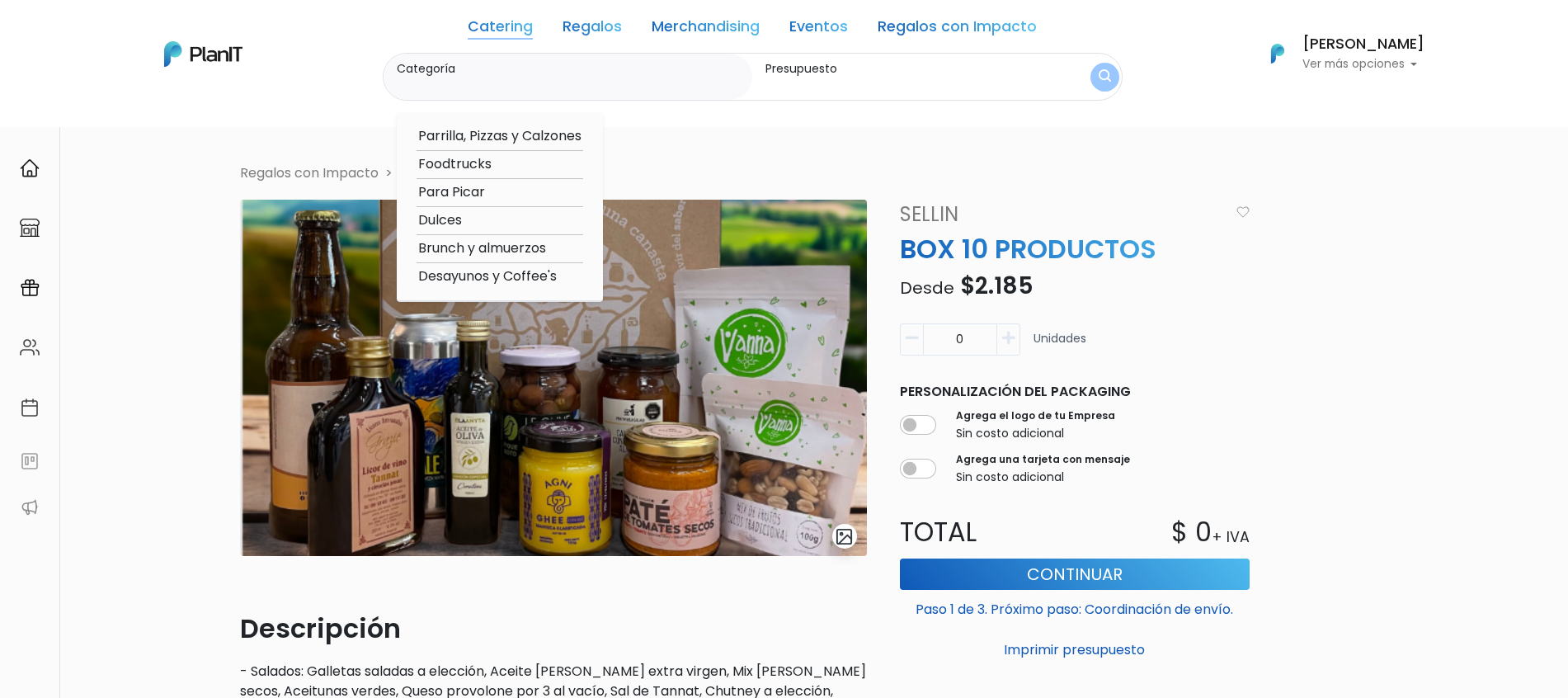
click at [617, 30] on link "Regalos" at bounding box center [593, 29] width 59 height 19
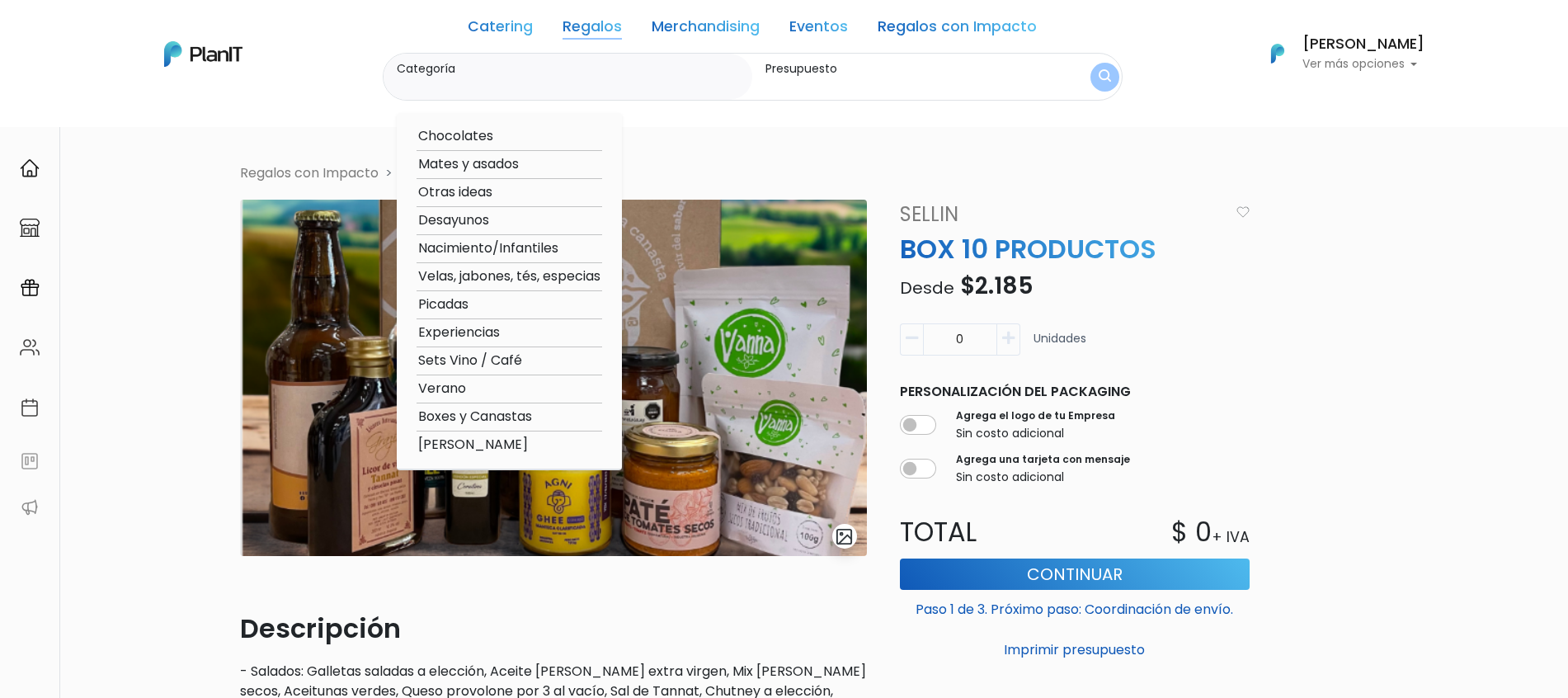
click at [472, 387] on option "Verano" at bounding box center [509, 389] width 185 height 20
type input "Verano"
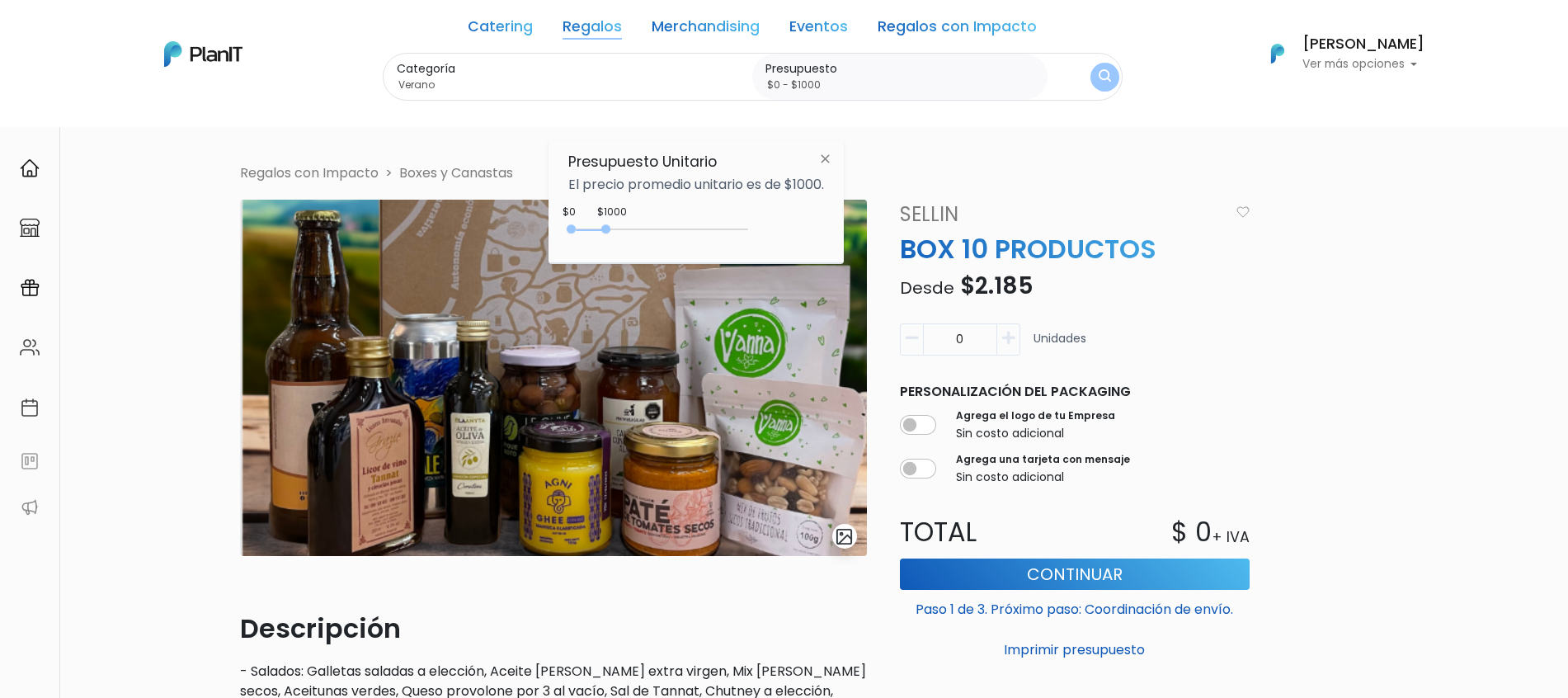
drag, startPoint x: 607, startPoint y: 221, endPoint x: 630, endPoint y: 223, distance: 23.1
click at [630, 223] on div "$1000 $0 0 : 1000 0 1000 0,1000" at bounding box center [696, 232] width 256 height 33
type input "$0 - Más de $5000"
drag, startPoint x: 604, startPoint y: 226, endPoint x: 765, endPoint y: 226, distance: 161.0
click at [765, 226] on div "$2800 $0 0 : 2800 0 2800 0,5000" at bounding box center [696, 232] width 256 height 33
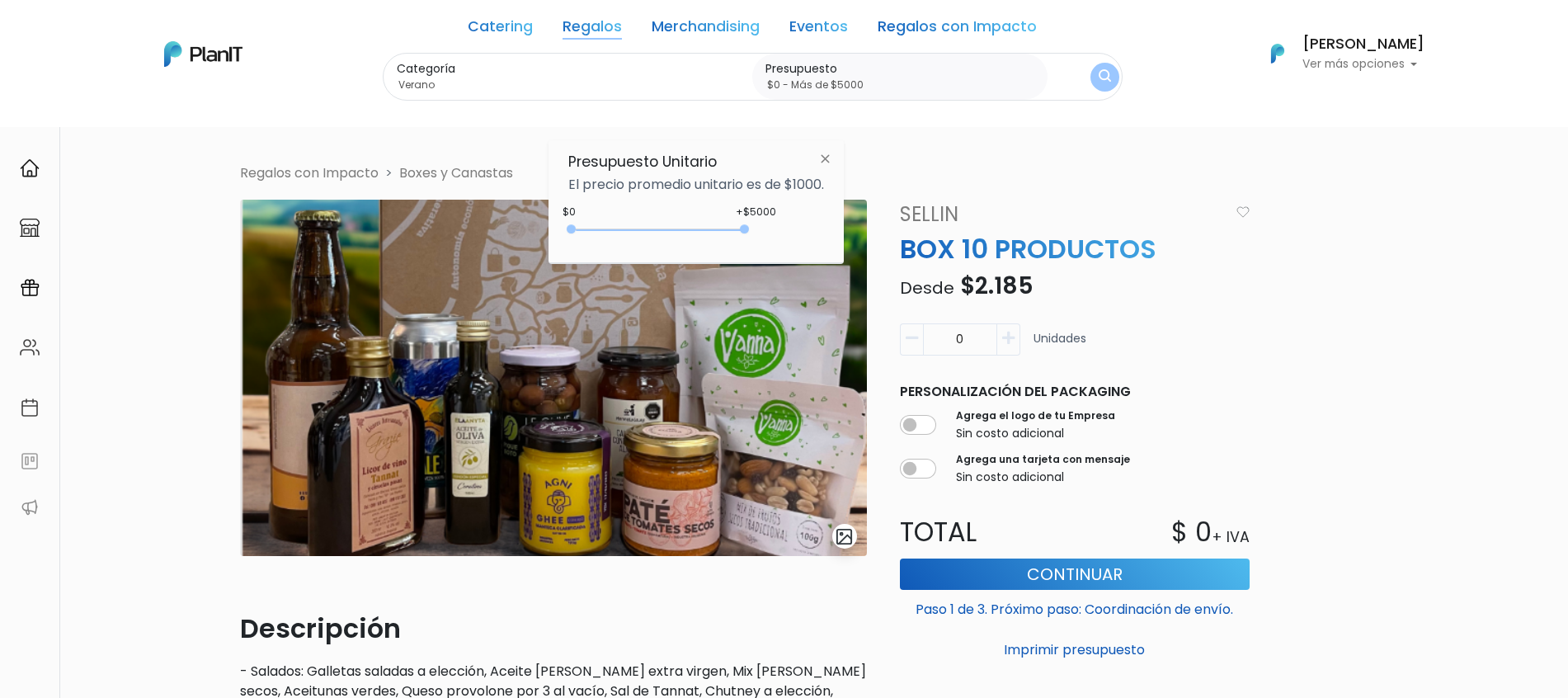
click at [1100, 74] on img "submit" at bounding box center [1105, 77] width 13 height 16
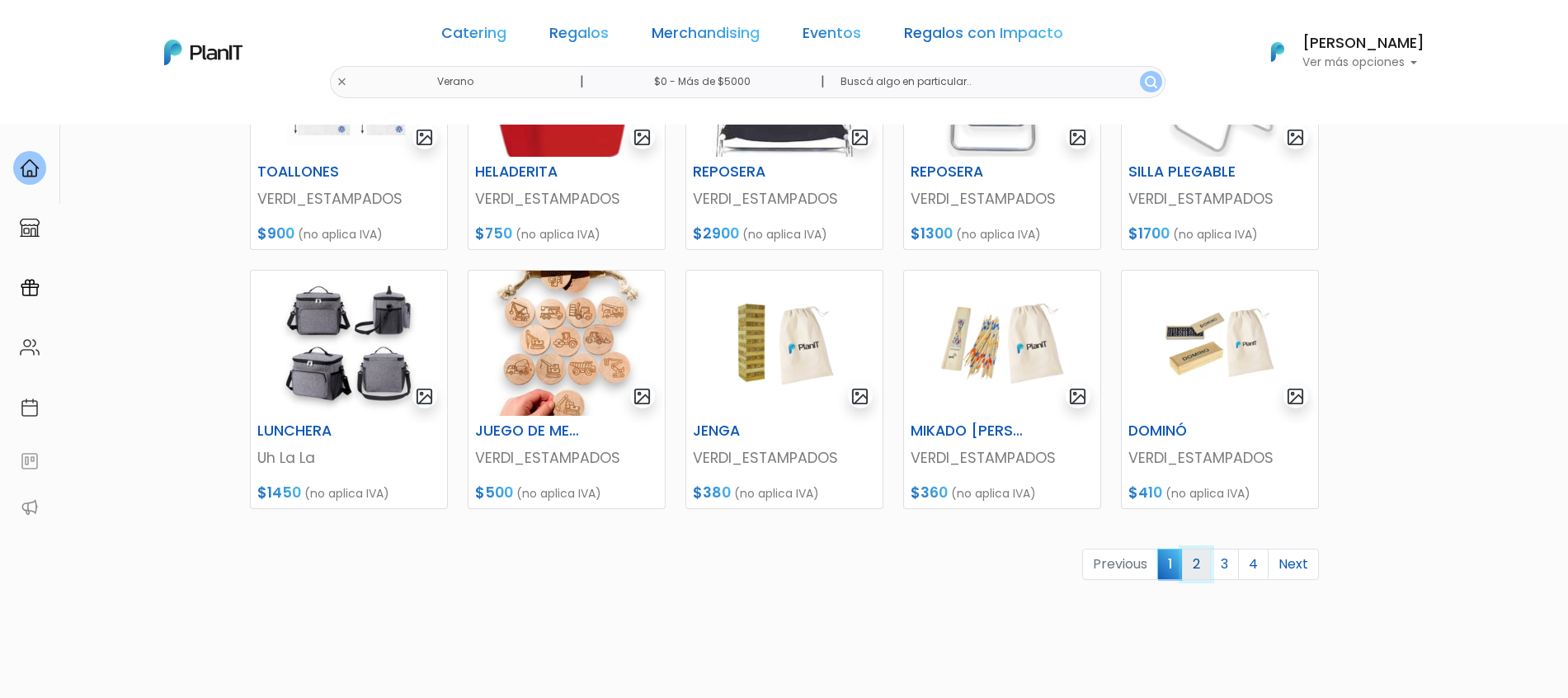
click at [1203, 566] on link "2" at bounding box center [1196, 564] width 29 height 31
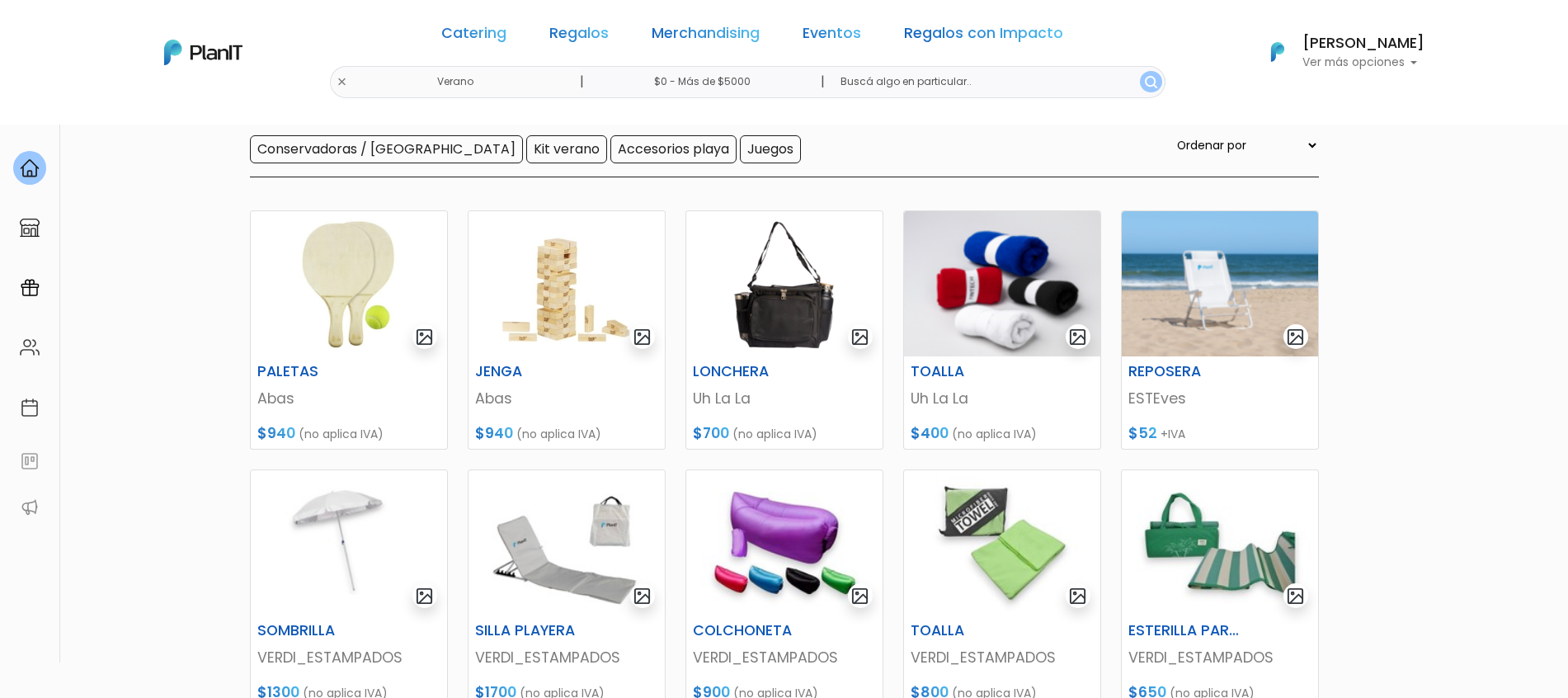
scroll to position [126, 0]
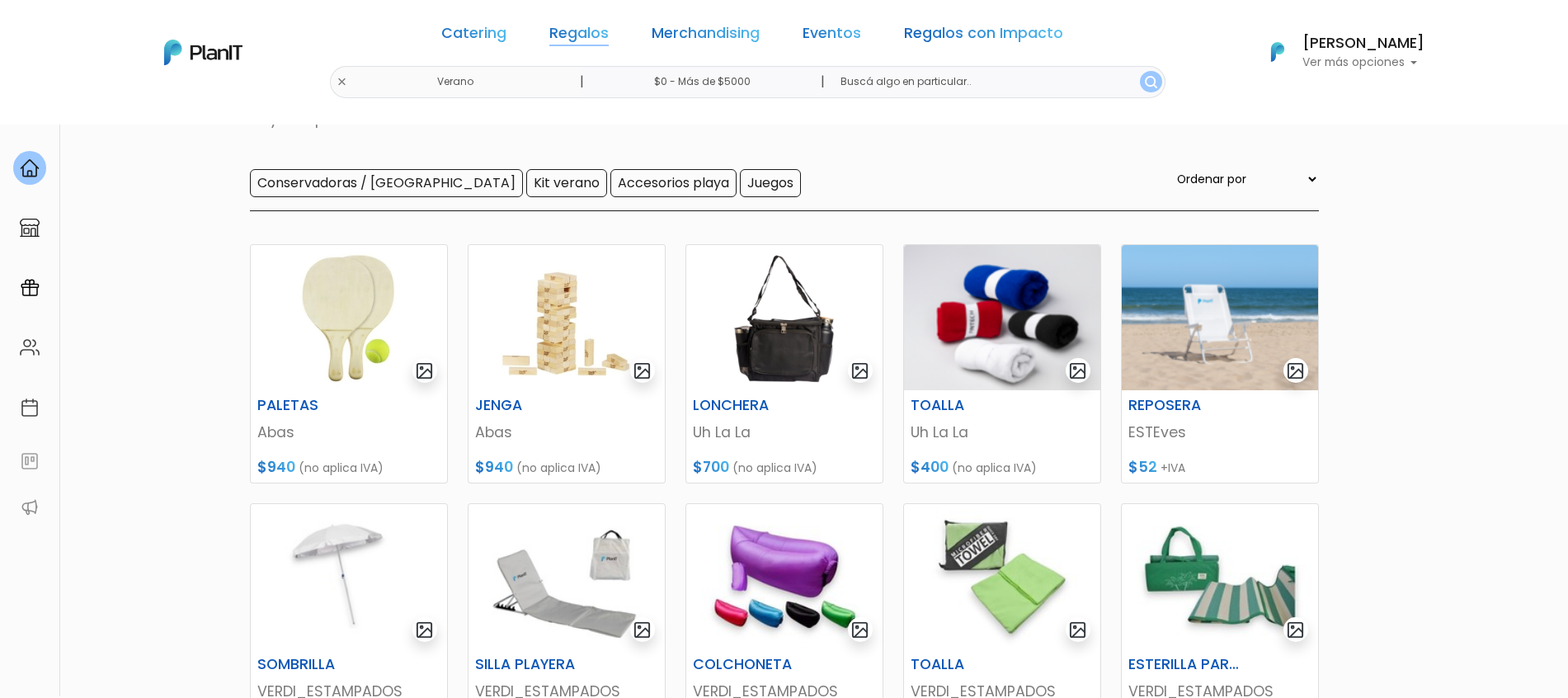
click at [600, 44] on link "Regalos" at bounding box center [579, 36] width 59 height 19
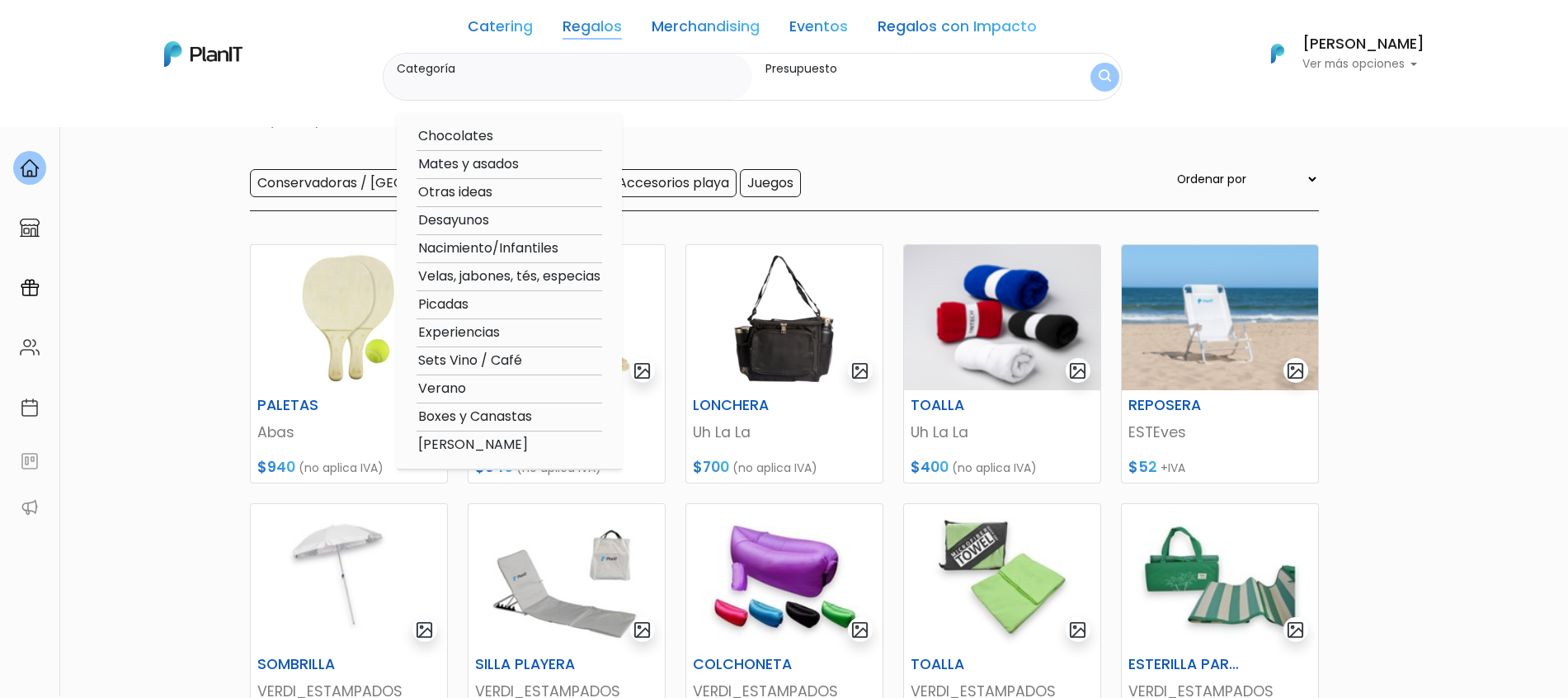
click at [1471, 379] on section "54 resultados Regalos Verano Hay 54 opciones Conservadoras / Bolsos Kit verano …" at bounding box center [784, 588] width 1568 height 1182
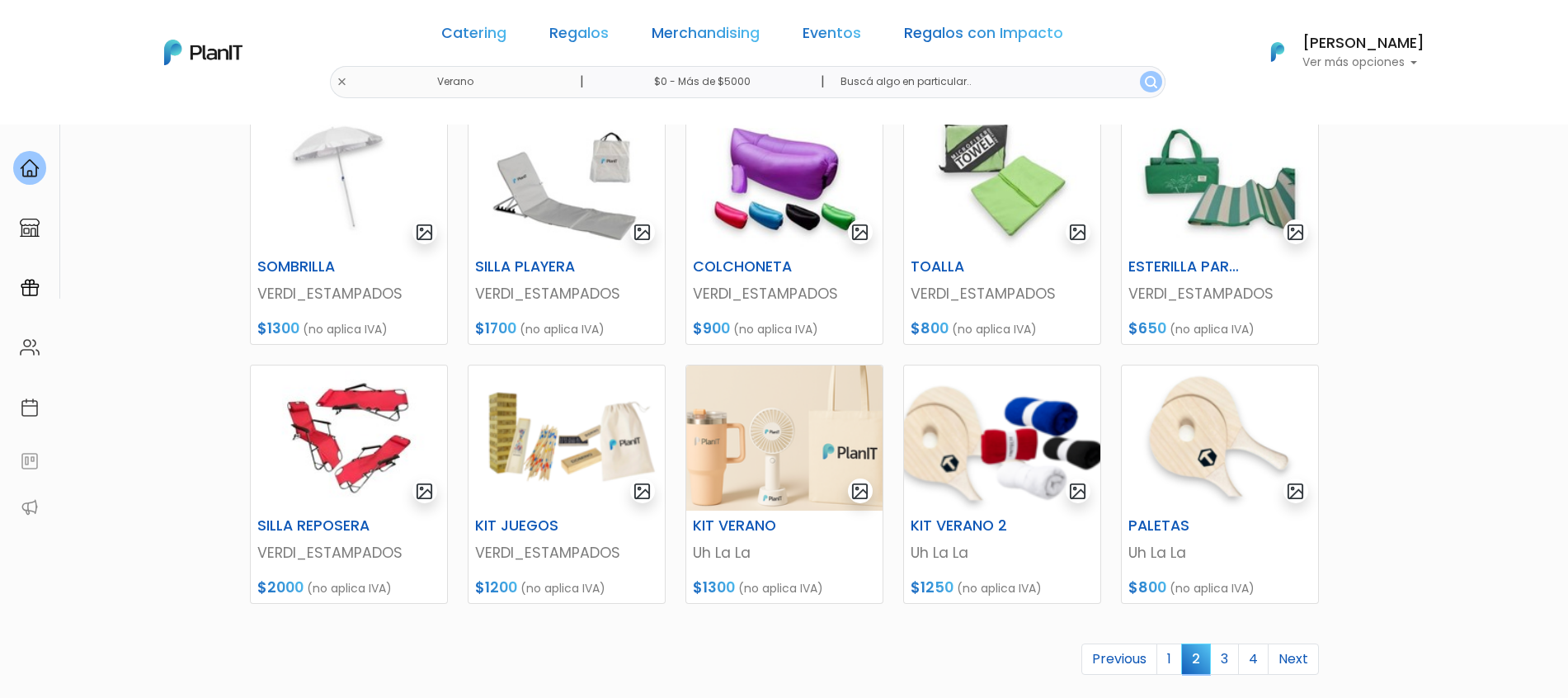
scroll to position [539, 0]
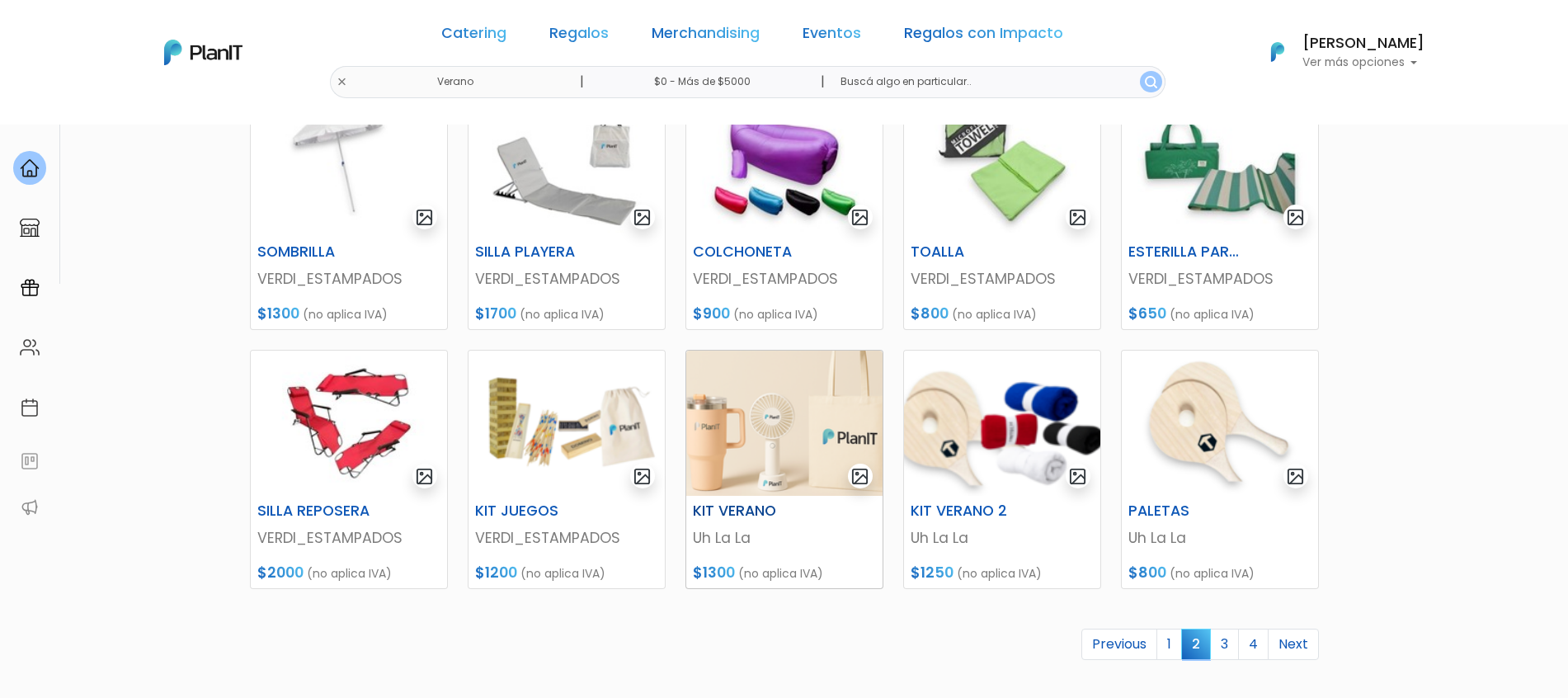
click at [773, 475] on img at bounding box center [785, 424] width 196 height 146
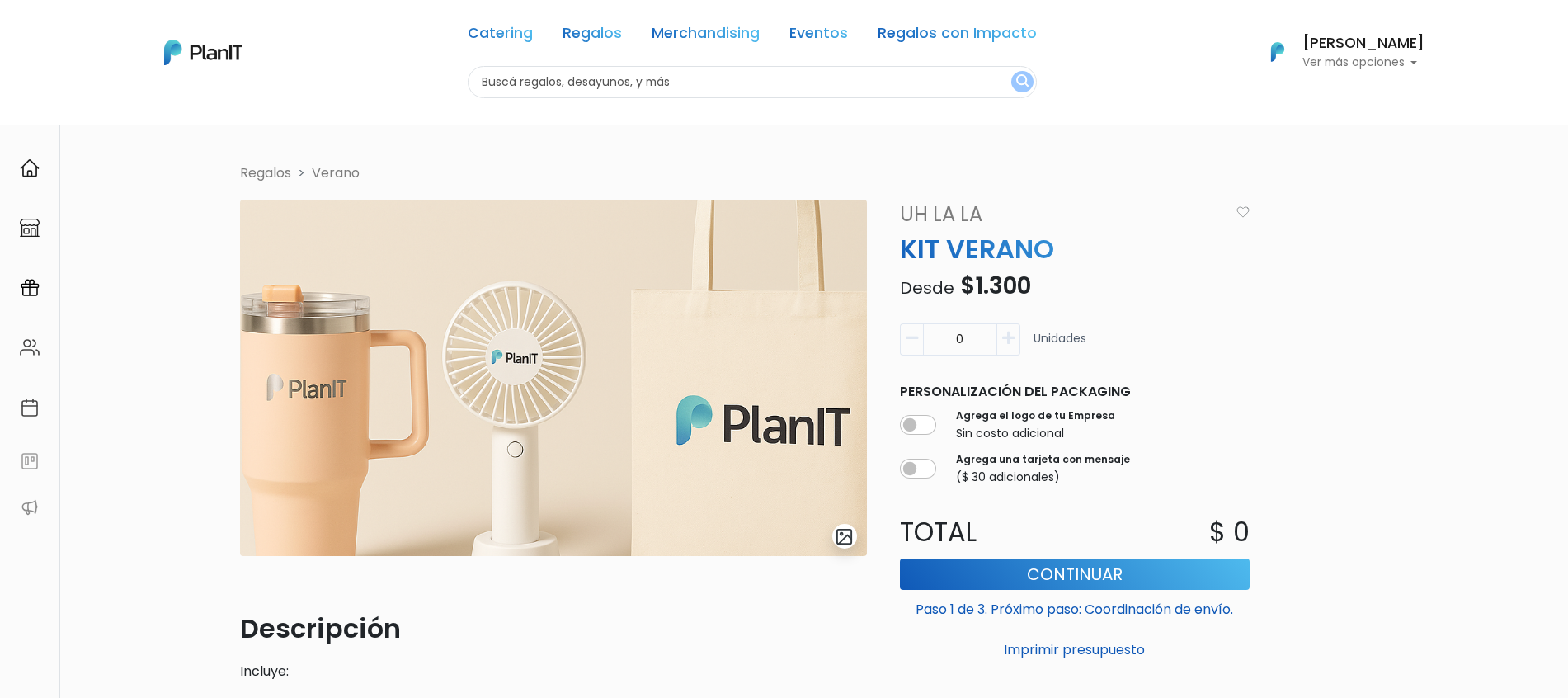
click at [607, 48] on div "Catering Regalos Merchandising Eventos Regalos con Impacto" at bounding box center [753, 36] width 569 height 59
click at [609, 30] on link "Regalos" at bounding box center [593, 36] width 59 height 19
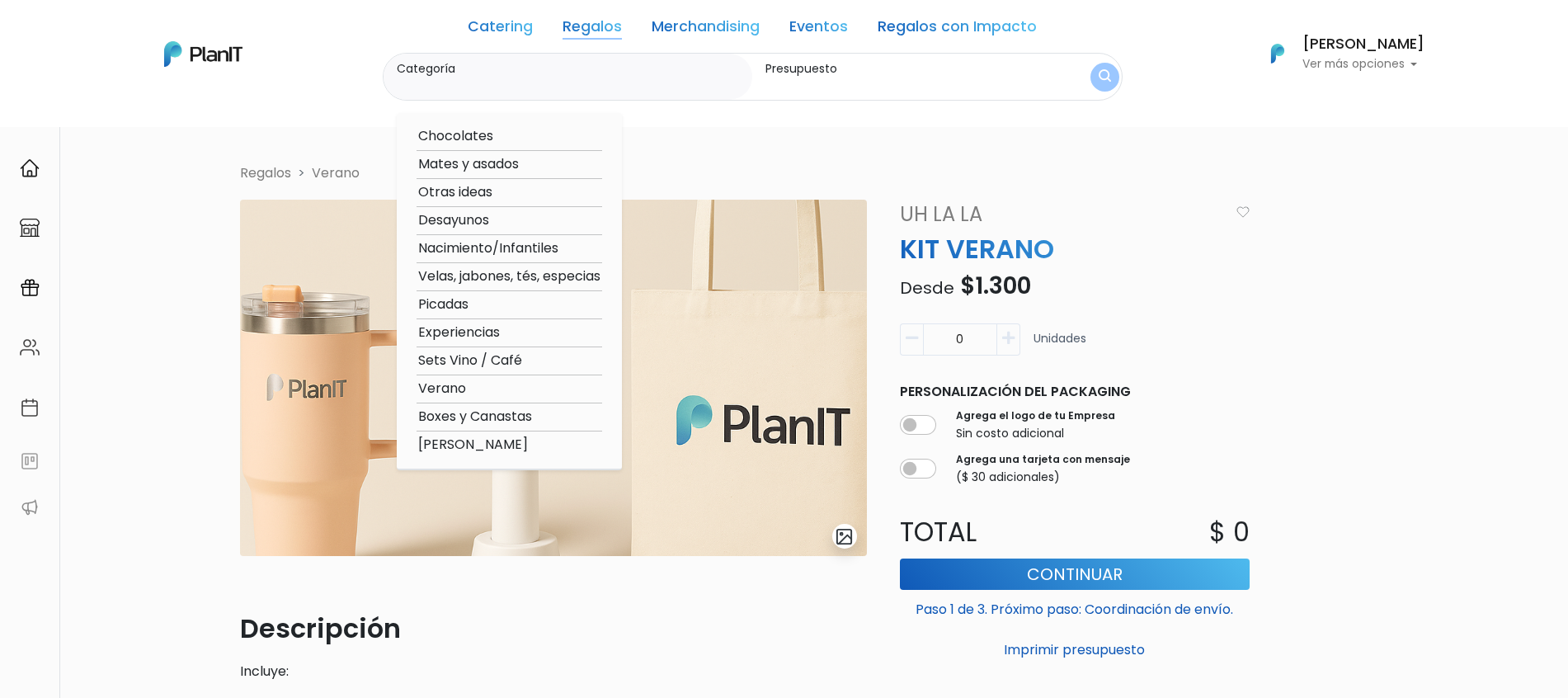
click at [450, 384] on option "Verano" at bounding box center [509, 389] width 185 height 20
type input "Verano"
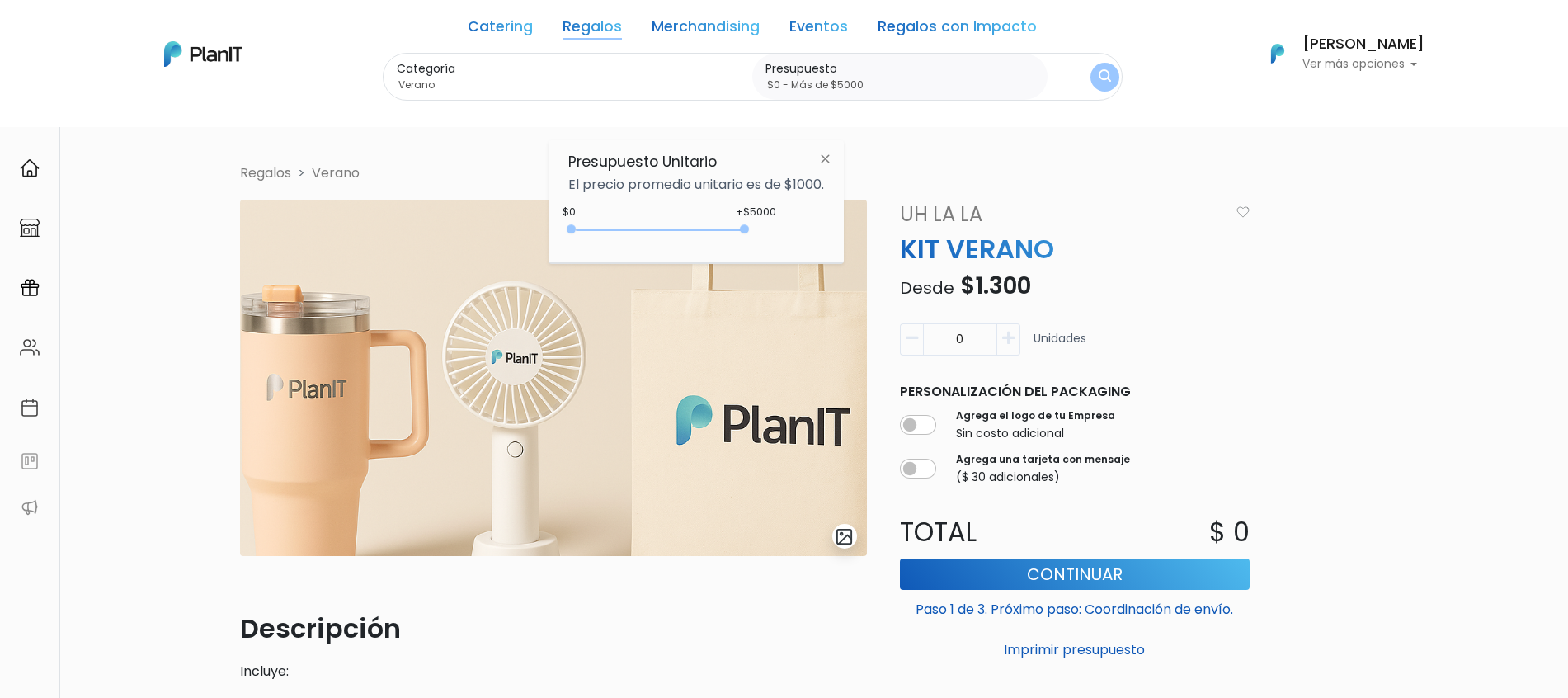
type input "$0 - Más de $5000"
drag, startPoint x: 610, startPoint y: 229, endPoint x: 765, endPoint y: 229, distance: 155.0
click at [765, 229] on div "+$5000 $0 0 : 5000 0 5000 0,5000" at bounding box center [696, 232] width 256 height 33
click at [1091, 75] on button "submit" at bounding box center [1105, 77] width 30 height 30
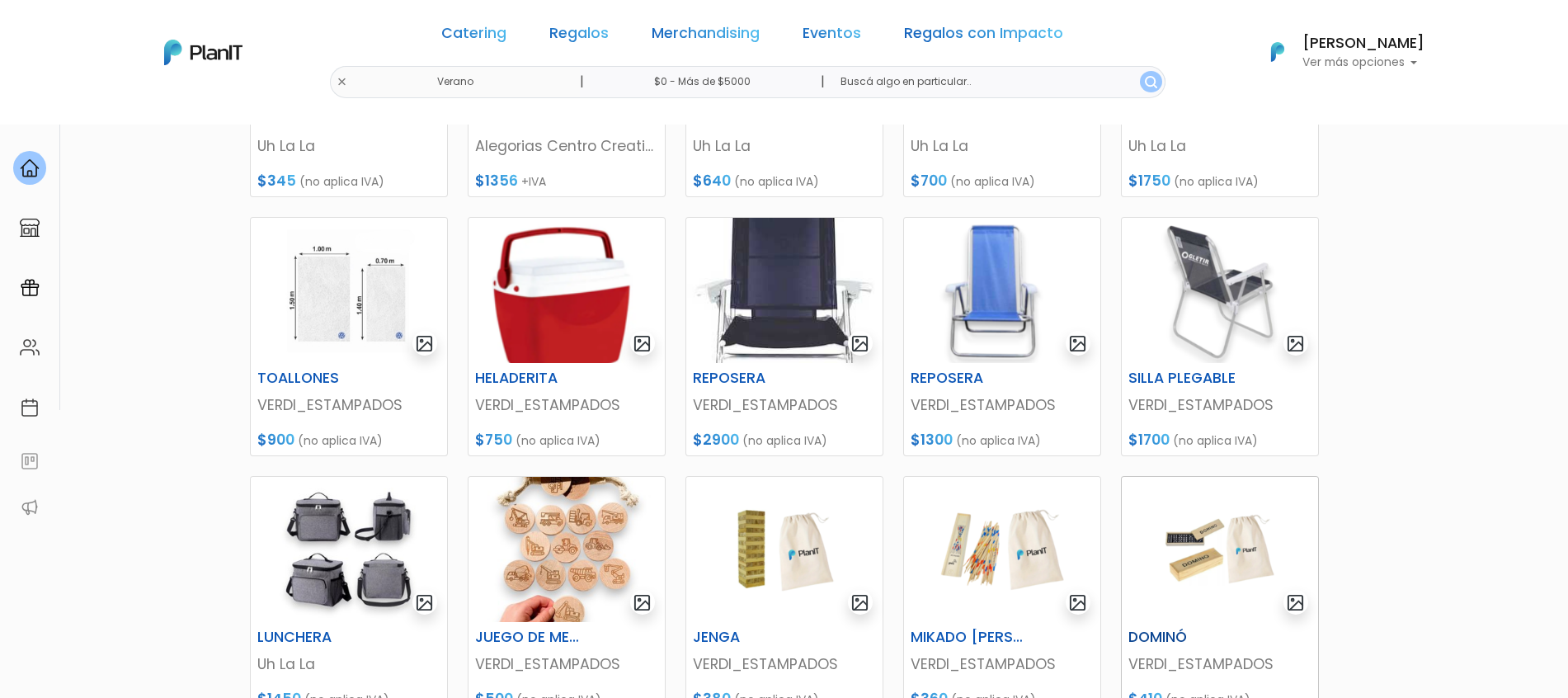
scroll to position [723, 0]
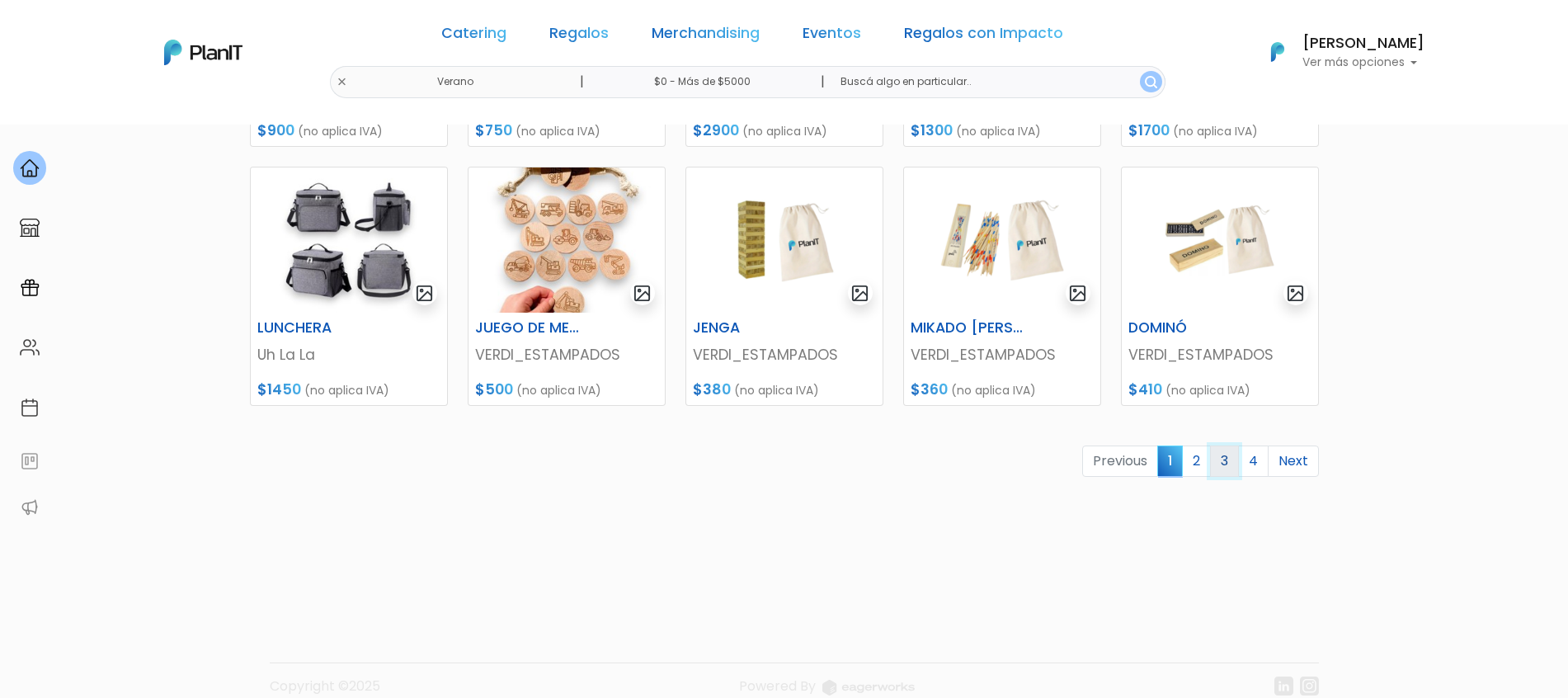
click at [1223, 459] on link "3" at bounding box center [1225, 461] width 29 height 31
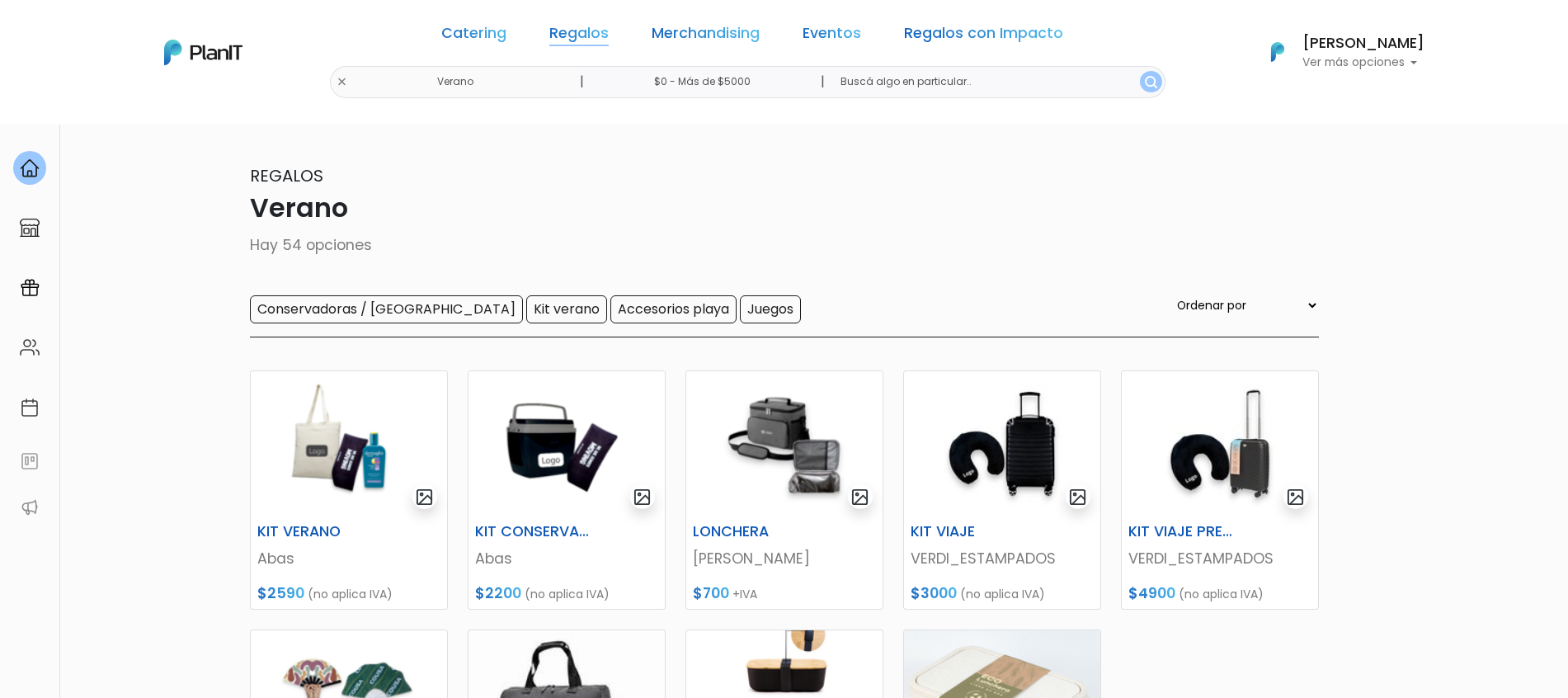
click at [582, 32] on link "Regalos" at bounding box center [579, 36] width 59 height 19
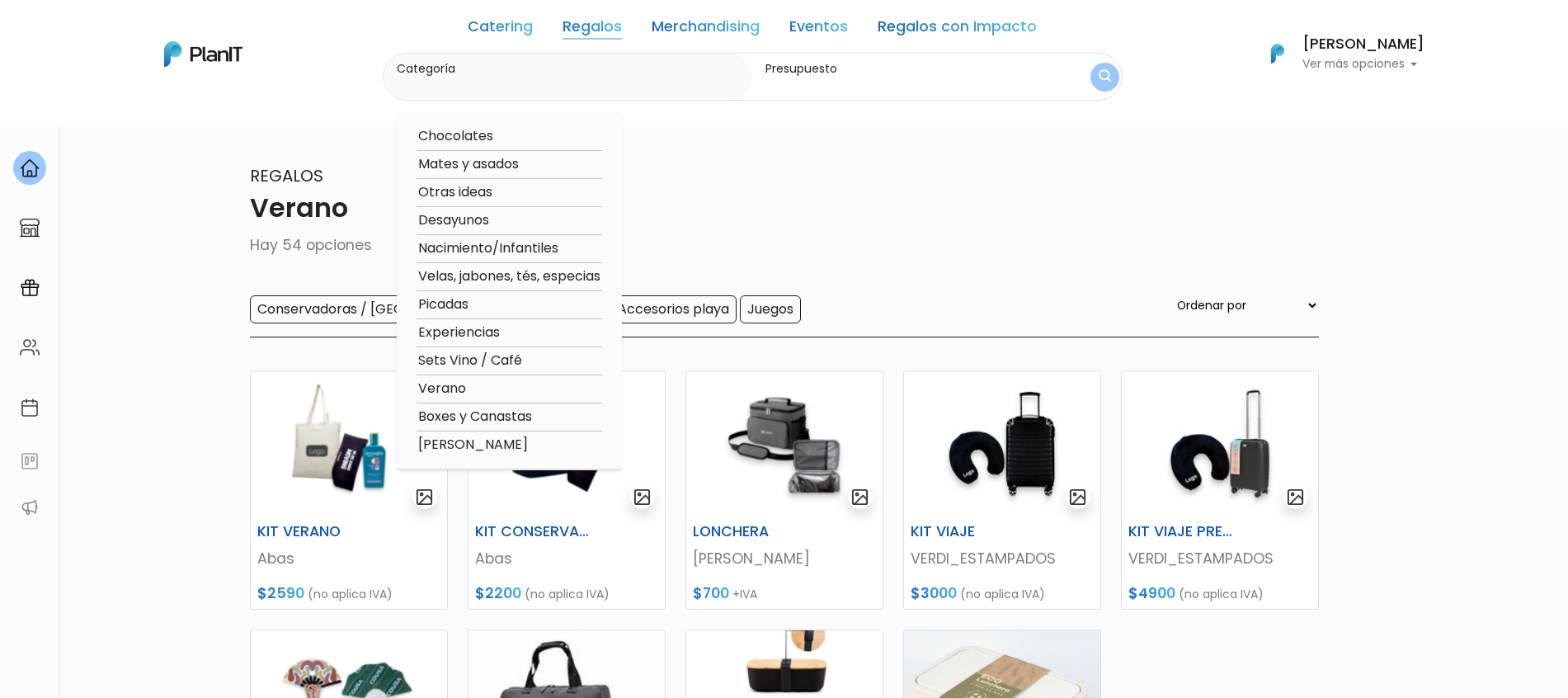
click at [459, 304] on option "Picadas" at bounding box center [509, 305] width 185 height 20
type input "Picadas"
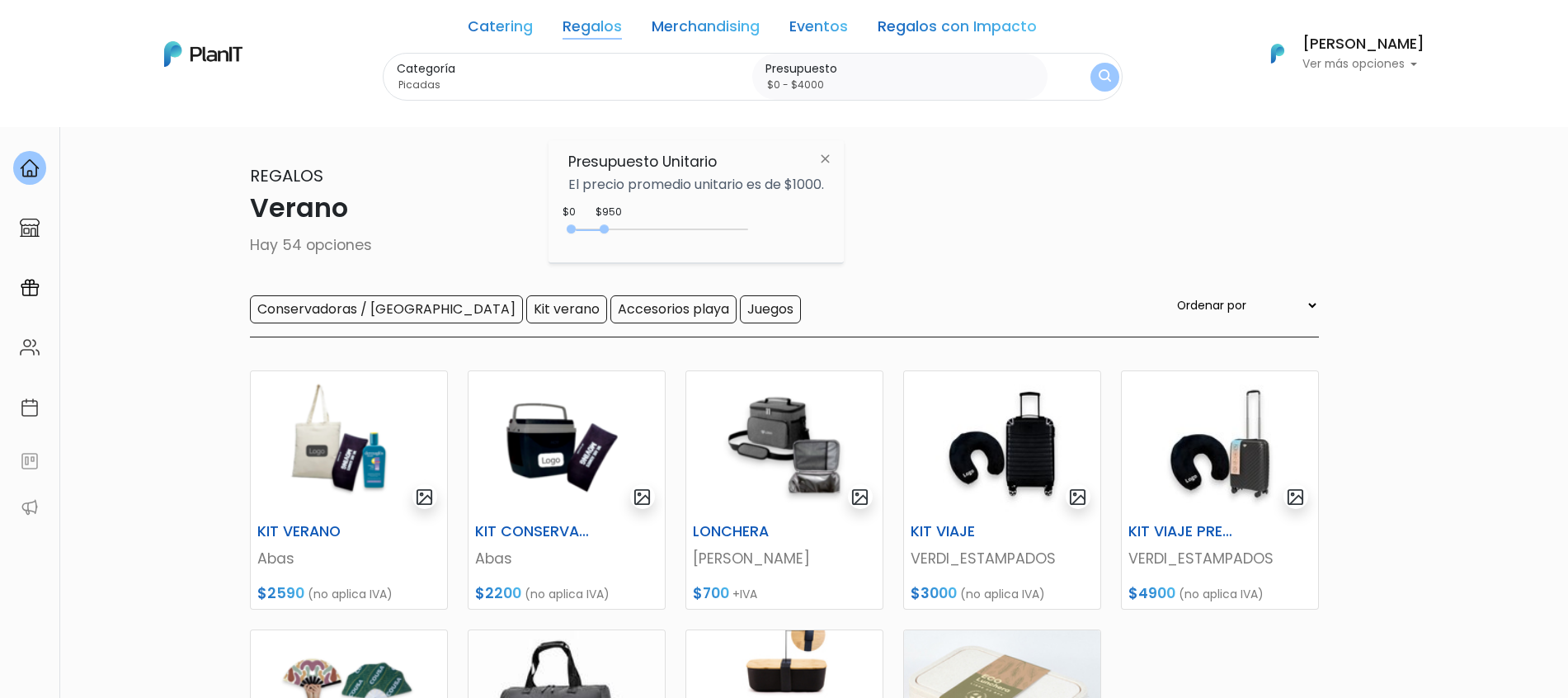
type input "$0 - $4150"
drag, startPoint x: 606, startPoint y: 224, endPoint x: 720, endPoint y: 235, distance: 114.5
click at [720, 235] on div "0 : 4150 0 4150" at bounding box center [661, 232] width 174 height 16
click at [1098, 85] on img "submit" at bounding box center [1104, 77] width 13 height 16
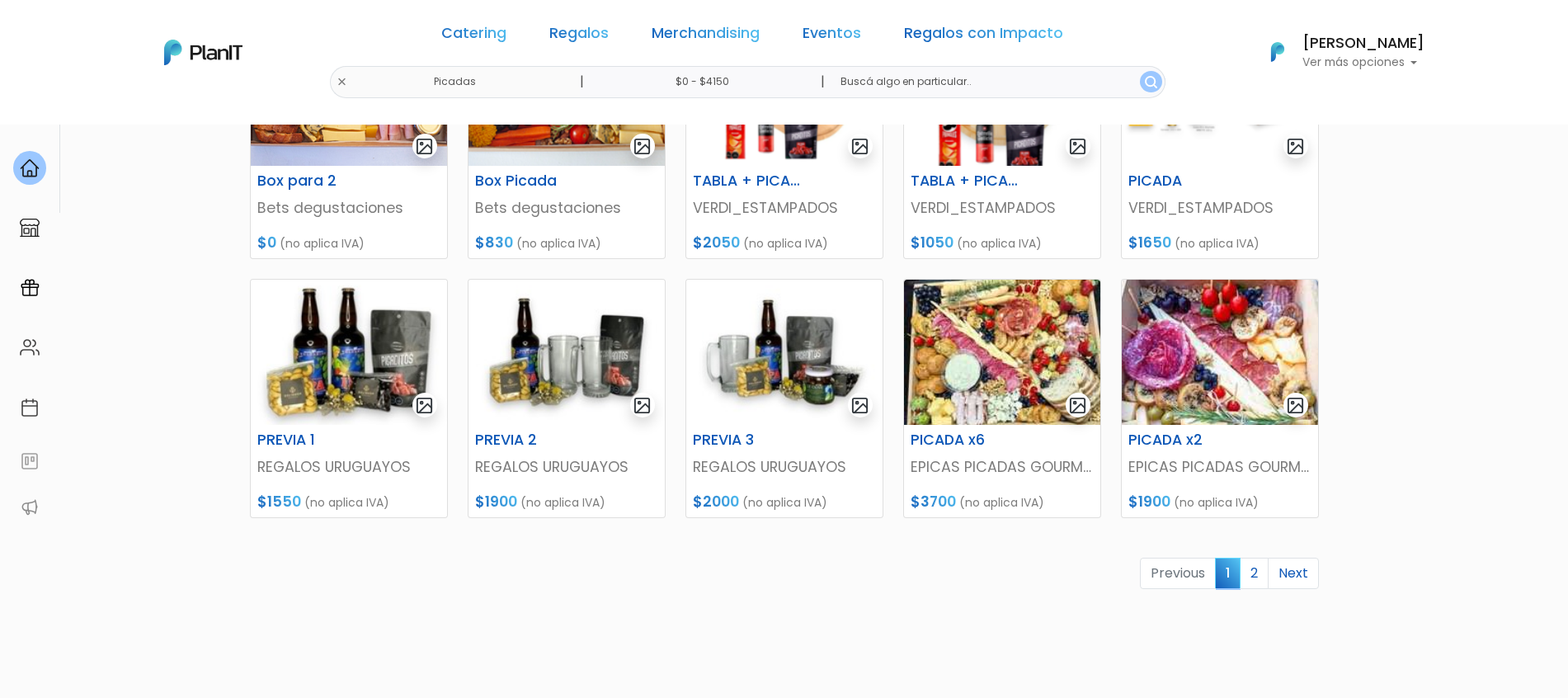
scroll to position [619, 0]
